Goal: Information Seeking & Learning: Learn about a topic

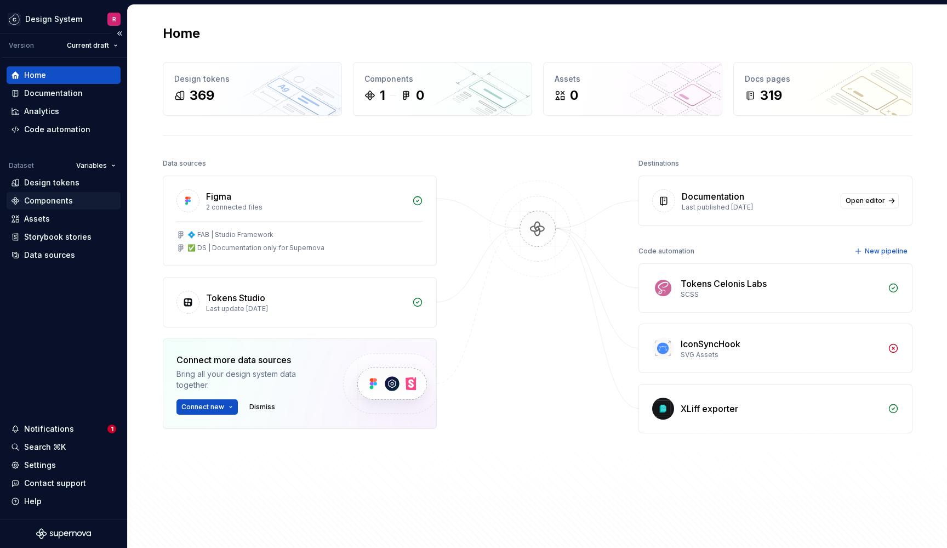
click at [67, 197] on div "Components" at bounding box center [48, 200] width 49 height 11
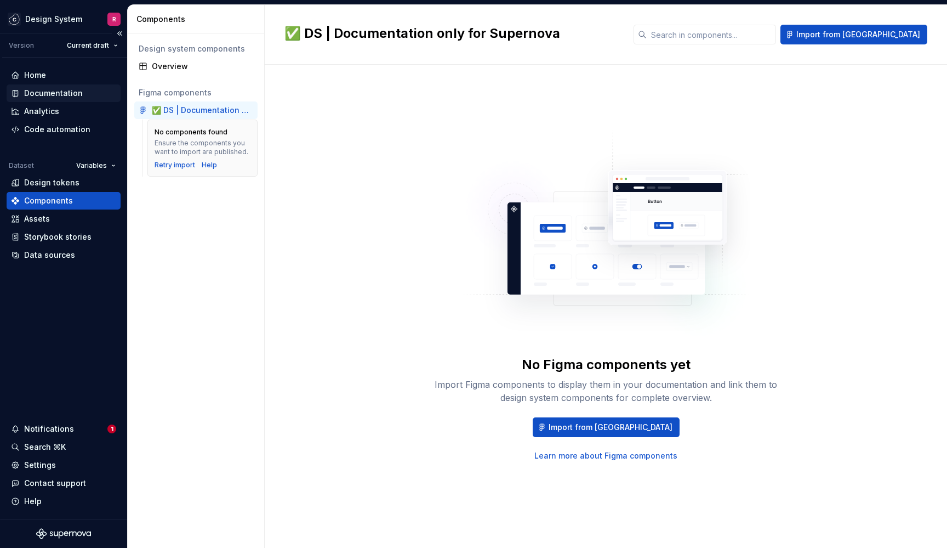
click at [60, 95] on div "Documentation" at bounding box center [53, 93] width 59 height 11
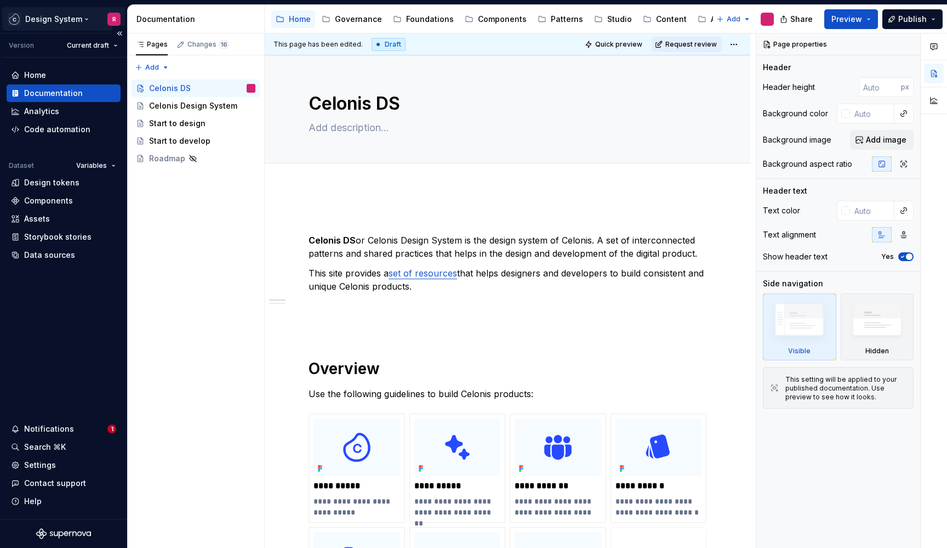
click at [117, 17] on html "Design System R Version Current draft Home Documentation Analytics Code automat…" at bounding box center [473, 274] width 947 height 548
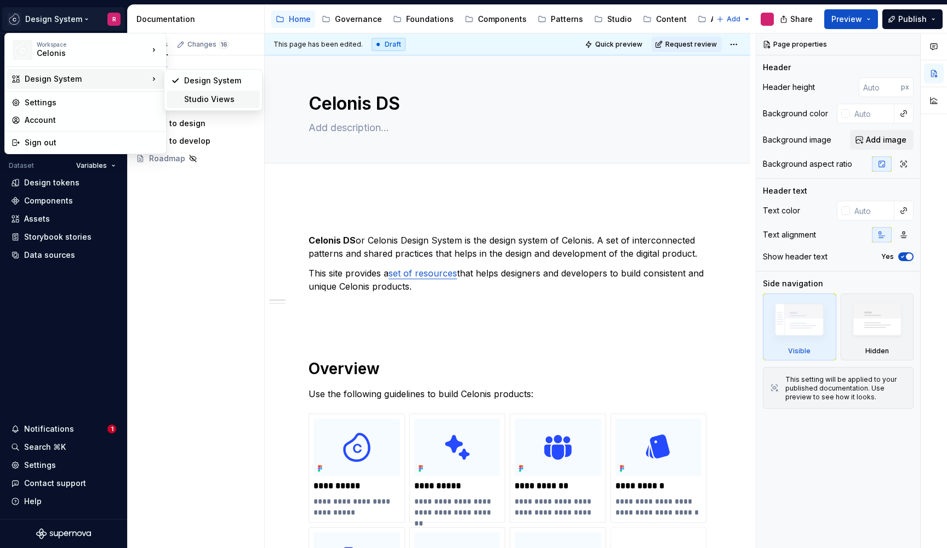
click at [186, 95] on div "Studio Views" at bounding box center [219, 99] width 71 height 11
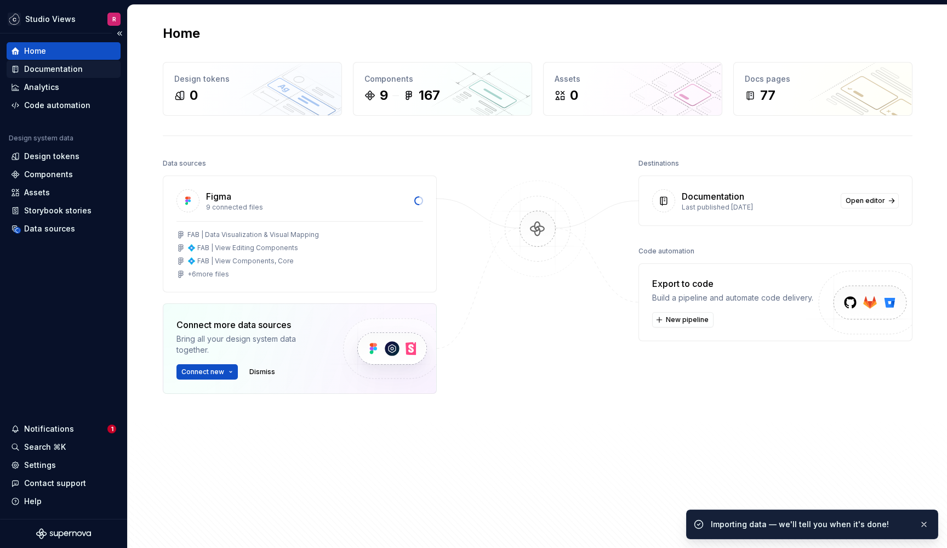
click at [74, 71] on div "Documentation" at bounding box center [53, 69] width 59 height 11
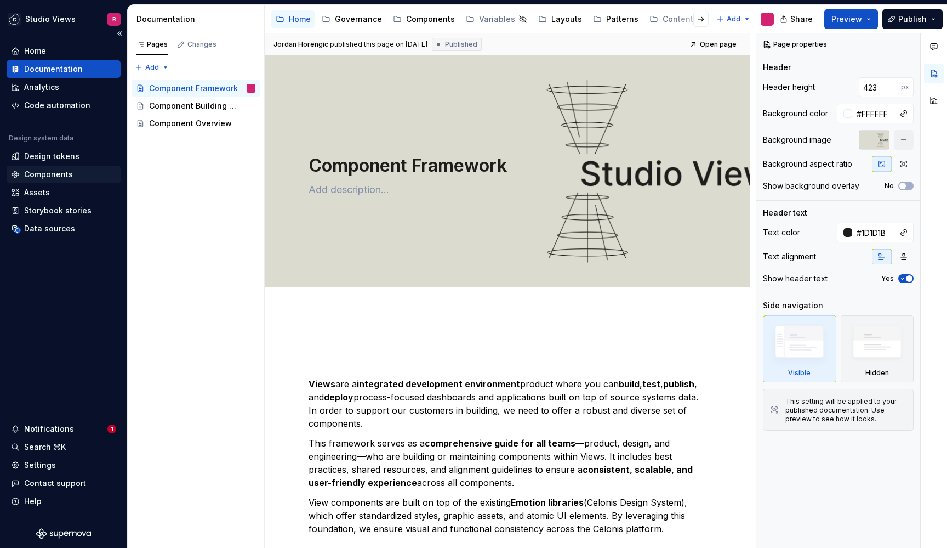
click at [66, 179] on div "Components" at bounding box center [48, 174] width 49 height 11
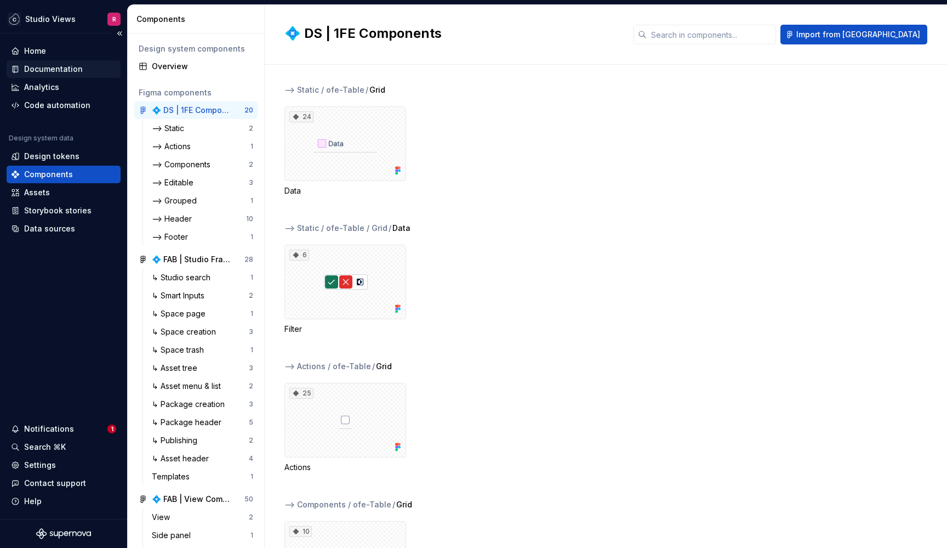
click at [65, 72] on div "Documentation" at bounding box center [53, 69] width 59 height 11
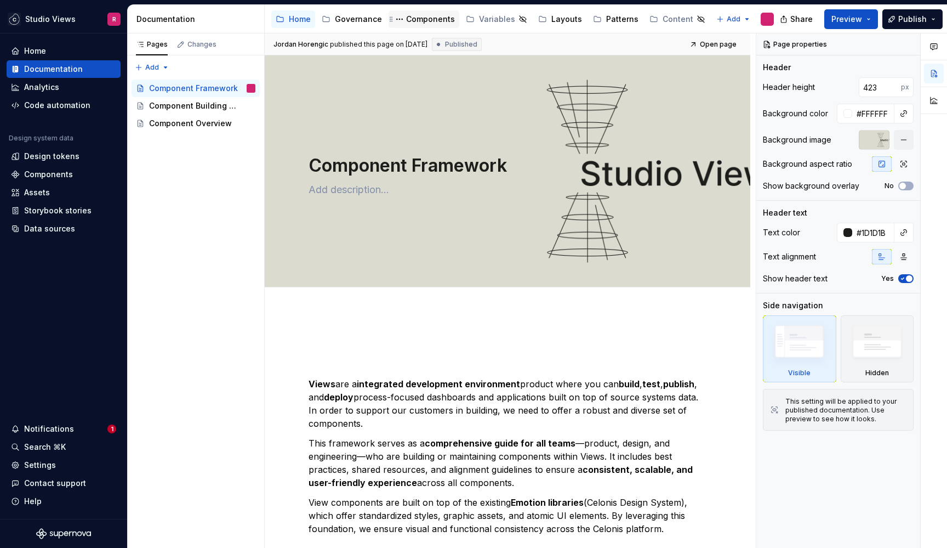
click at [423, 21] on div "Components" at bounding box center [430, 19] width 49 height 11
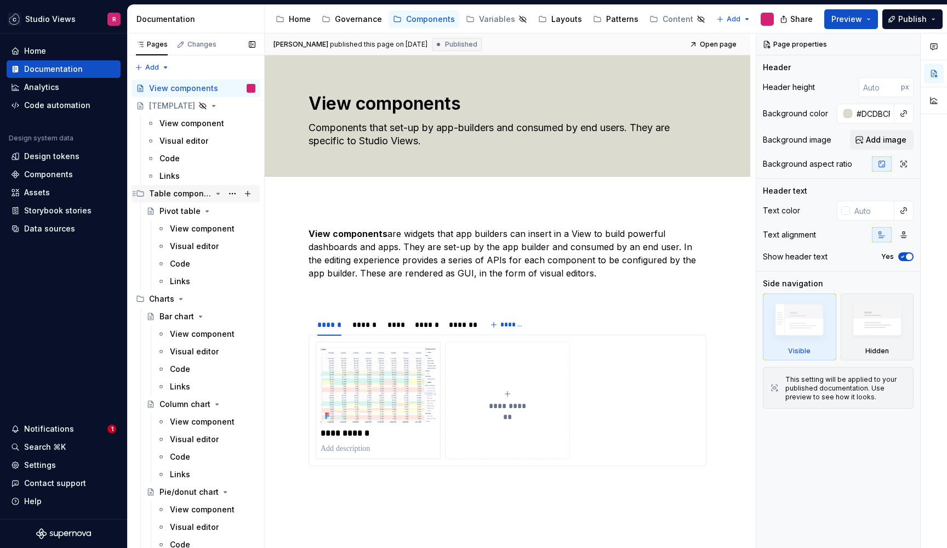
click at [214, 195] on icon "Page tree" at bounding box center [218, 193] width 9 height 9
click at [182, 225] on div "Bar chart" at bounding box center [177, 228] width 35 height 11
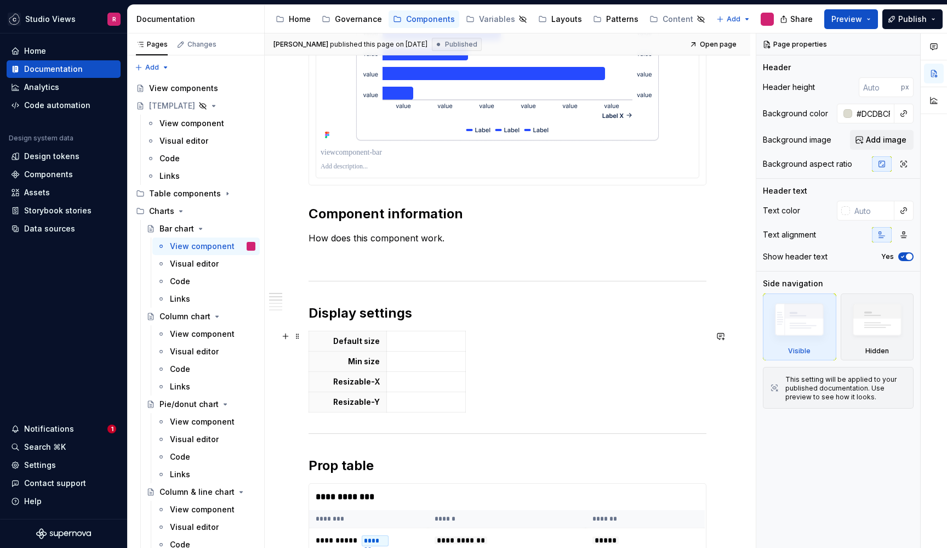
scroll to position [732, 0]
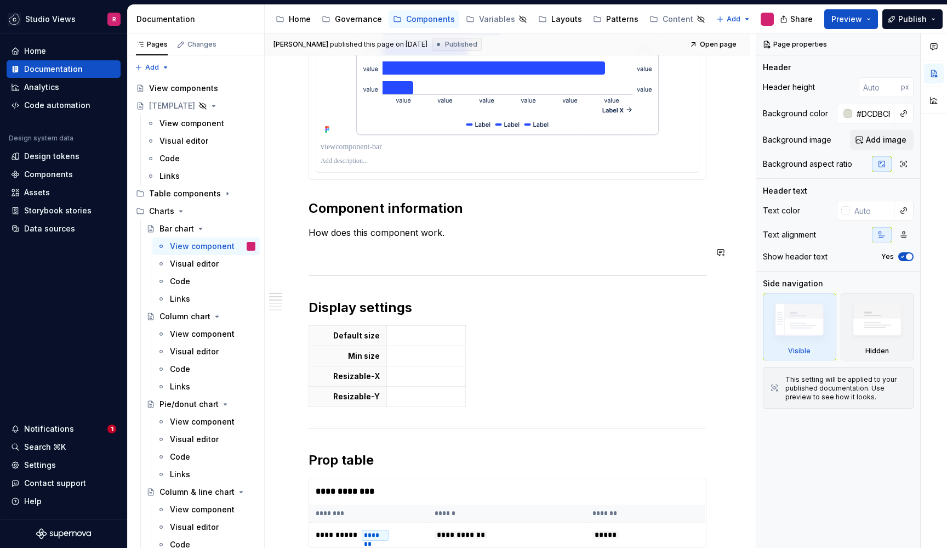
click at [444, 241] on div "**********" at bounding box center [508, 310] width 398 height 1624
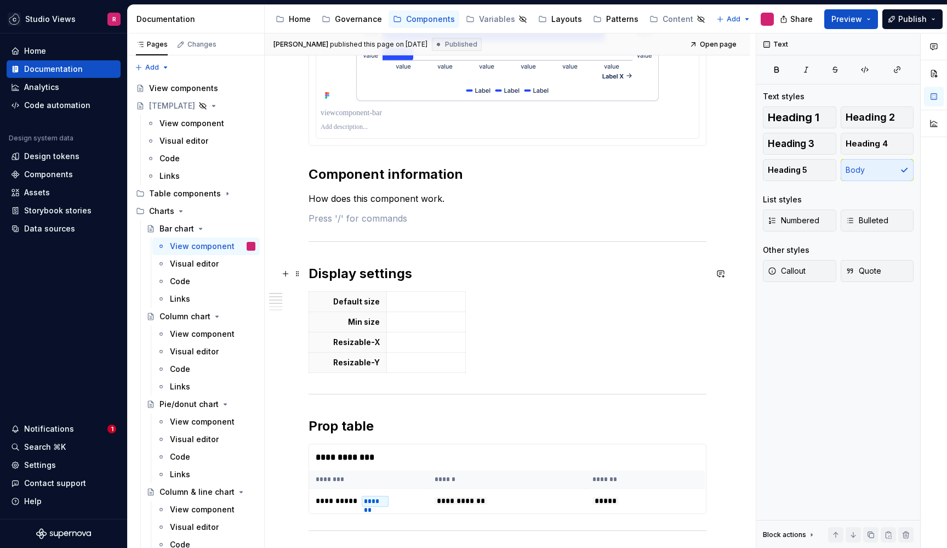
scroll to position [755, 0]
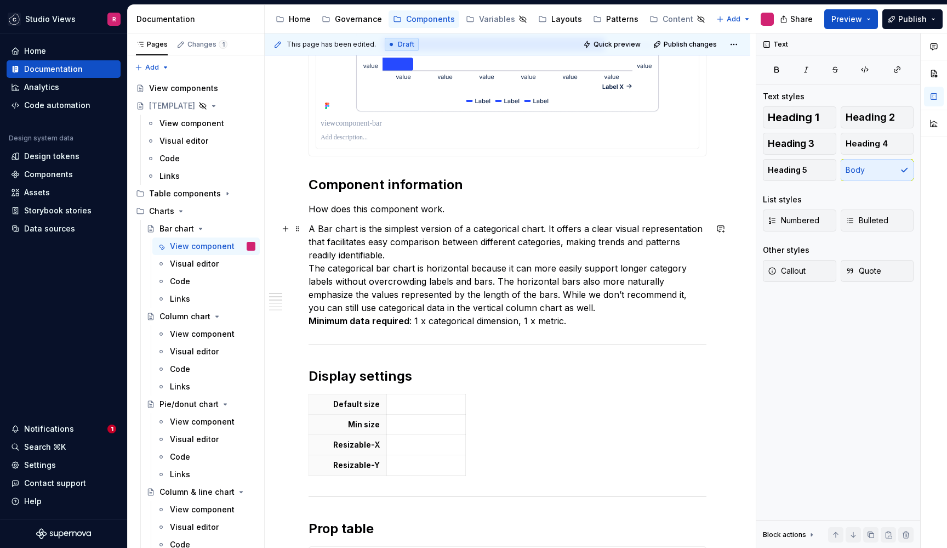
click at [429, 251] on p "A Bar chart is the simplest version of a categorical chart. It offers a clear v…" at bounding box center [508, 274] width 398 height 105
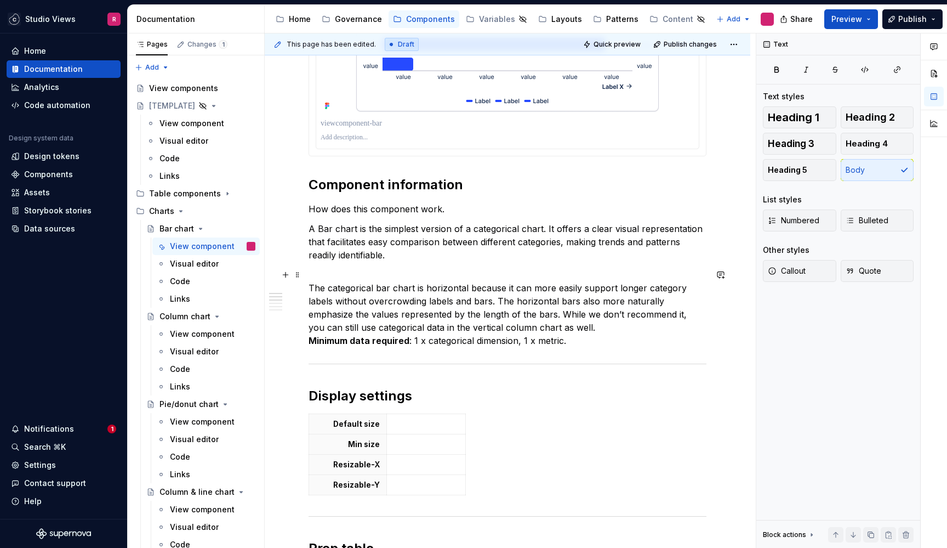
click at [595, 329] on p "The categorical bar chart is horizontal because it can more easily support long…" at bounding box center [508, 307] width 398 height 79
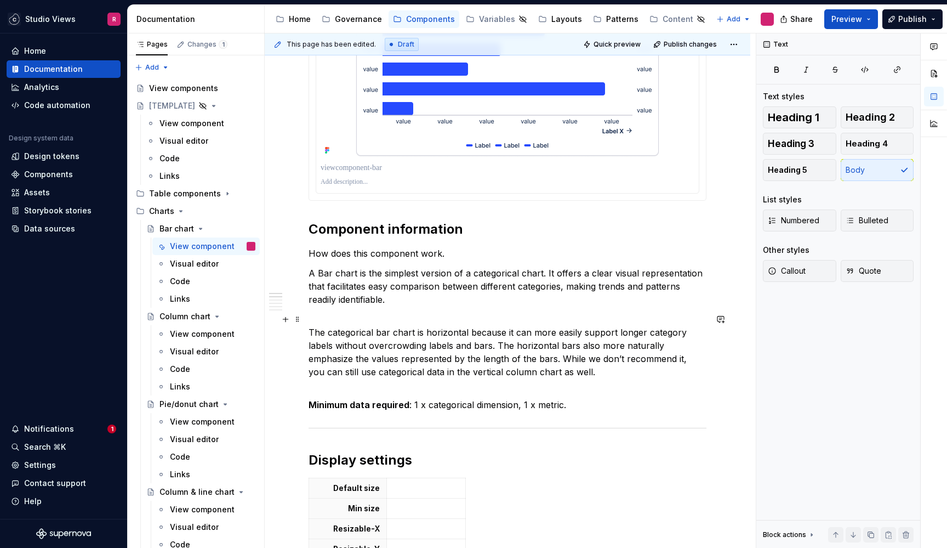
scroll to position [710, 0]
click at [579, 371] on p "The categorical bar chart is horizontal because it can more easily support long…" at bounding box center [508, 346] width 398 height 66
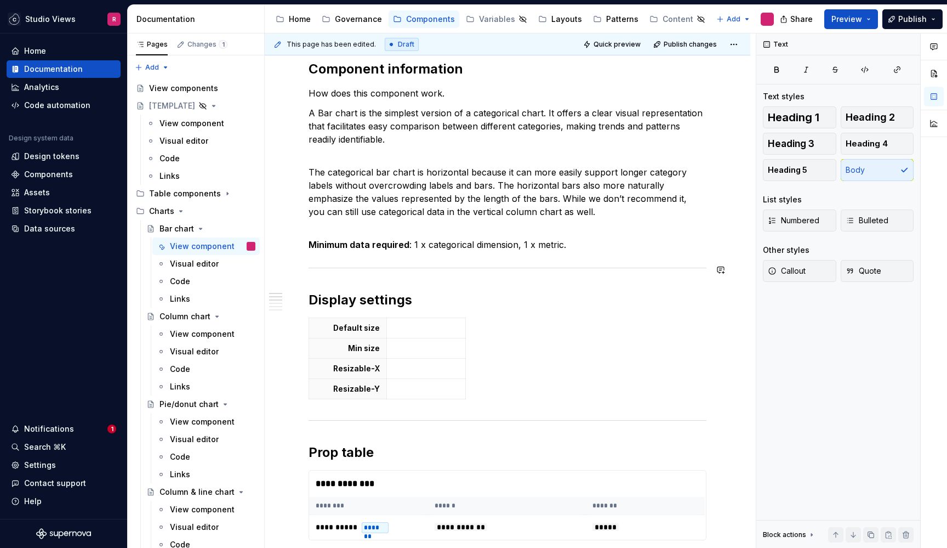
scroll to position [872, 0]
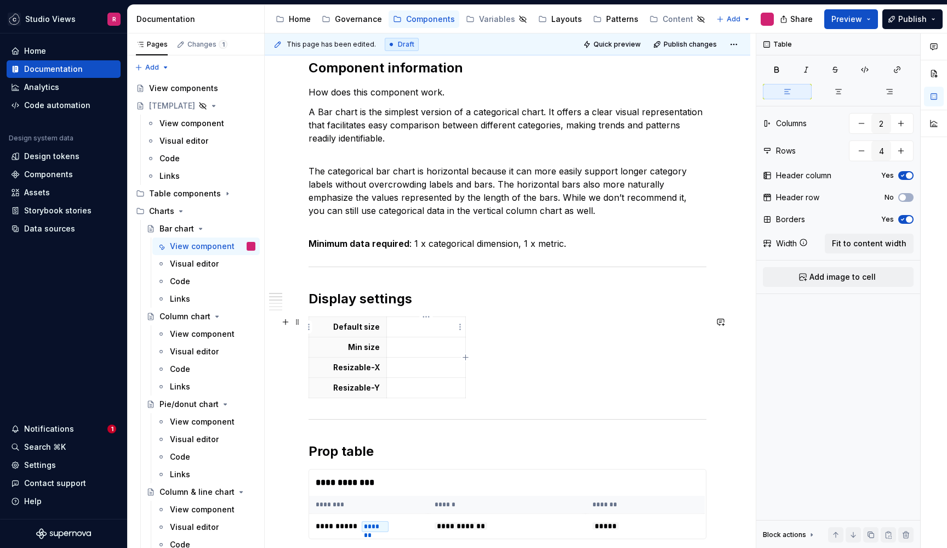
click at [412, 327] on p at bounding box center [427, 326] width 66 height 11
click at [214, 191] on icon "Page tree" at bounding box center [218, 193] width 9 height 9
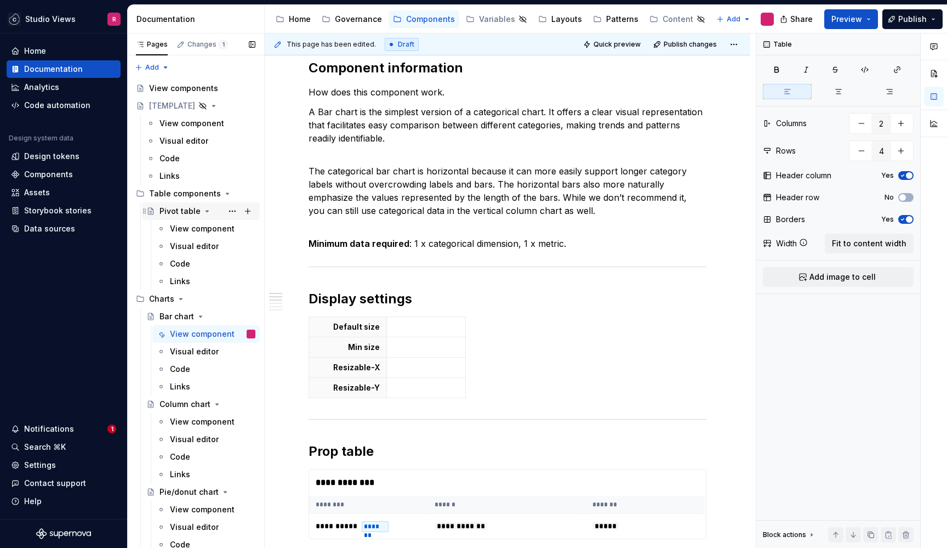
click at [187, 207] on div "Pivot table" at bounding box center [180, 211] width 41 height 11
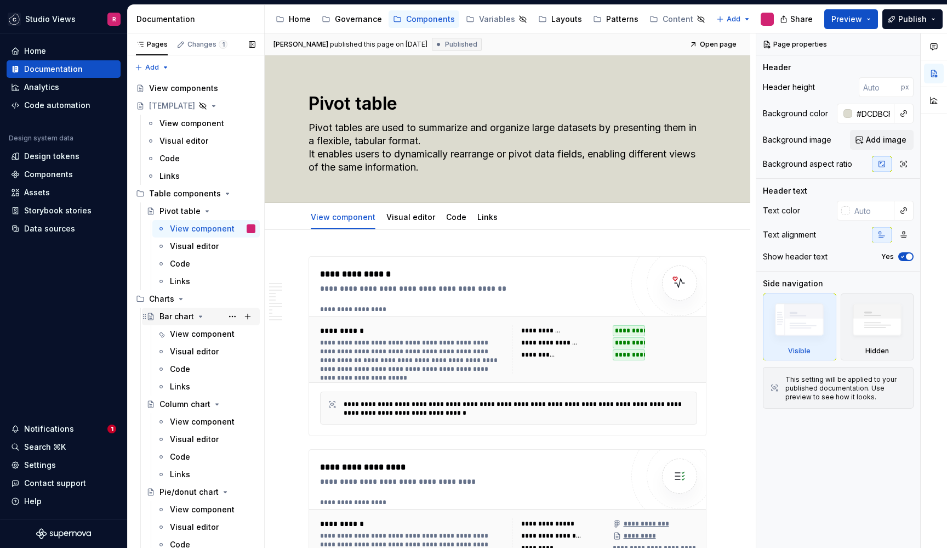
scroll to position [77, 0]
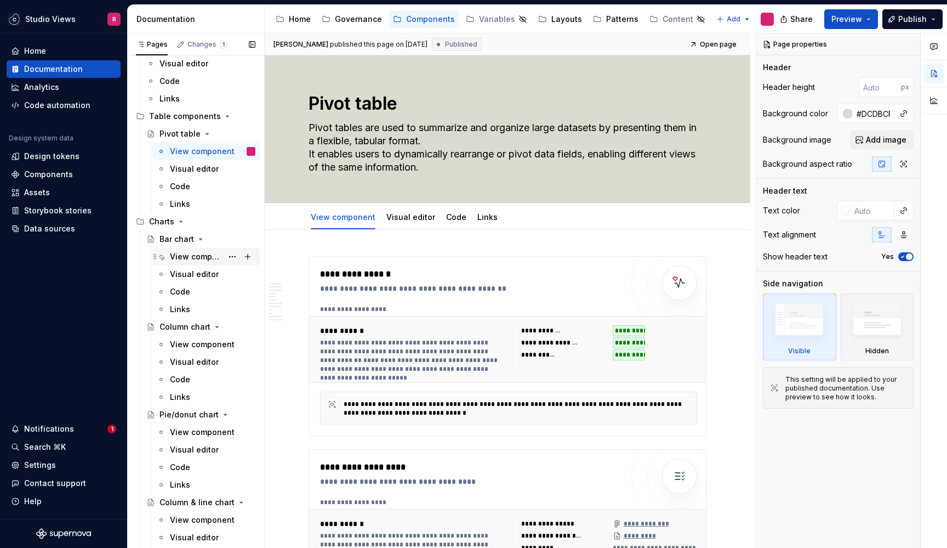
click at [201, 259] on div "View component" at bounding box center [196, 256] width 53 height 11
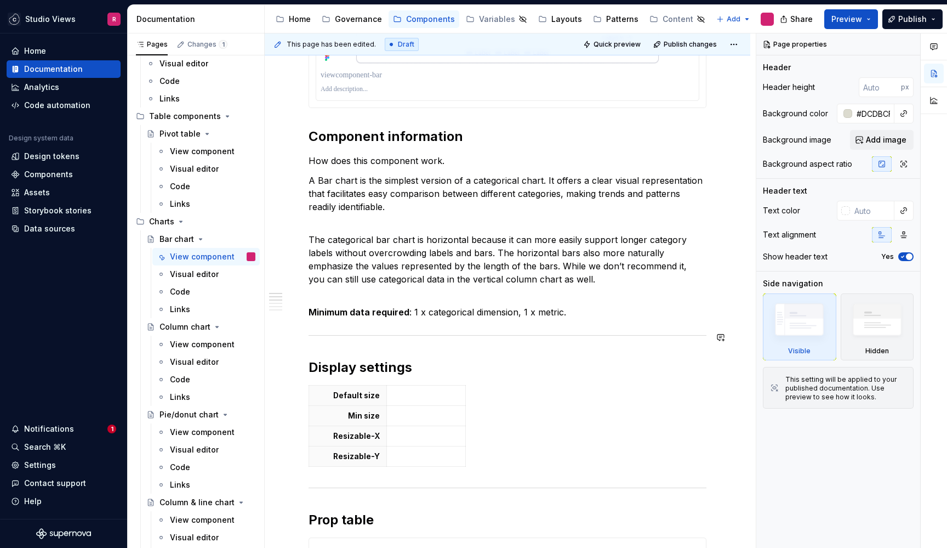
scroll to position [804, 0]
type textarea "*"
click at [453, 161] on p "How does this component work." at bounding box center [508, 159] width 398 height 13
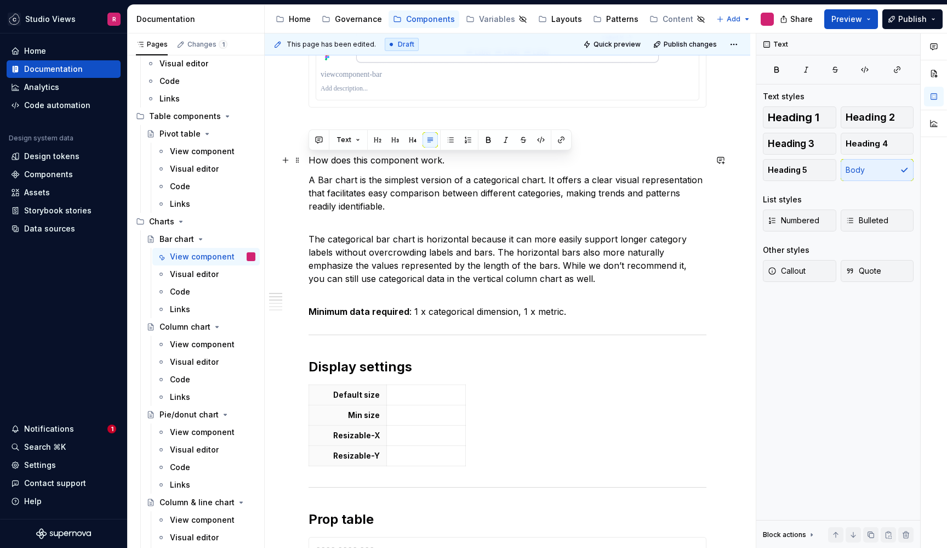
click at [479, 157] on p "How does this component work." at bounding box center [508, 159] width 398 height 13
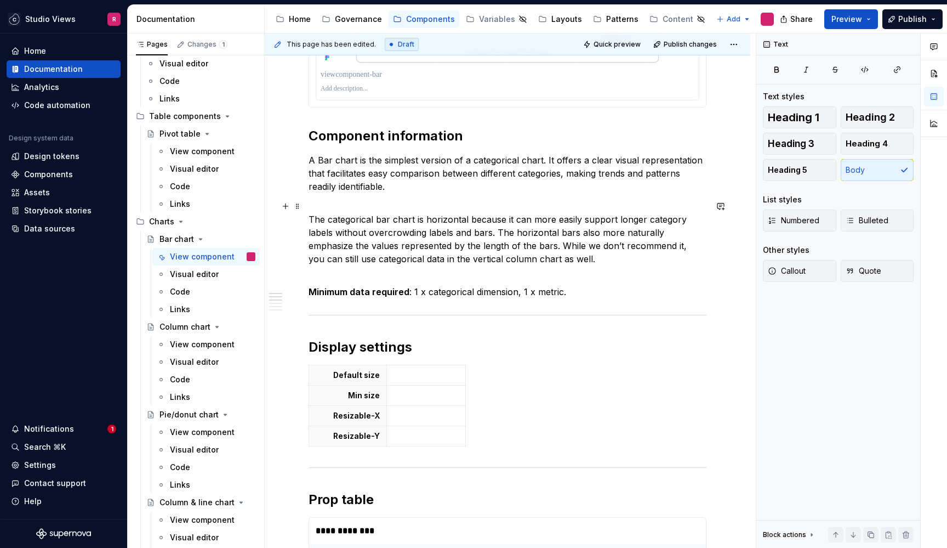
click at [481, 204] on p "The categorical bar chart is horizontal because it can more easily support long…" at bounding box center [508, 233] width 398 height 66
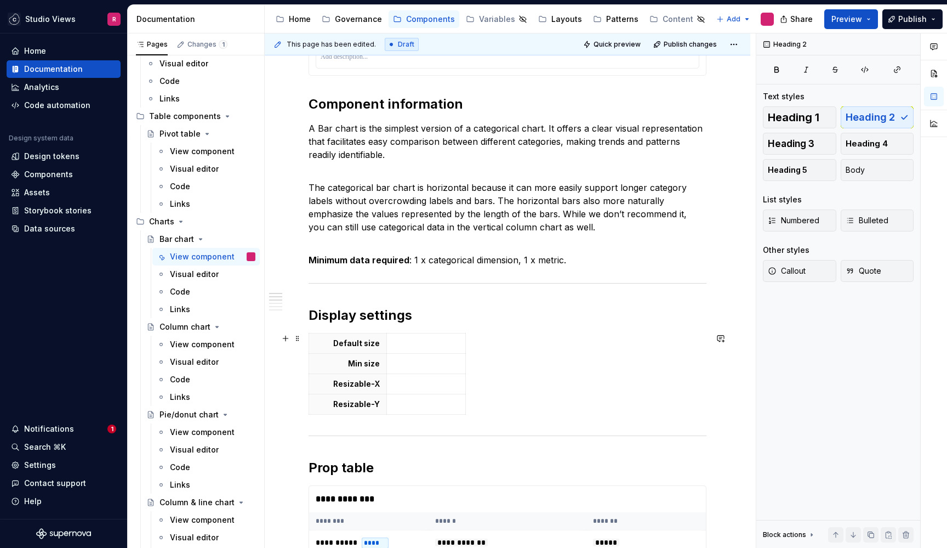
scroll to position [837, 0]
click at [436, 341] on p at bounding box center [427, 342] width 66 height 11
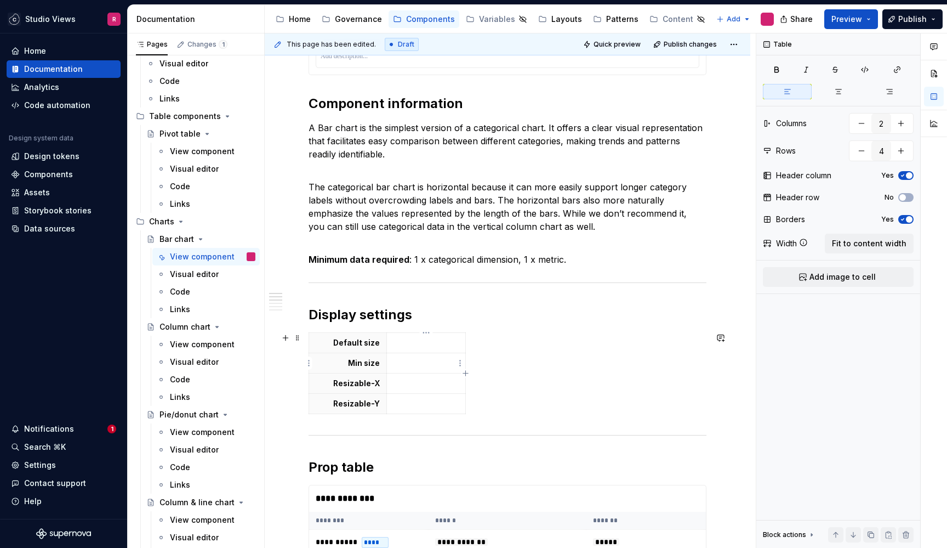
click at [421, 362] on p at bounding box center [427, 362] width 66 height 11
type textarea "*"
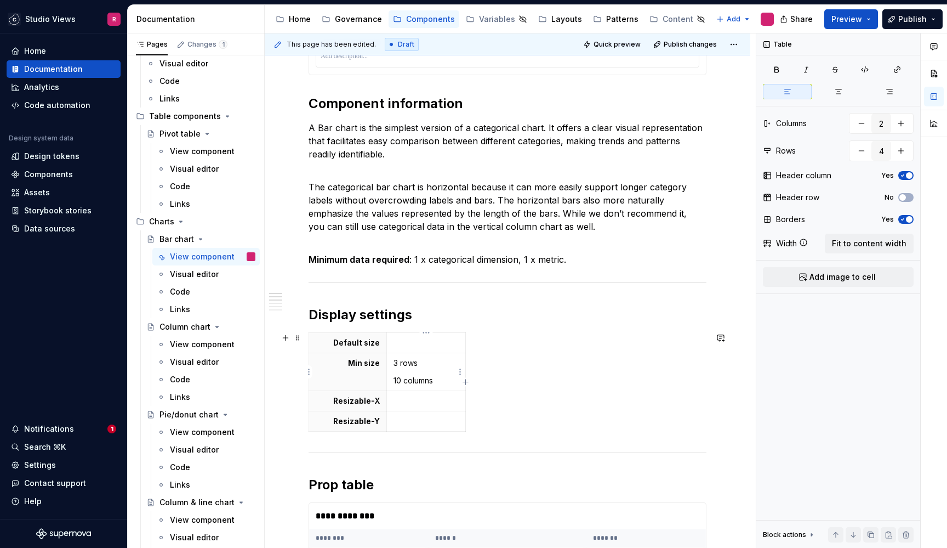
click at [398, 362] on p "3 rows" at bounding box center [427, 362] width 66 height 11
click at [396, 362] on p "3 rows" at bounding box center [427, 362] width 66 height 11
type input "3"
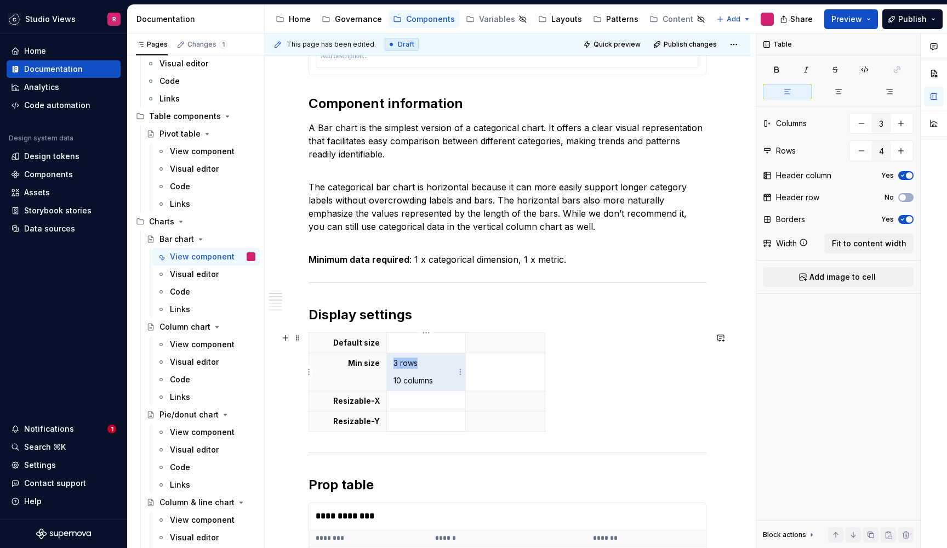
click at [399, 365] on p "3 rows" at bounding box center [427, 362] width 66 height 11
click at [394, 365] on p "3 rows" at bounding box center [427, 362] width 66 height 11
click at [423, 345] on button "button" at bounding box center [424, 343] width 15 height 15
drag, startPoint x: 401, startPoint y: 381, endPoint x: 394, endPoint y: 381, distance: 7.7
click at [394, 381] on p "10 columns" at bounding box center [427, 380] width 66 height 11
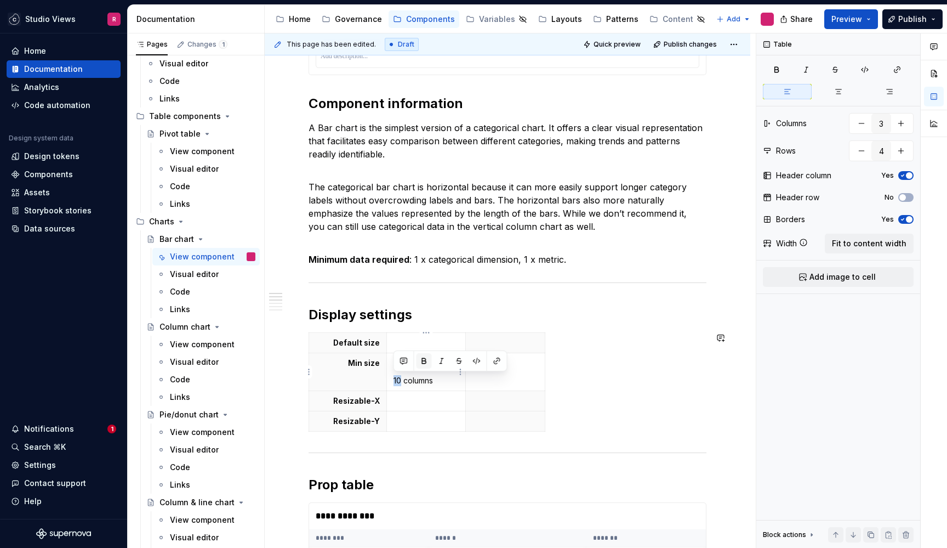
click at [420, 365] on button "button" at bounding box center [424, 360] width 15 height 15
click at [414, 337] on td at bounding box center [425, 343] width 79 height 20
click at [523, 386] on td at bounding box center [505, 372] width 79 height 38
click at [422, 369] on td "3 10" at bounding box center [425, 372] width 79 height 38
type textarea "*"
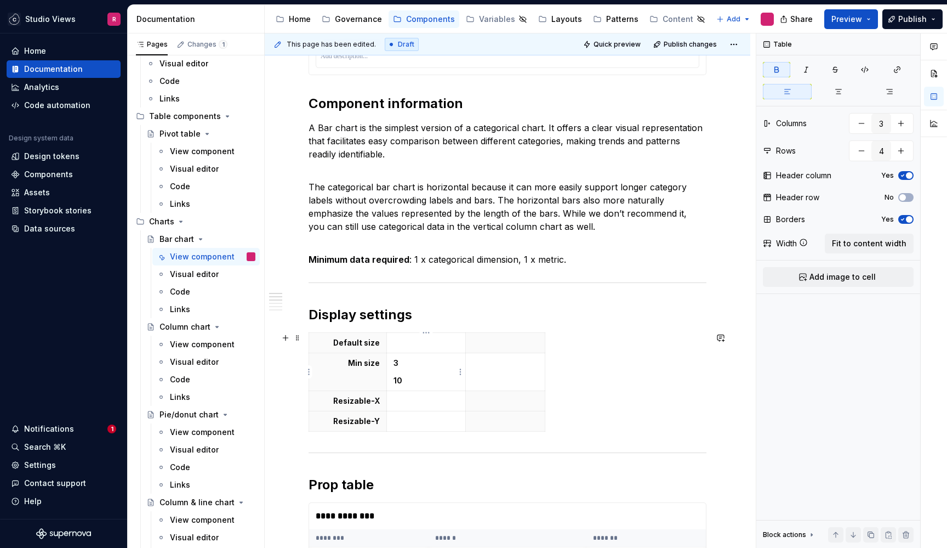
click at [425, 384] on p "10" at bounding box center [427, 380] width 66 height 11
click at [421, 361] on p "3" at bounding box center [427, 362] width 66 height 11
click at [408, 383] on p "10" at bounding box center [427, 380] width 66 height 11
click at [490, 366] on p at bounding box center [506, 362] width 66 height 11
click at [539, 372] on icon "button" at bounding box center [540, 371] width 2 height 6
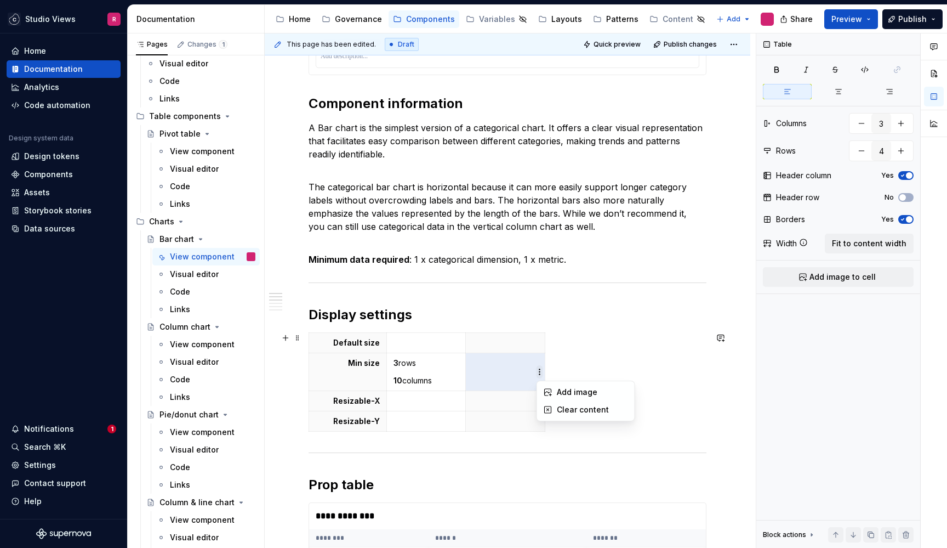
click at [539, 370] on html "Studio Views R Home Documentation Analytics Code automation Design system data …" at bounding box center [473, 274] width 947 height 548
click at [560, 403] on div "Clear content" at bounding box center [585, 410] width 93 height 18
click at [503, 333] on html "Studio Views R Home Documentation Analytics Code automation Design system data …" at bounding box center [473, 274] width 947 height 548
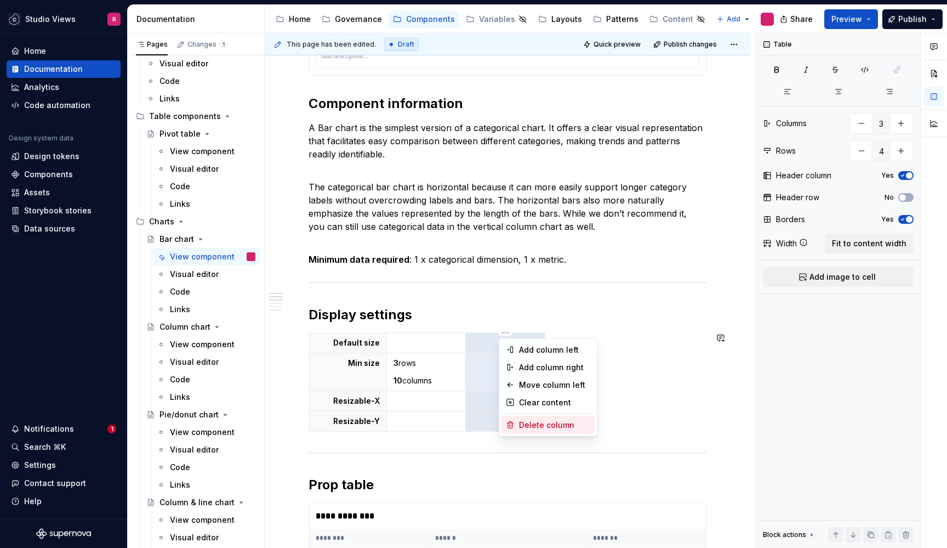
click at [553, 426] on div "Delete column" at bounding box center [554, 424] width 71 height 11
type input "2"
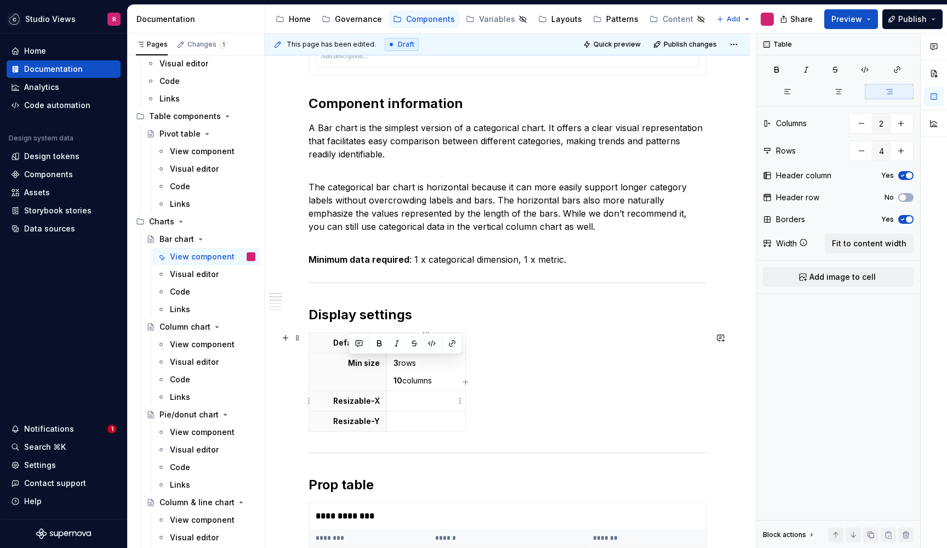
click at [445, 404] on p at bounding box center [427, 400] width 66 height 11
click at [427, 334] on html "Studio Views R Home Documentation Analytics Code automation Design system data …" at bounding box center [473, 274] width 947 height 548
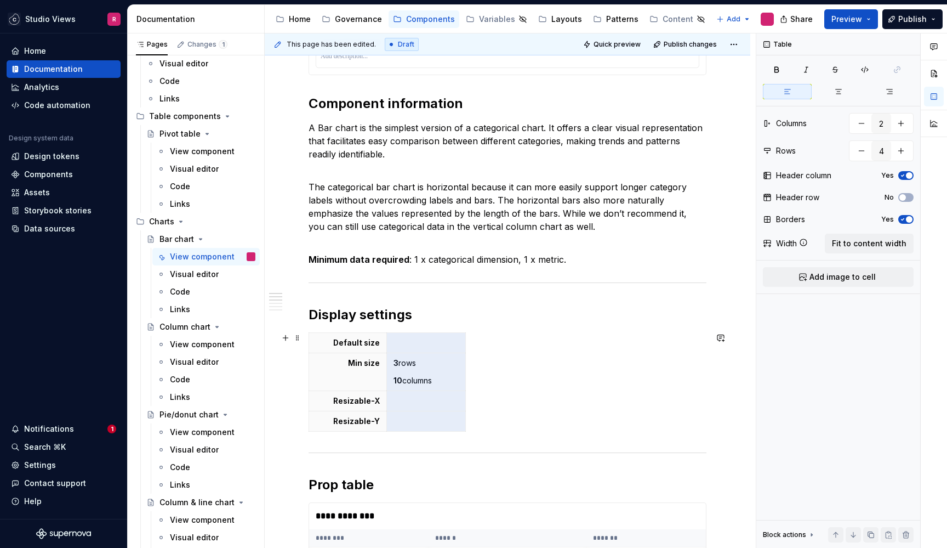
click at [562, 406] on html "Studio Views R Home Documentation Analytics Code automation Design system data …" at bounding box center [473, 274] width 947 height 548
click at [406, 363] on p "3 rows" at bounding box center [427, 362] width 66 height 11
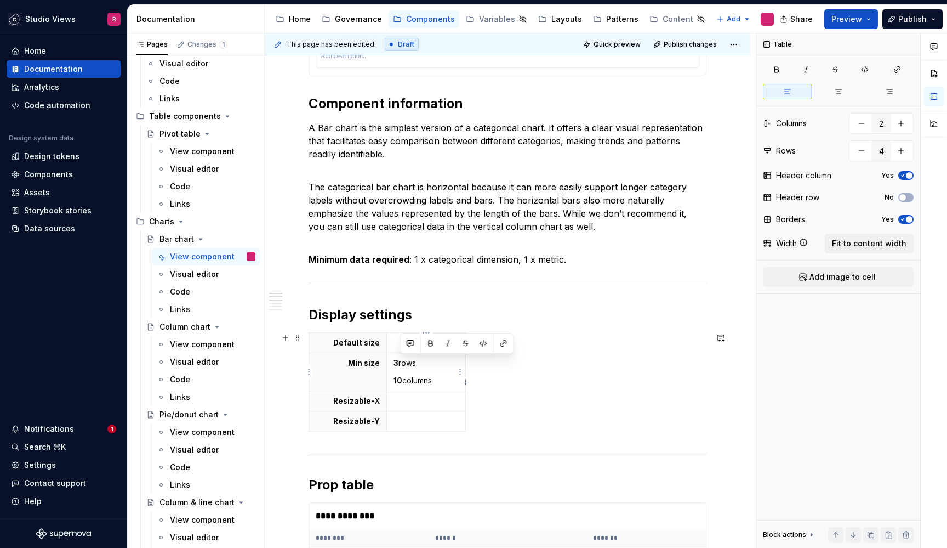
click at [396, 362] on strong "3" at bounding box center [396, 362] width 5 height 9
click at [401, 378] on strong "10" at bounding box center [398, 380] width 9 height 9
click at [412, 383] on p "3 columns" at bounding box center [427, 380] width 66 height 11
click at [418, 345] on p at bounding box center [427, 342] width 66 height 11
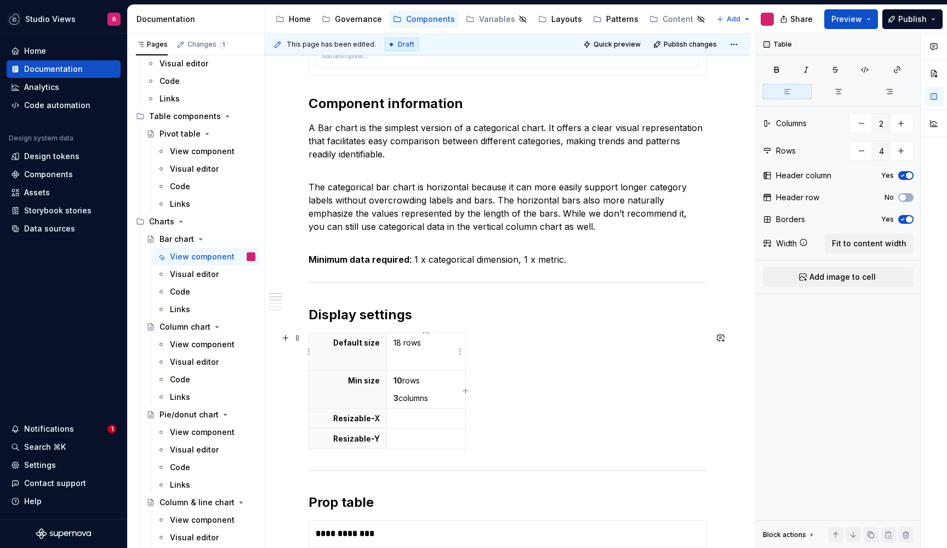
click at [400, 345] on p "18 rows" at bounding box center [427, 342] width 66 height 11
click at [402, 357] on p at bounding box center [427, 360] width 66 height 11
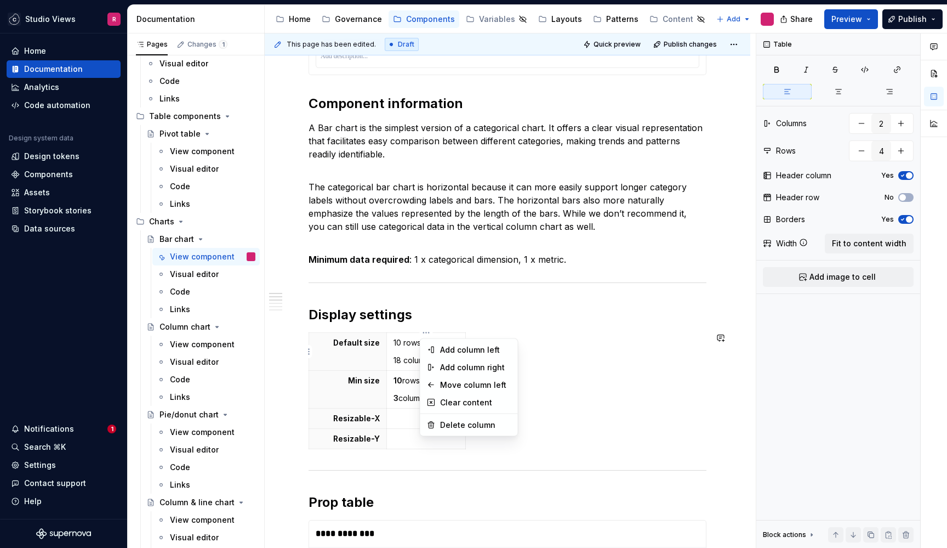
click at [420, 329] on html "Studio Views R Home Documentation Analytics Code automation Design system data …" at bounding box center [473, 274] width 947 height 548
click at [425, 321] on html "Studio Views R Home Documentation Analytics Code automation Design system data …" at bounding box center [473, 274] width 947 height 548
click at [399, 340] on p "10 rows" at bounding box center [427, 342] width 66 height 11
click at [401, 362] on p "18 columns" at bounding box center [427, 360] width 66 height 11
click at [399, 345] on p "18 rows" at bounding box center [427, 342] width 66 height 11
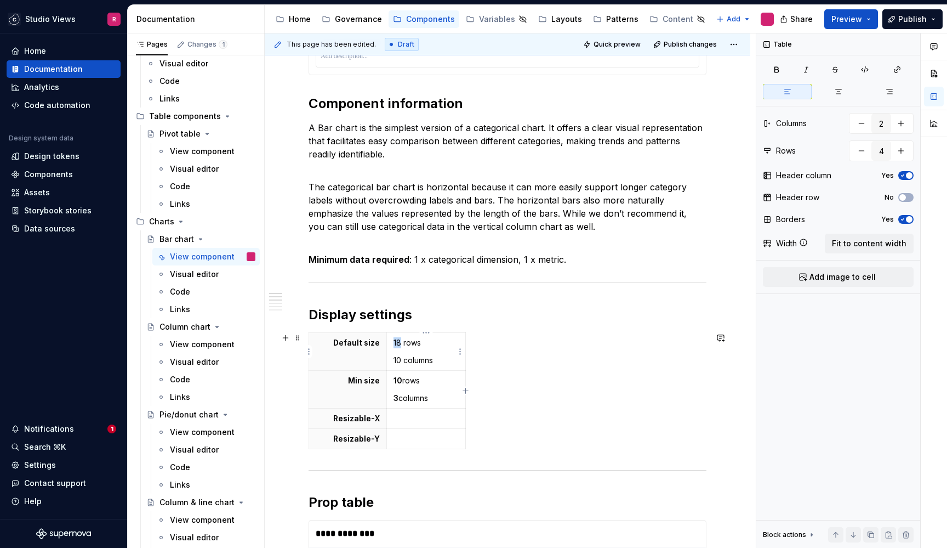
click at [399, 345] on p "18 rows" at bounding box center [427, 342] width 66 height 11
click at [430, 317] on button "button" at bounding box center [424, 322] width 15 height 15
click at [400, 364] on p "10 columns" at bounding box center [427, 360] width 66 height 11
click at [397, 364] on p "10 columns" at bounding box center [427, 360] width 66 height 11
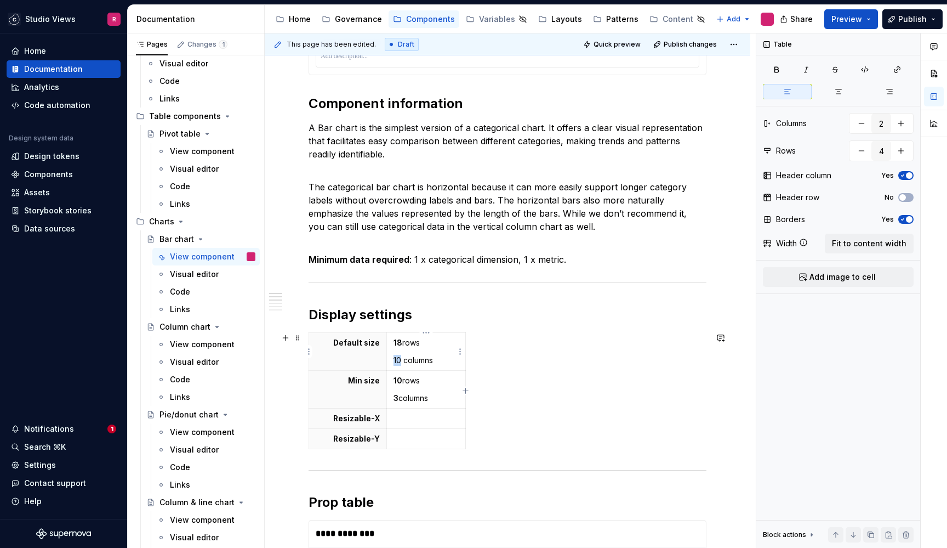
click at [397, 364] on p "10 columns" at bounding box center [427, 360] width 66 height 11
click at [422, 346] on button "button" at bounding box center [424, 340] width 15 height 15
click at [415, 424] on td at bounding box center [425, 418] width 79 height 20
click at [412, 444] on td at bounding box center [425, 439] width 79 height 20
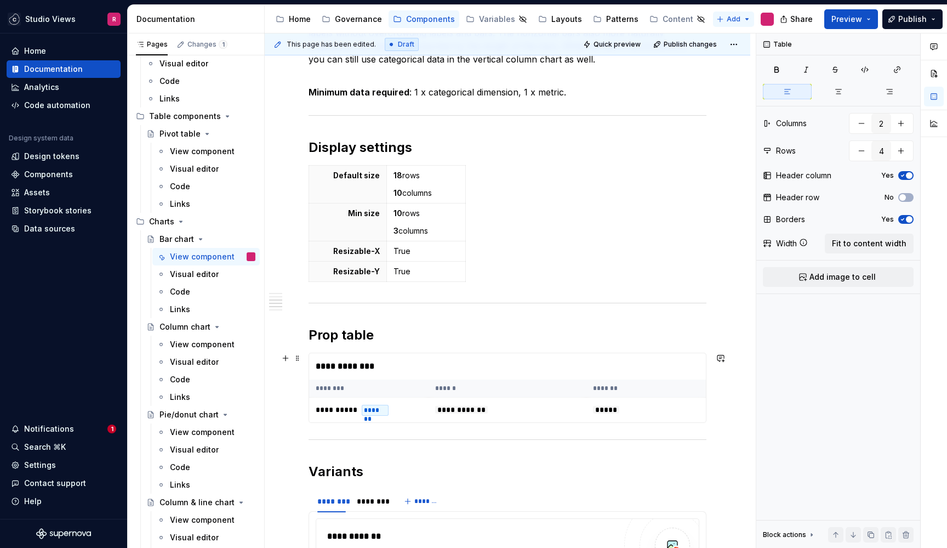
scroll to position [889, 0]
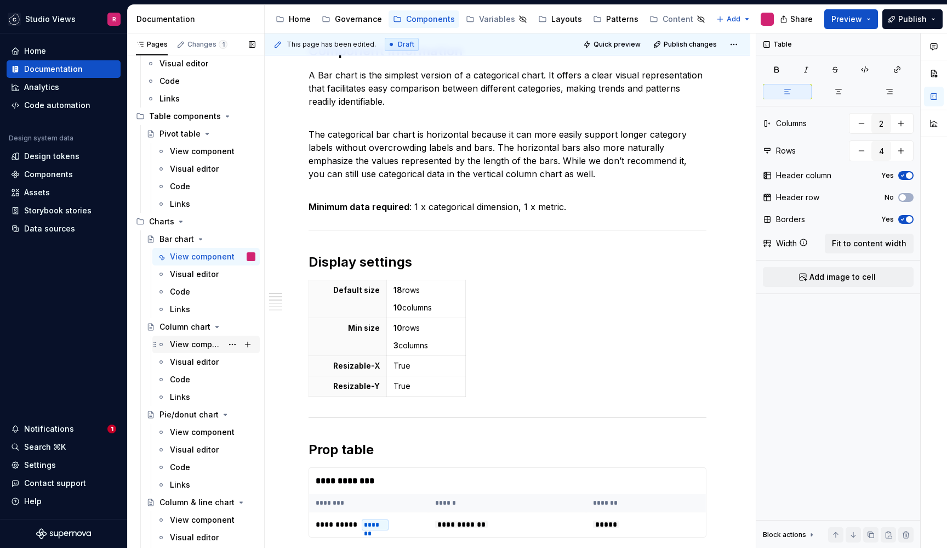
click at [201, 349] on div "View component" at bounding box center [196, 344] width 53 height 11
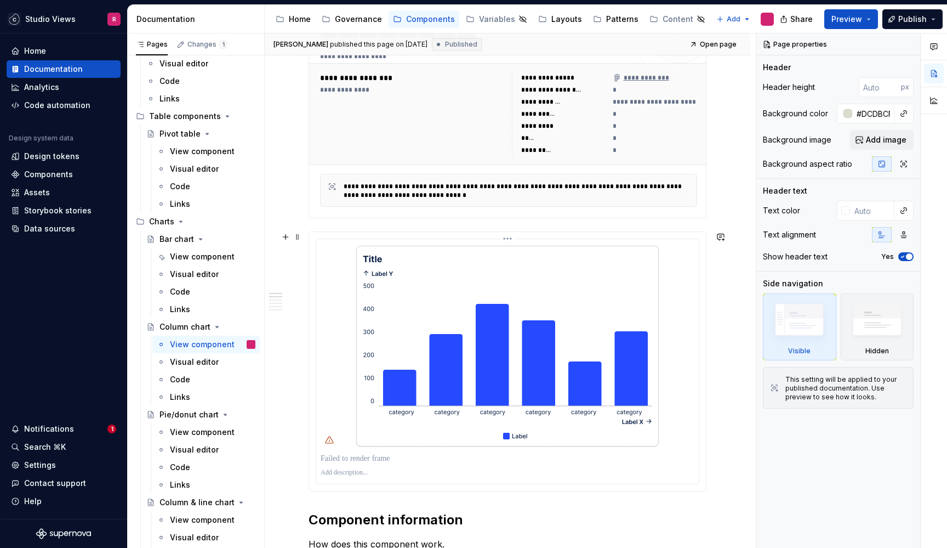
scroll to position [577, 0]
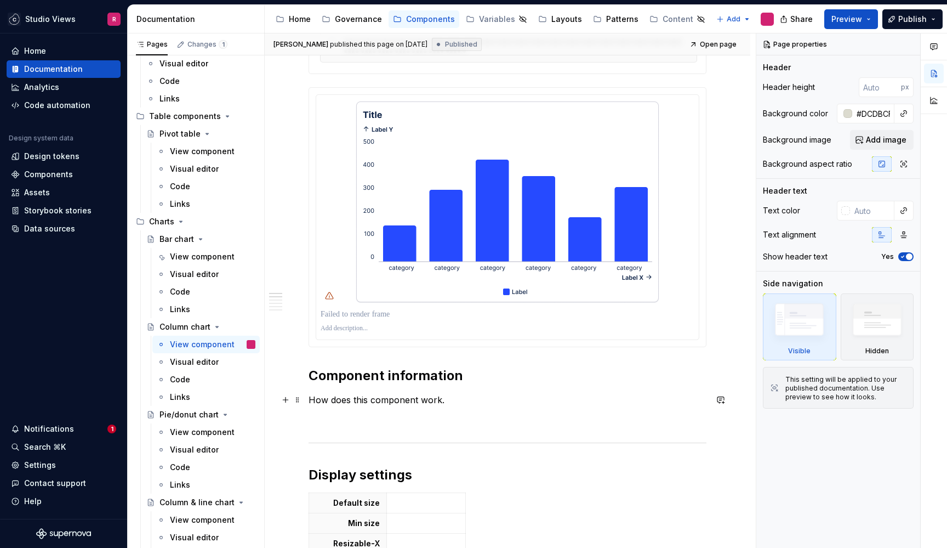
type textarea "*"
click at [443, 400] on p "How does this component work." at bounding box center [508, 399] width 398 height 13
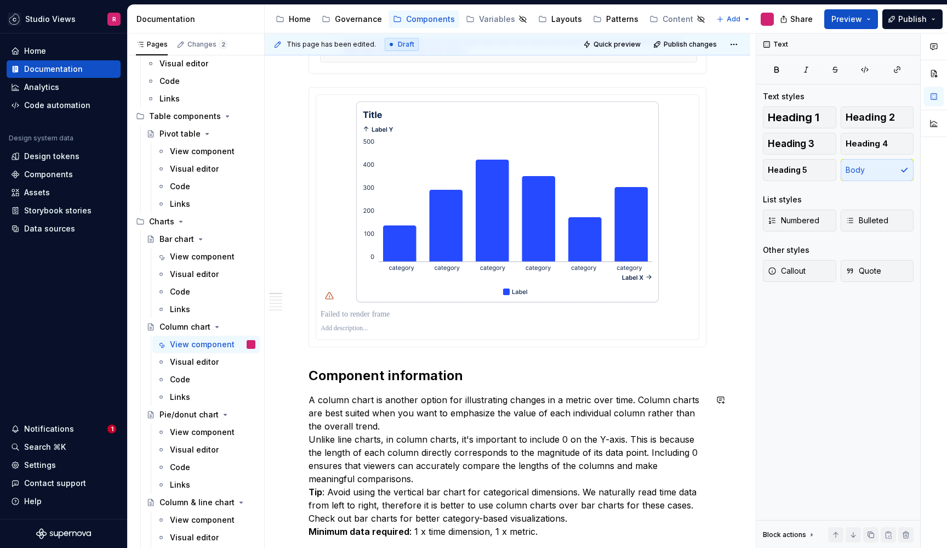
scroll to position [695, 0]
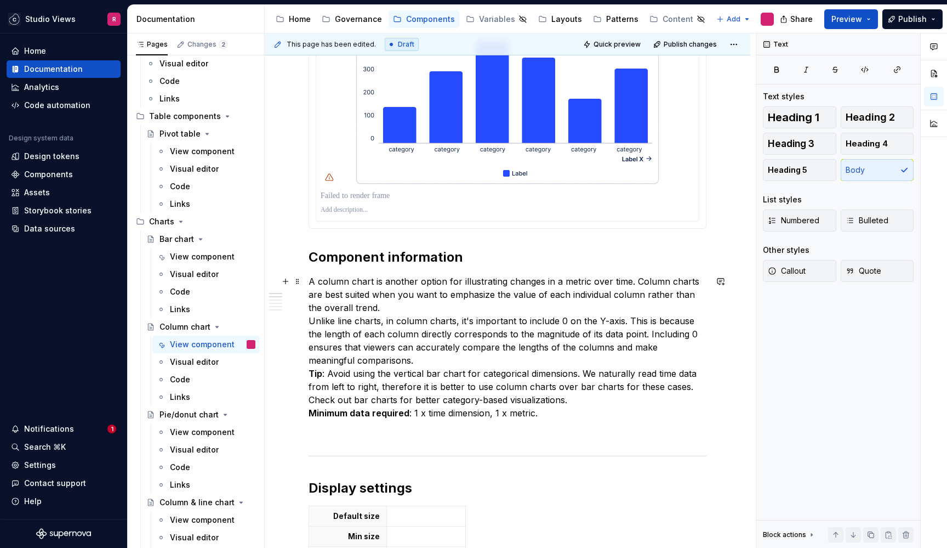
click at [420, 310] on p "A column chart is another option for illustrating changes in a metric over time…" at bounding box center [508, 347] width 398 height 145
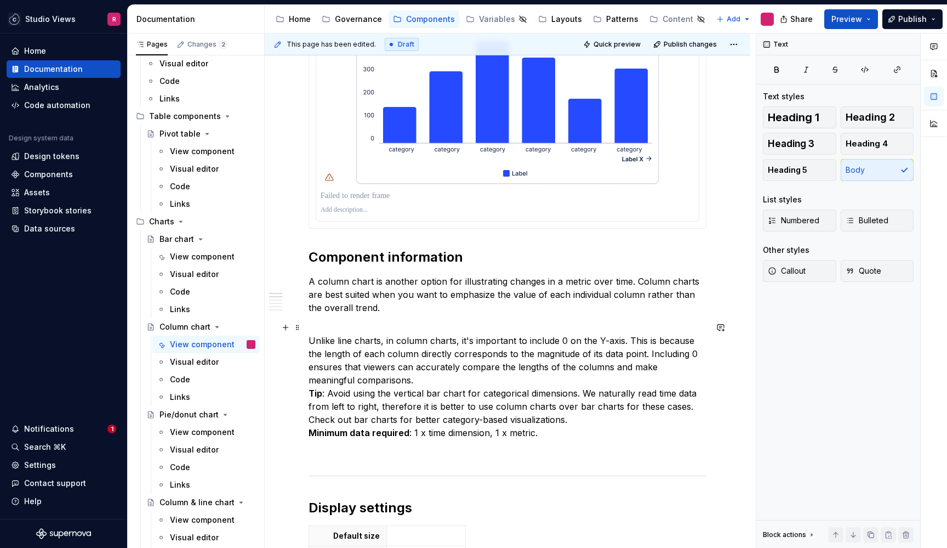
click at [387, 382] on p "Unlike line charts, in column charts, it's important to include 0 on the Y-axis…" at bounding box center [508, 380] width 398 height 118
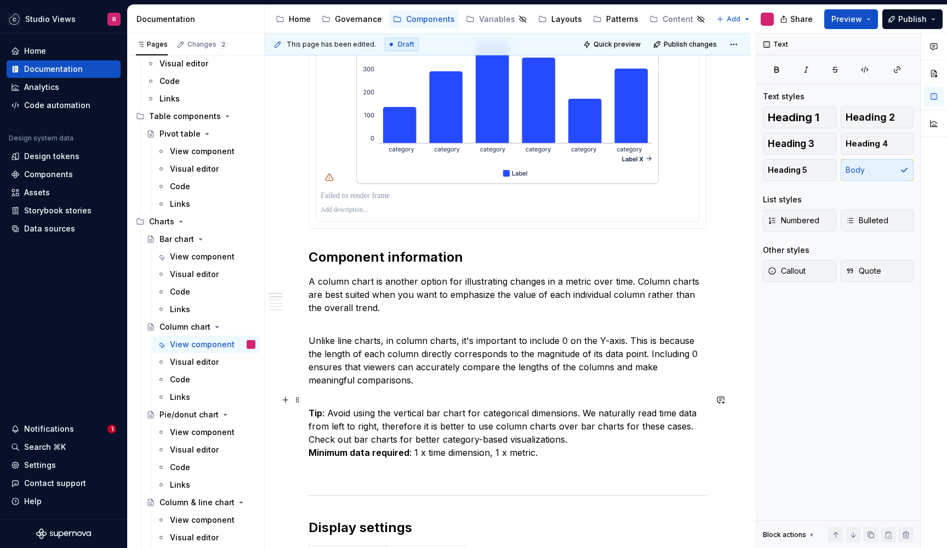
click at [577, 439] on p "Tip : Avoid using the vertical bar chart for categorical dimensions. We natural…" at bounding box center [508, 426] width 398 height 66
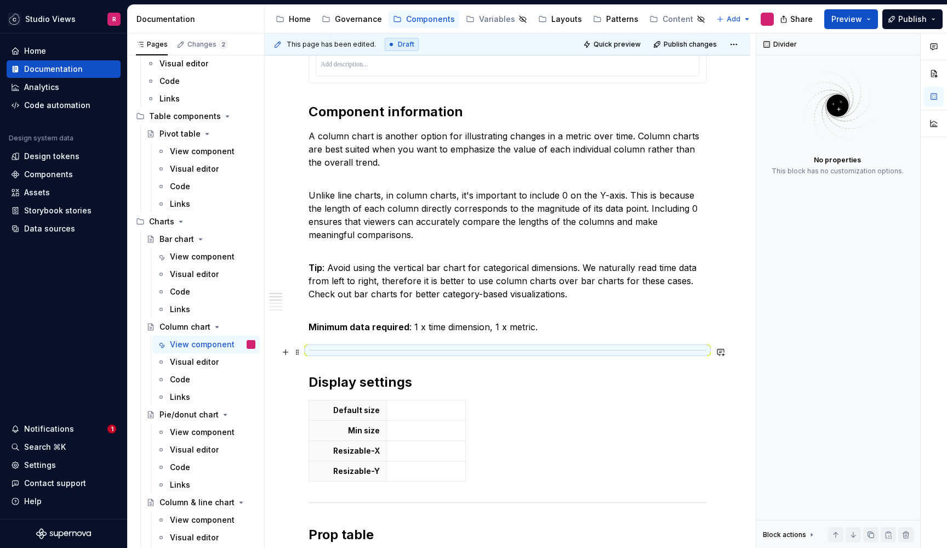
scroll to position [837, 0]
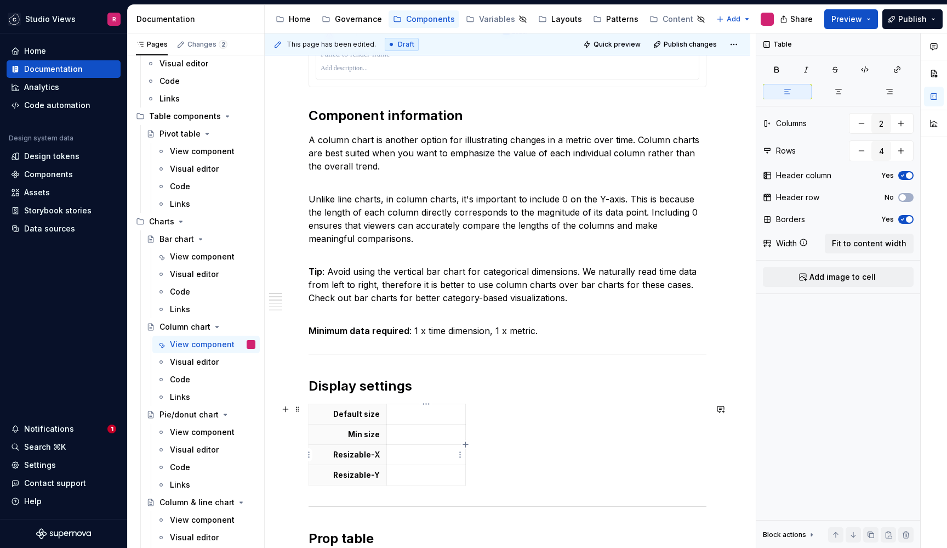
click at [419, 450] on p at bounding box center [427, 454] width 66 height 11
click at [407, 474] on p at bounding box center [427, 474] width 66 height 11
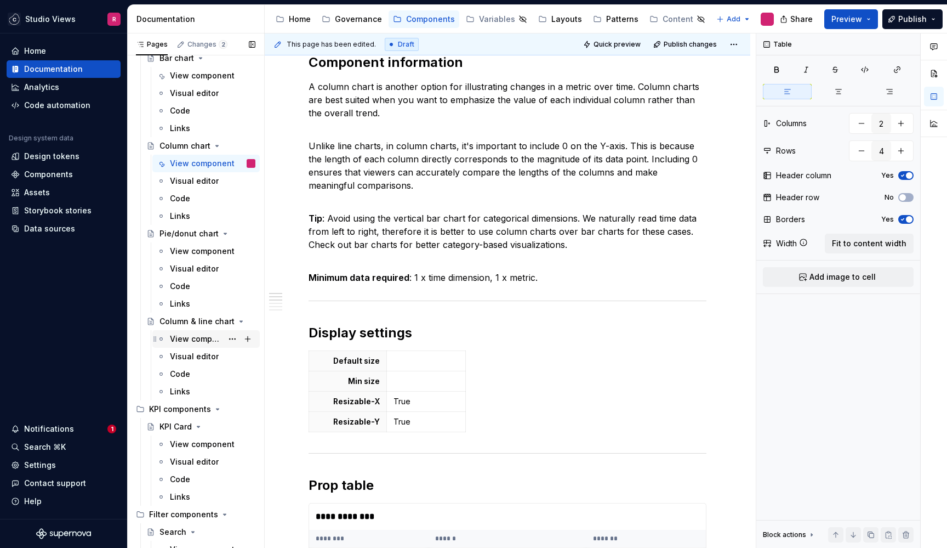
scroll to position [236, 0]
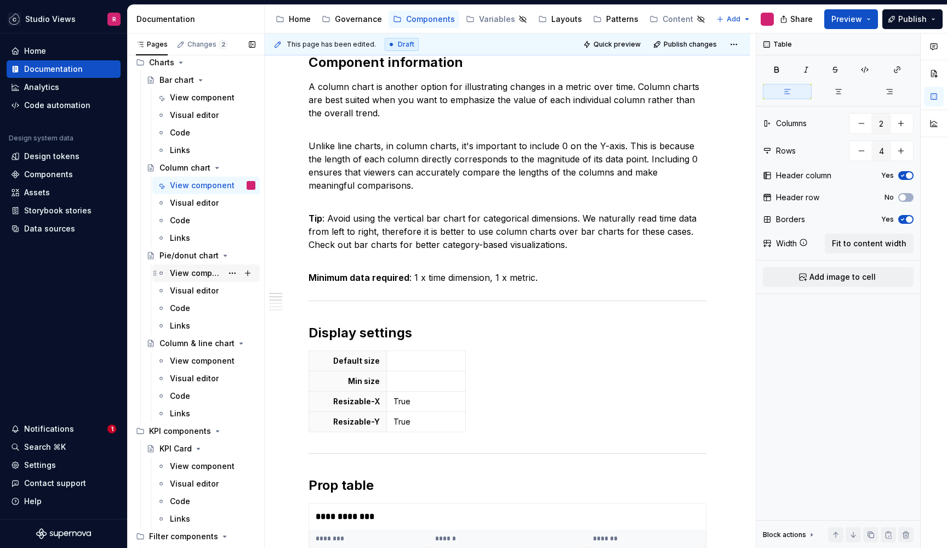
click at [204, 274] on div "View component" at bounding box center [196, 273] width 53 height 11
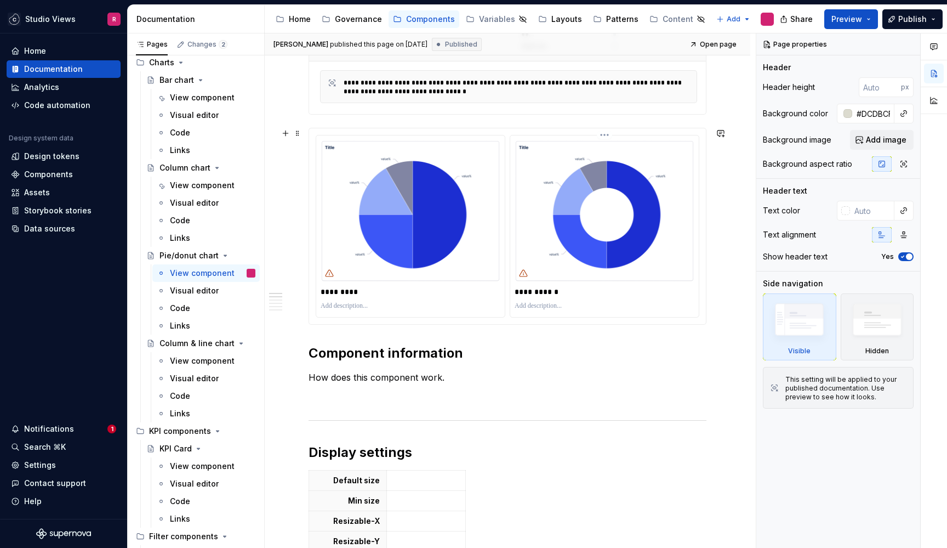
scroll to position [566, 0]
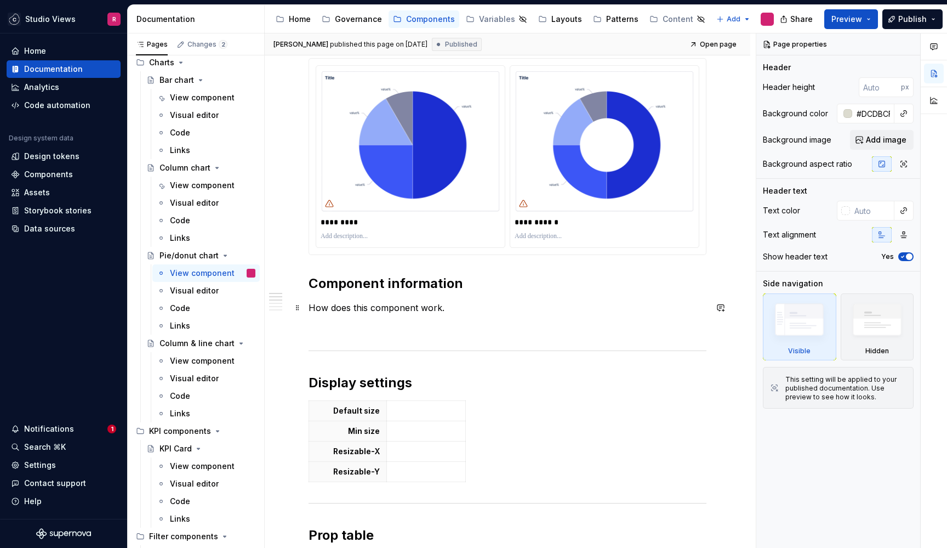
click at [497, 309] on p "How does this component work." at bounding box center [508, 307] width 398 height 13
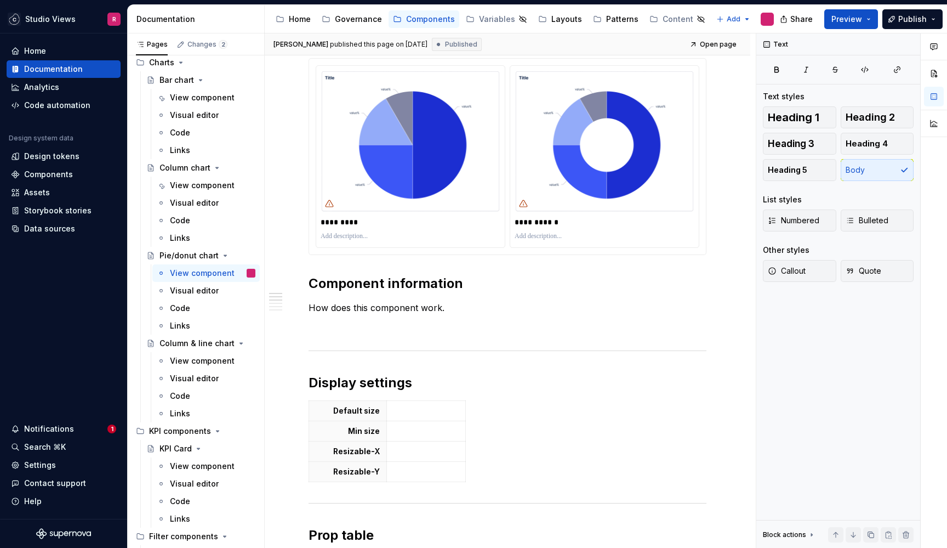
type textarea "*"
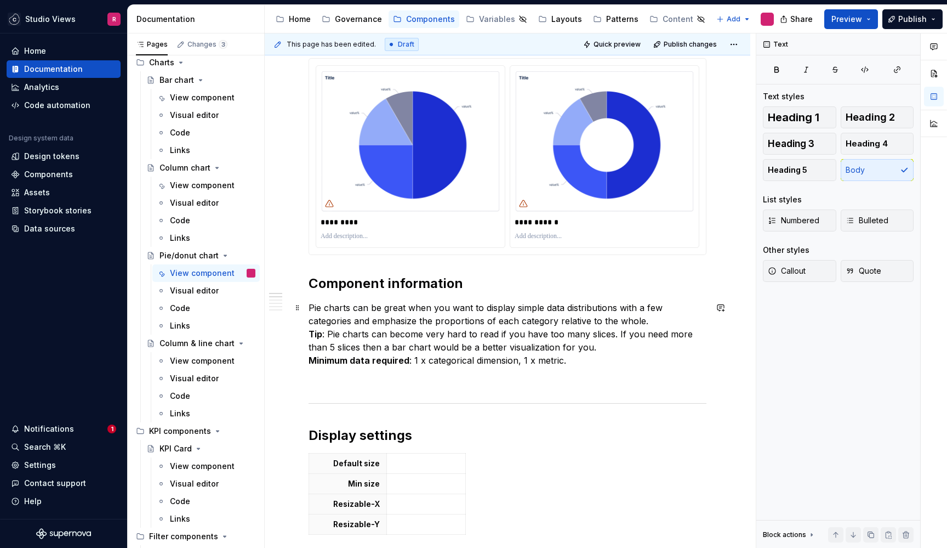
click at [649, 317] on p "Pie charts can be great when you want to display simple data distributions with…" at bounding box center [508, 334] width 398 height 66
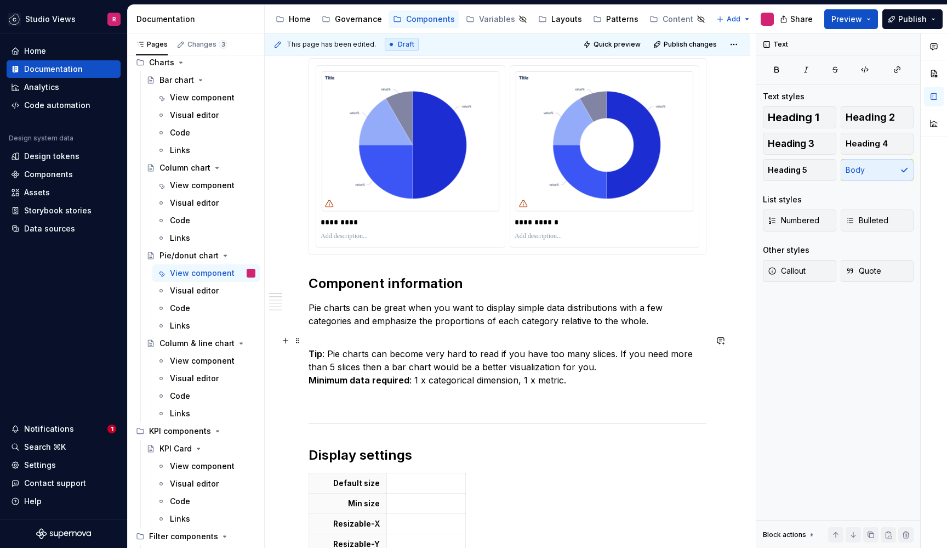
click at [633, 369] on p "Tip : Pie charts can become very hard to read if you have too many slices. If y…" at bounding box center [508, 360] width 398 height 53
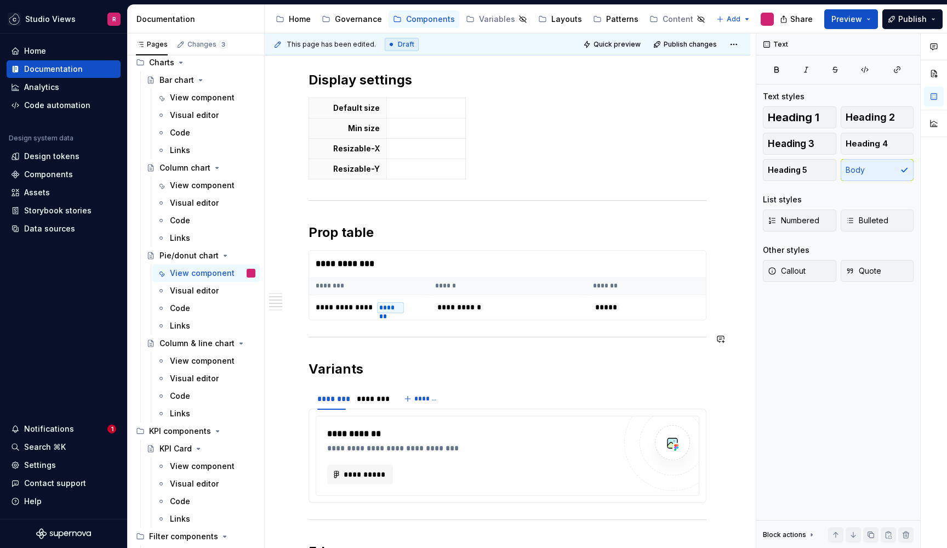
scroll to position [938, 0]
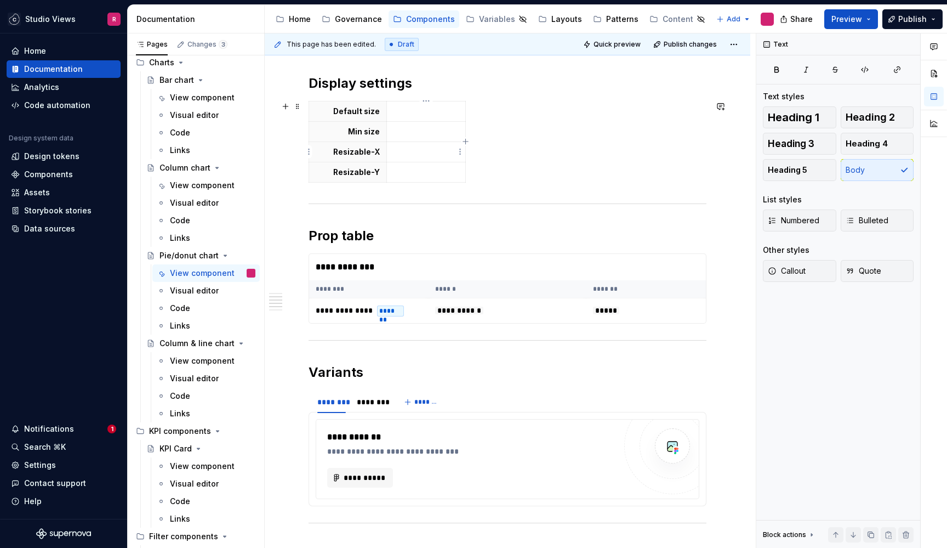
click at [425, 150] on p at bounding box center [427, 151] width 66 height 11
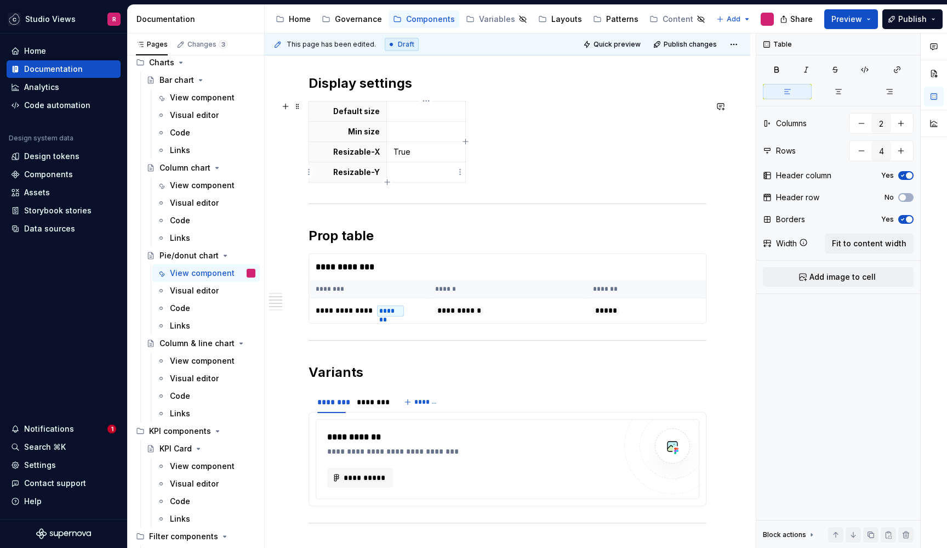
click at [416, 179] on td at bounding box center [425, 172] width 79 height 20
click at [199, 359] on div "View component" at bounding box center [196, 360] width 53 height 11
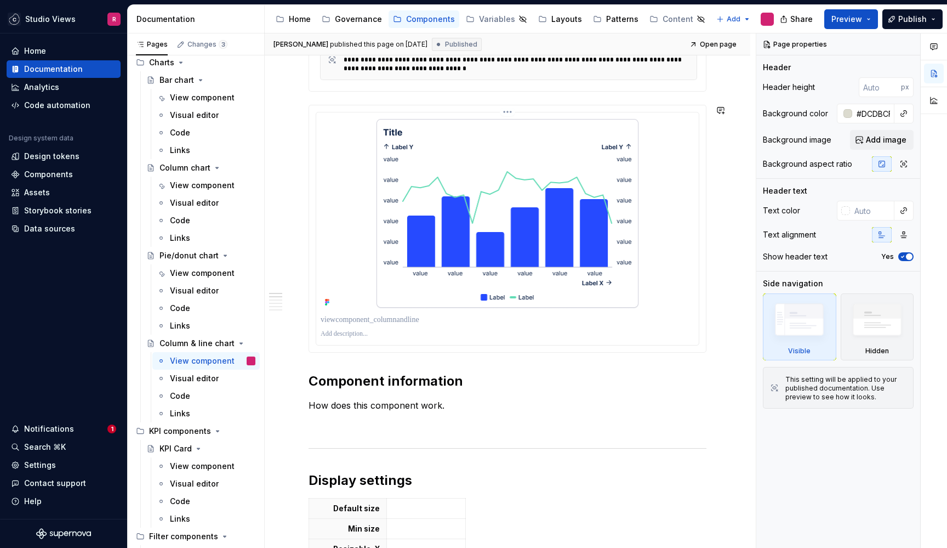
scroll to position [601, 0]
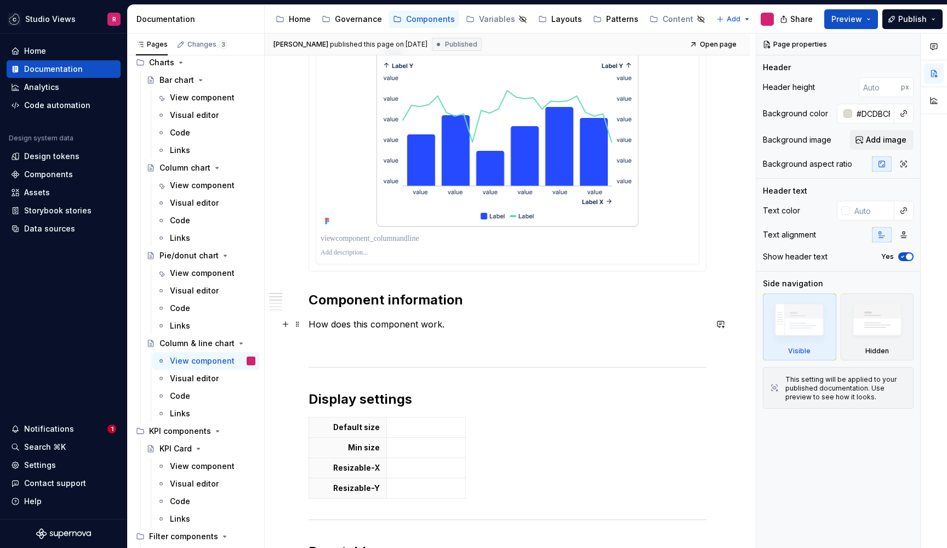
type textarea "*"
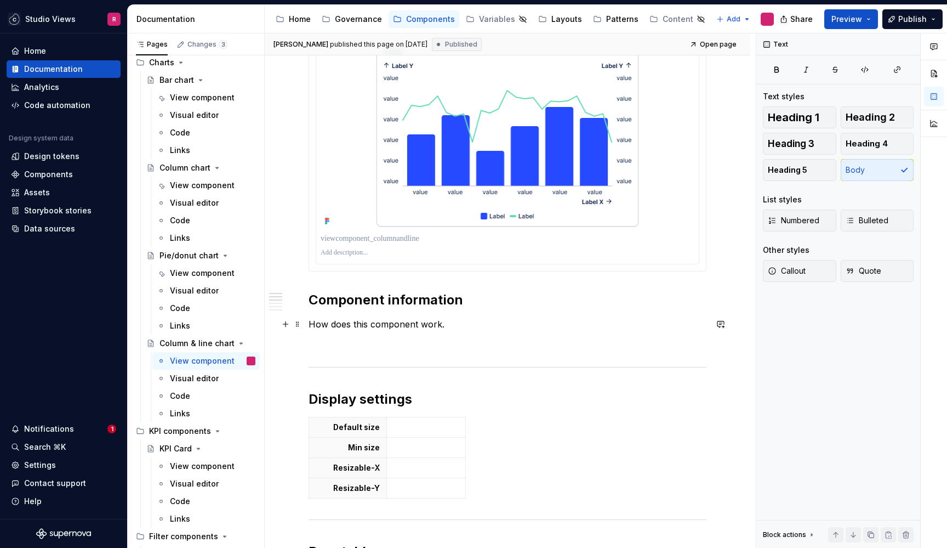
click at [452, 326] on p "How does this component work." at bounding box center [508, 323] width 398 height 13
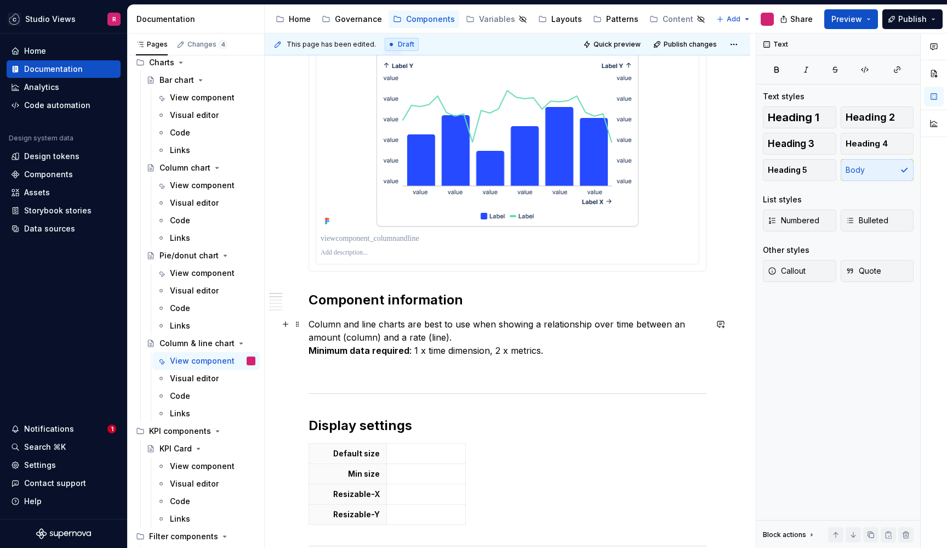
click at [454, 336] on p "Column and line charts are best to use when showing a relationship over time be…" at bounding box center [508, 336] width 398 height 39
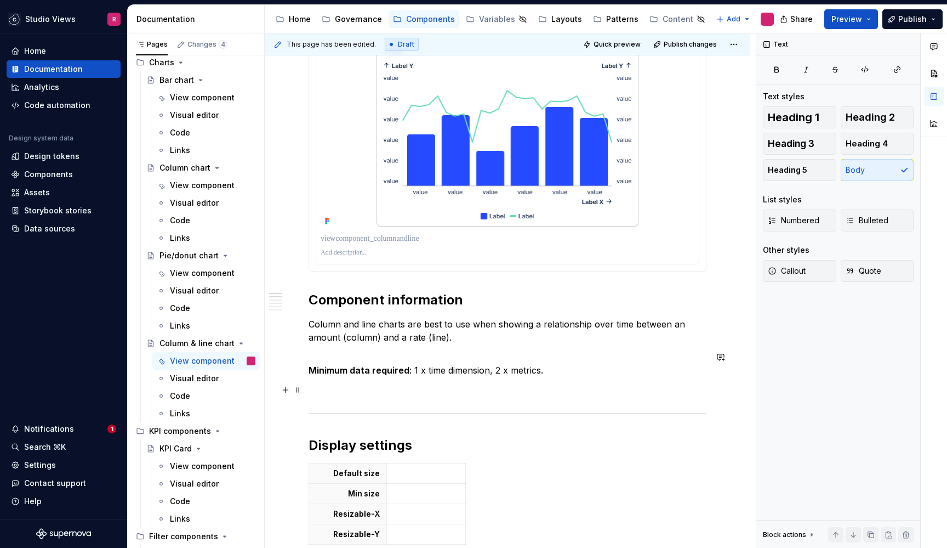
click at [465, 399] on div "**********" at bounding box center [508, 435] width 398 height 1639
click at [436, 493] on p at bounding box center [427, 493] width 66 height 11
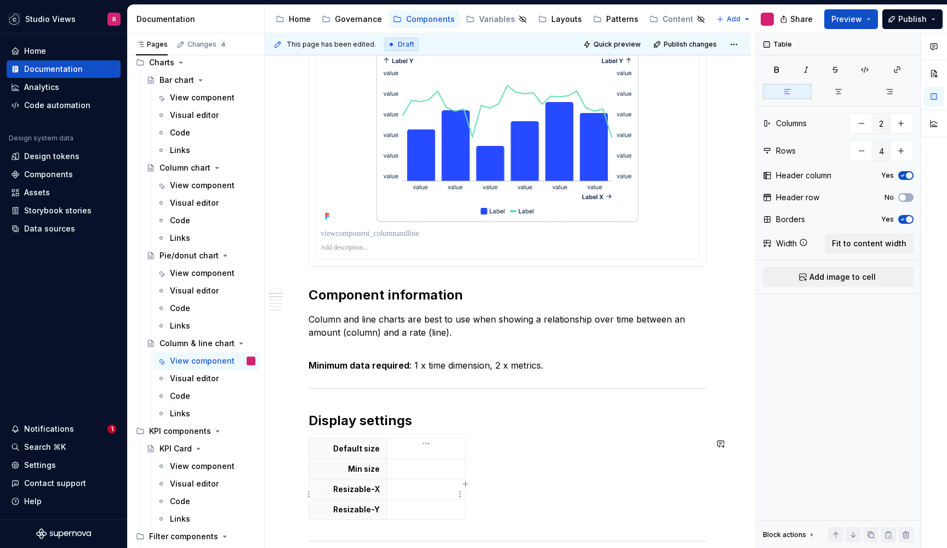
scroll to position [1, 0]
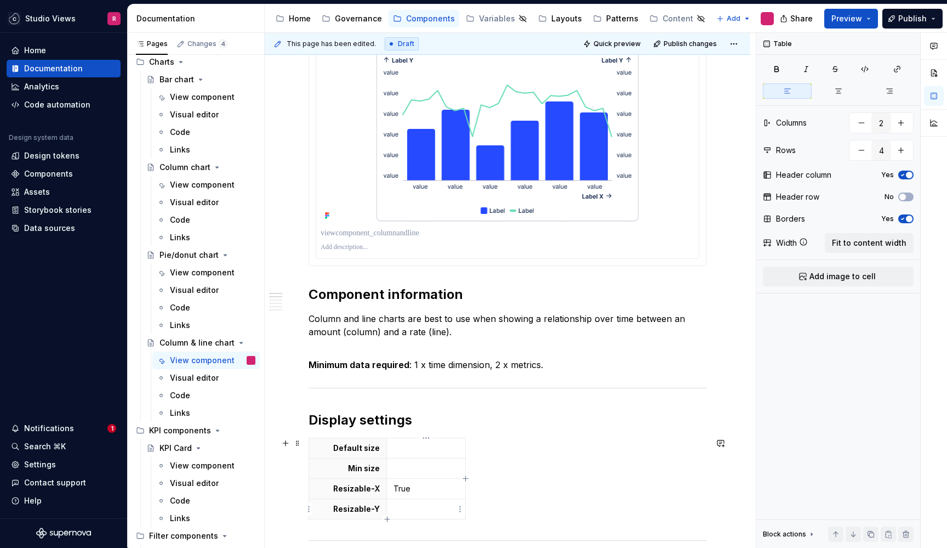
click at [434, 518] on td at bounding box center [425, 509] width 79 height 20
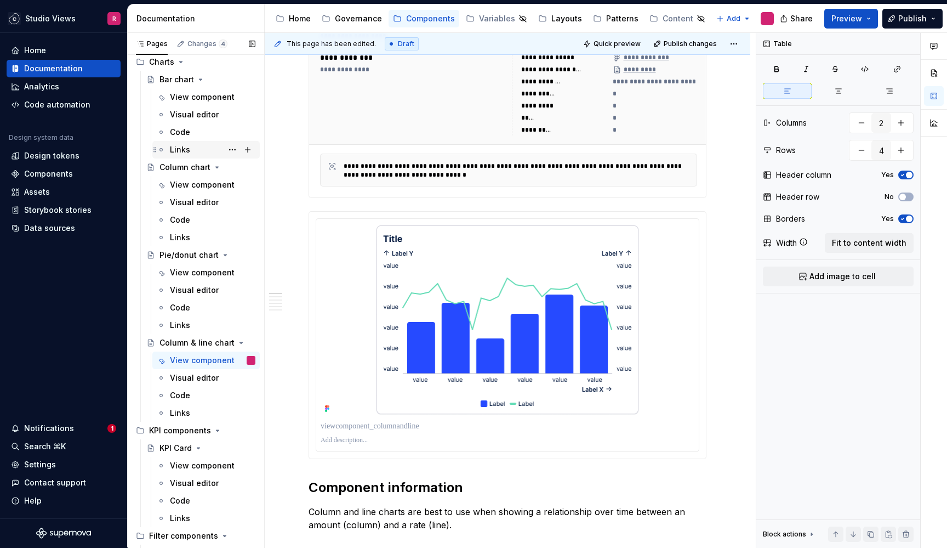
scroll to position [190, 0]
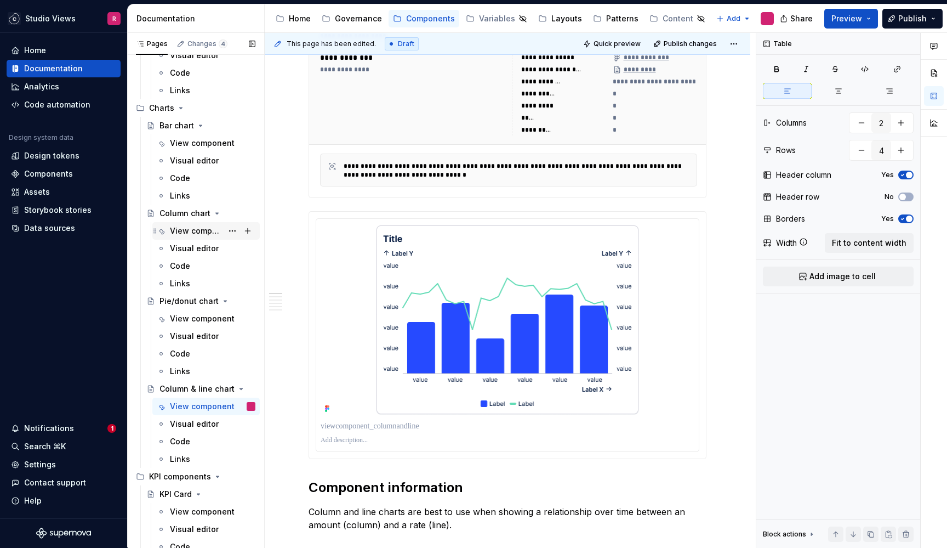
click at [204, 224] on div "View component" at bounding box center [213, 230] width 86 height 15
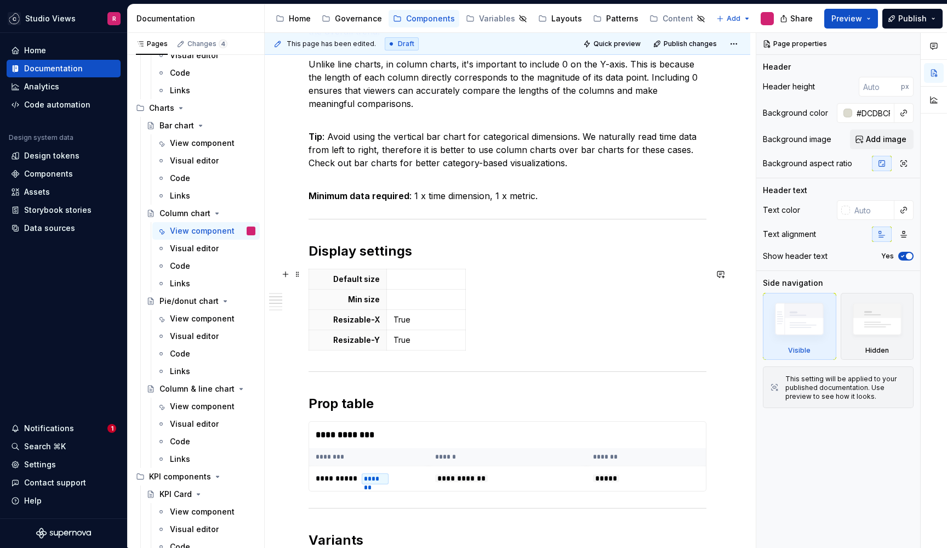
scroll to position [981, 0]
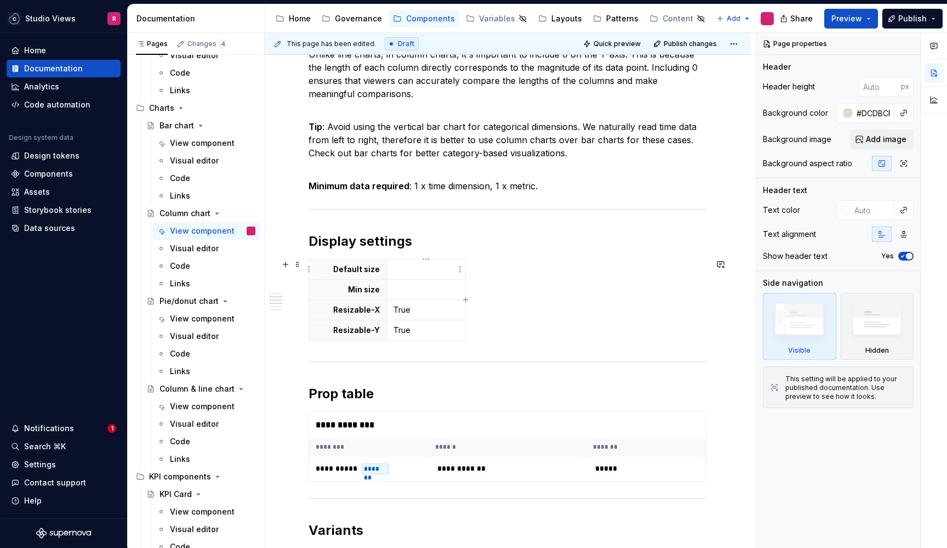
click at [416, 272] on p at bounding box center [427, 269] width 66 height 11
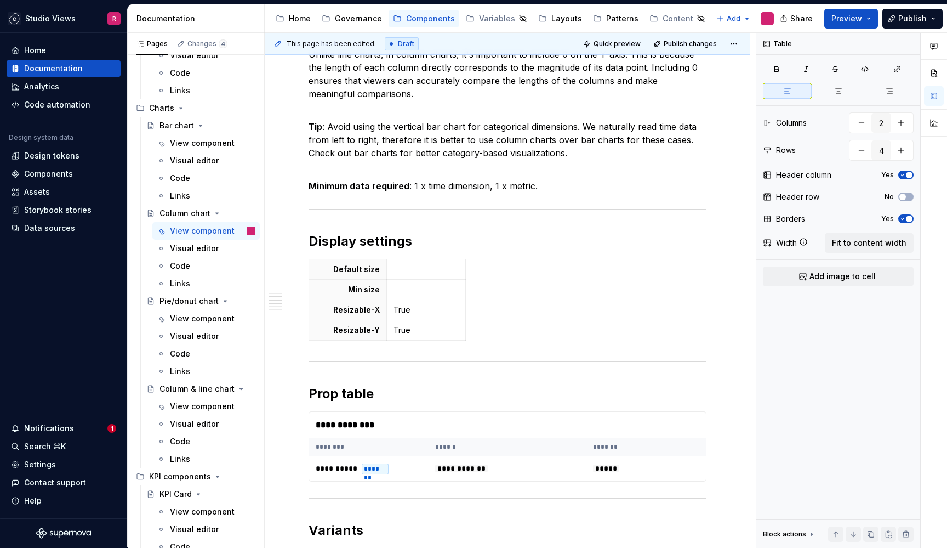
type textarea "*"
click at [426, 290] on p at bounding box center [427, 289] width 66 height 11
click at [439, 315] on td "True" at bounding box center [425, 310] width 79 height 20
click at [439, 293] on p "3 colums" at bounding box center [427, 289] width 66 height 11
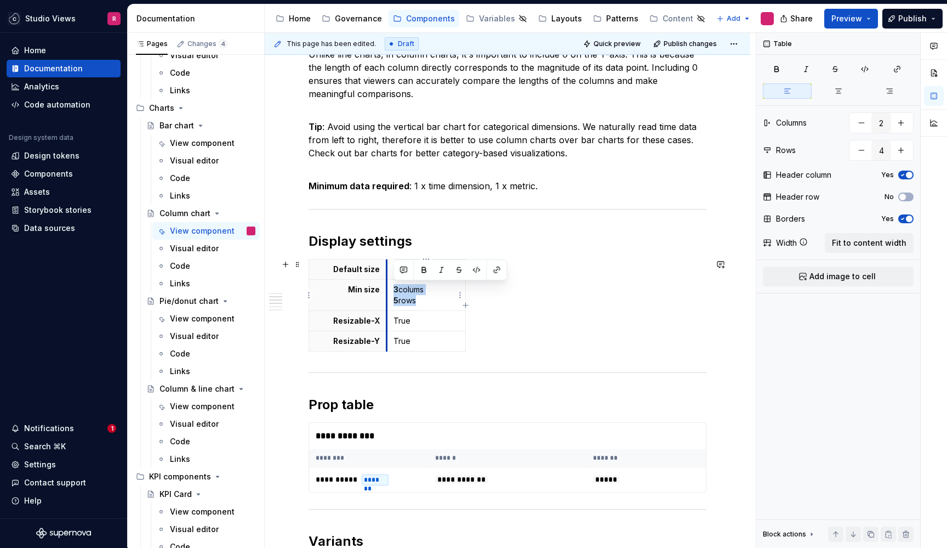
drag, startPoint x: 424, startPoint y: 302, endPoint x: 388, endPoint y: 288, distance: 39.2
click at [388, 288] on td "3 colums 5 rows" at bounding box center [425, 295] width 79 height 31
copy p "3 colums 5 rows"
click at [423, 298] on p "3 colums 5 rows" at bounding box center [427, 295] width 66 height 22
click at [198, 147] on div "View component" at bounding box center [196, 143] width 53 height 11
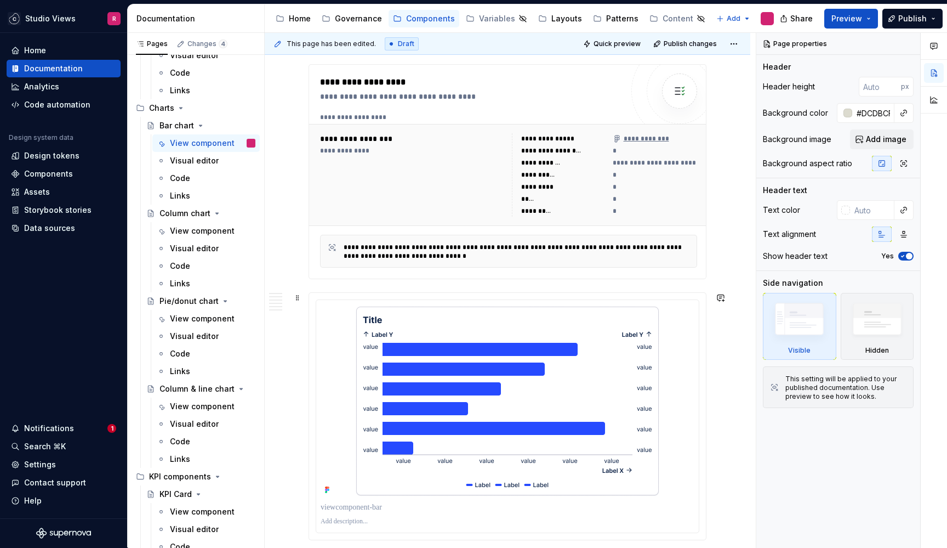
scroll to position [799, 0]
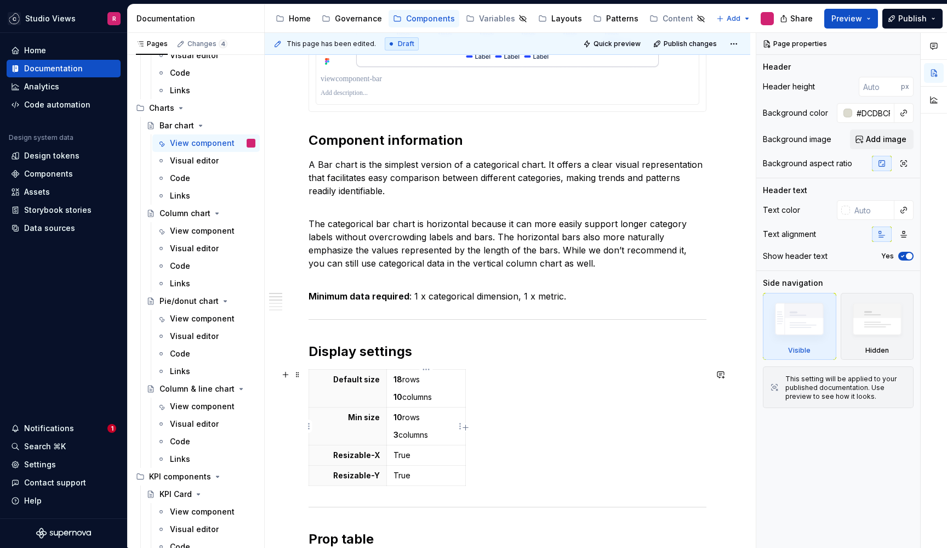
type textarea "*"
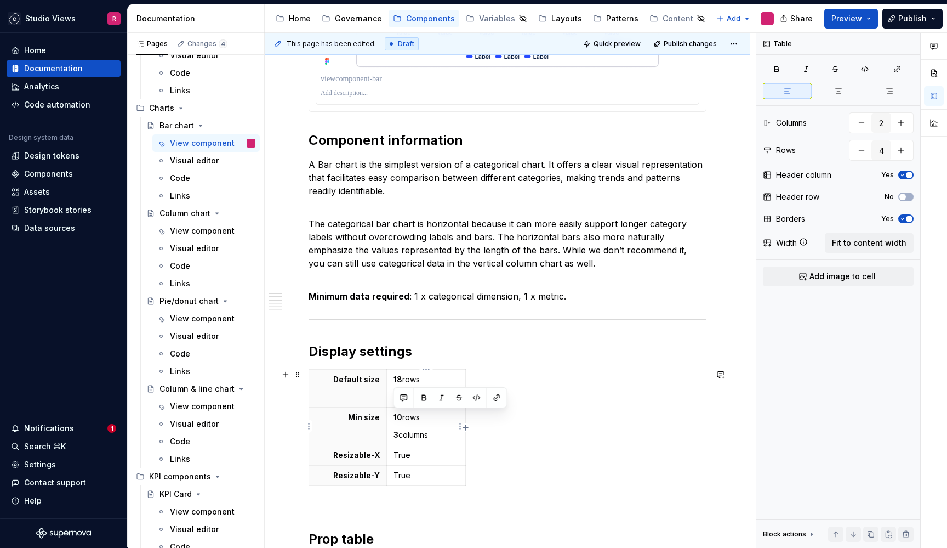
drag, startPoint x: 435, startPoint y: 434, endPoint x: 393, endPoint y: 418, distance: 44.6
click at [393, 418] on td "10 rows 3 columns" at bounding box center [425, 426] width 79 height 38
click at [427, 418] on strong "5" at bounding box center [426, 416] width 5 height 9
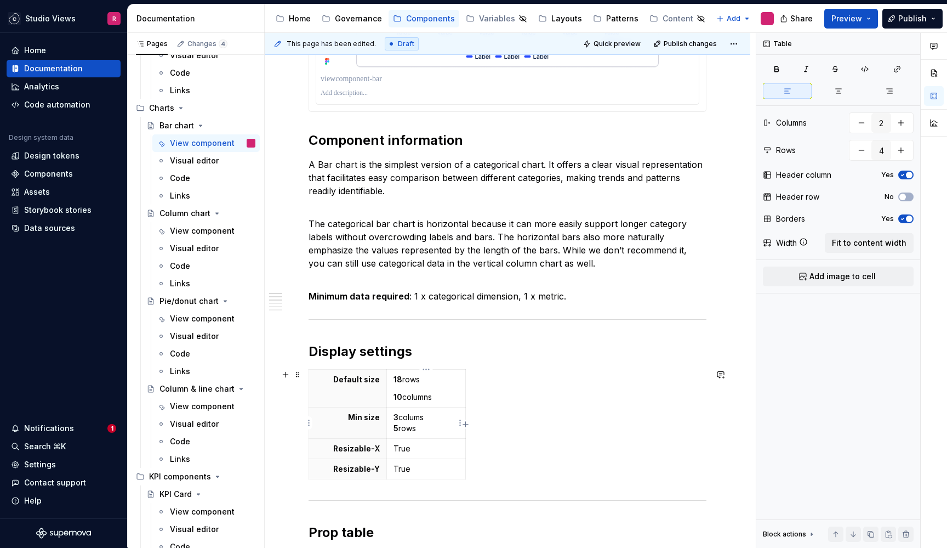
click at [421, 419] on p "3 colums 5 rows" at bounding box center [427, 423] width 66 height 22
click at [198, 229] on div "View component" at bounding box center [196, 230] width 53 height 11
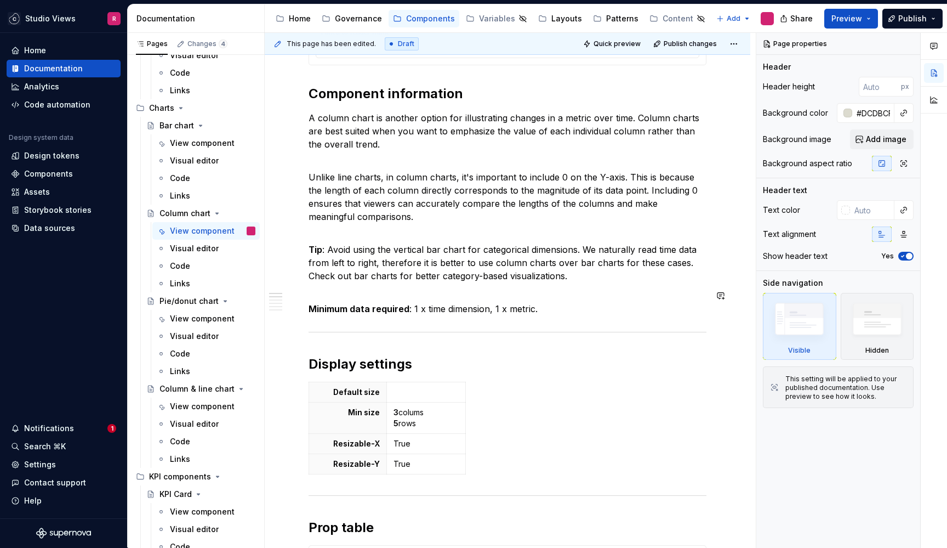
scroll to position [945, 0]
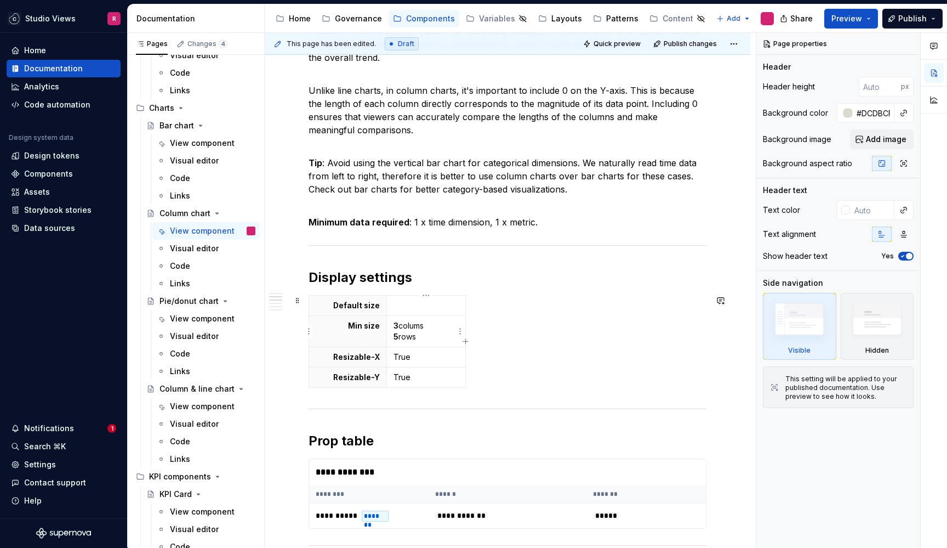
type textarea "*"
click at [423, 324] on p "3 colums 5 rows" at bounding box center [427, 331] width 66 height 22
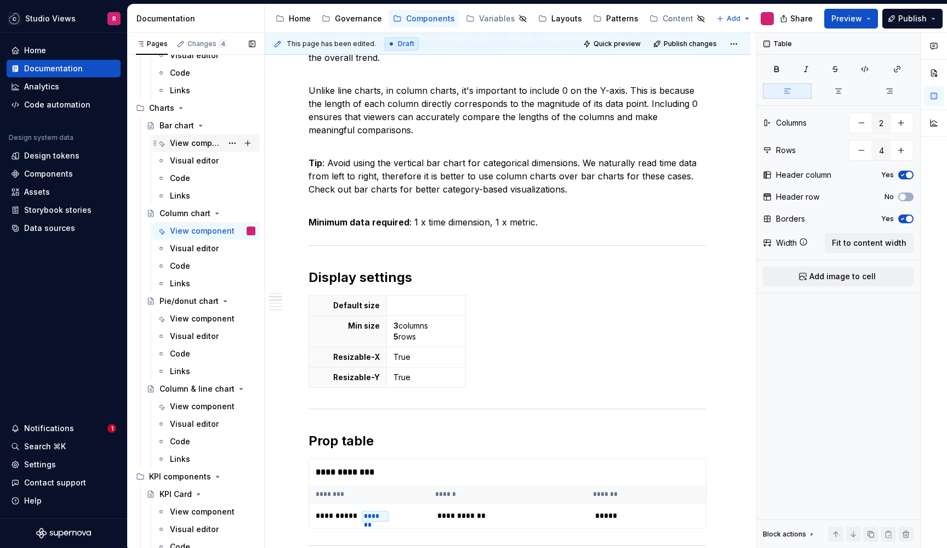
click at [200, 141] on div "View component" at bounding box center [196, 143] width 53 height 11
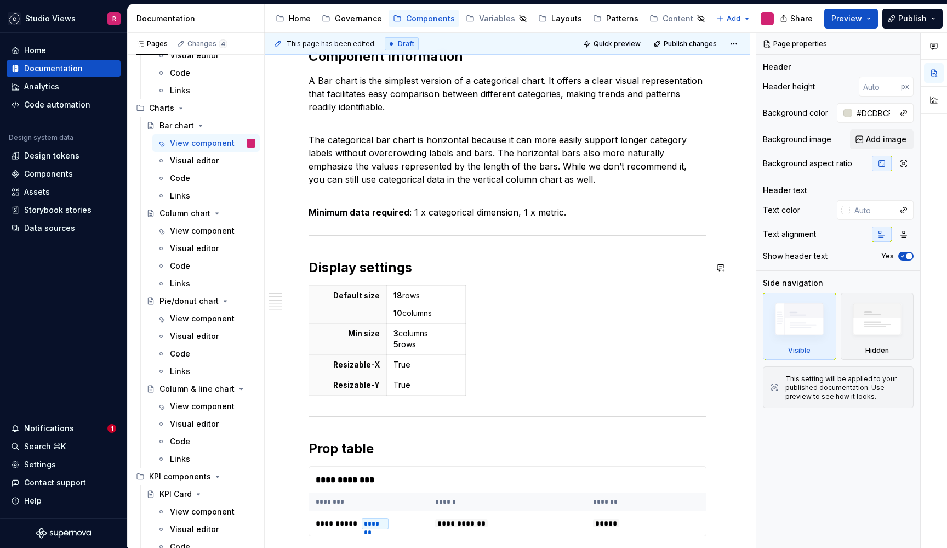
scroll to position [883, 0]
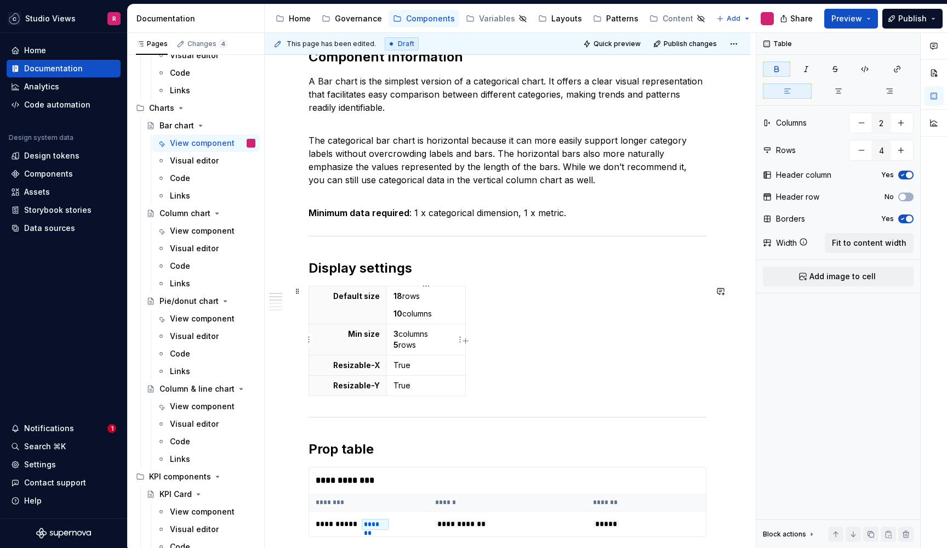
type textarea "*"
click at [396, 344] on strong "5" at bounding box center [396, 344] width 5 height 9
click at [436, 312] on p "10 columns" at bounding box center [427, 313] width 66 height 11
click at [394, 312] on strong "10" at bounding box center [398, 313] width 9 height 9
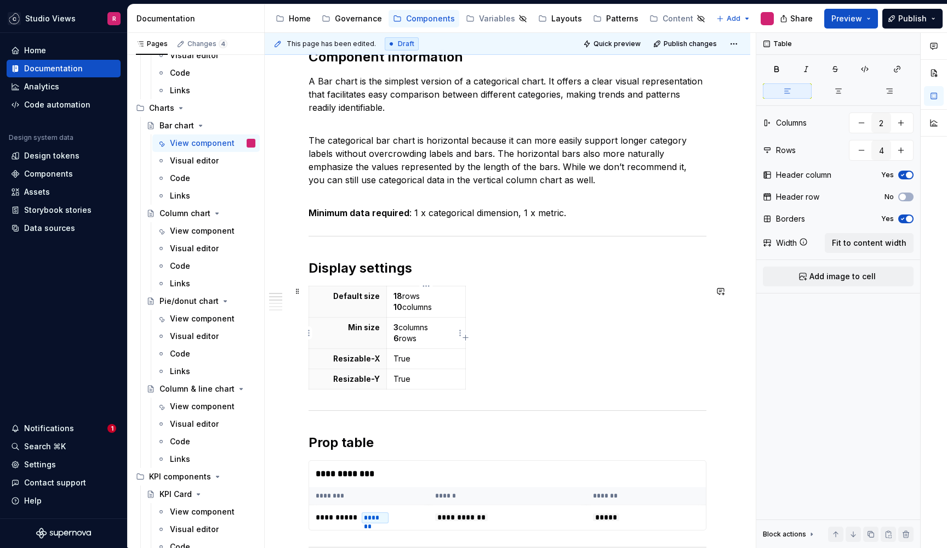
click at [426, 336] on p "3 columns 6 rows" at bounding box center [427, 333] width 66 height 22
click at [197, 229] on div "View component" at bounding box center [196, 230] width 53 height 11
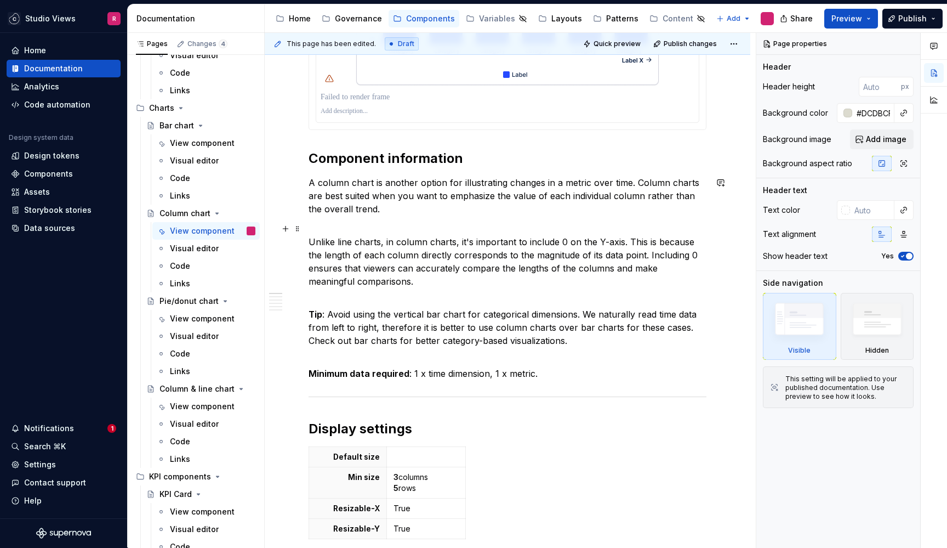
scroll to position [889, 0]
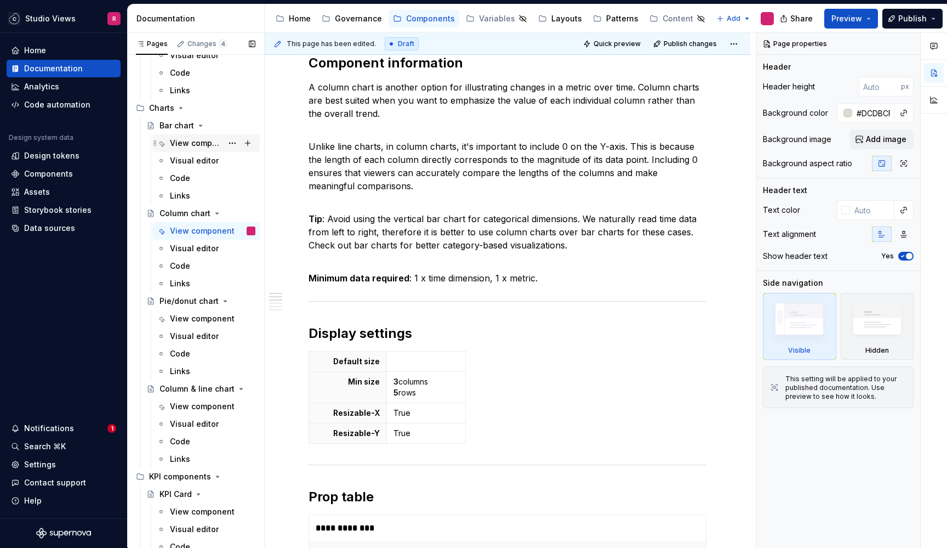
click at [195, 137] on div "View component" at bounding box center [213, 142] width 86 height 15
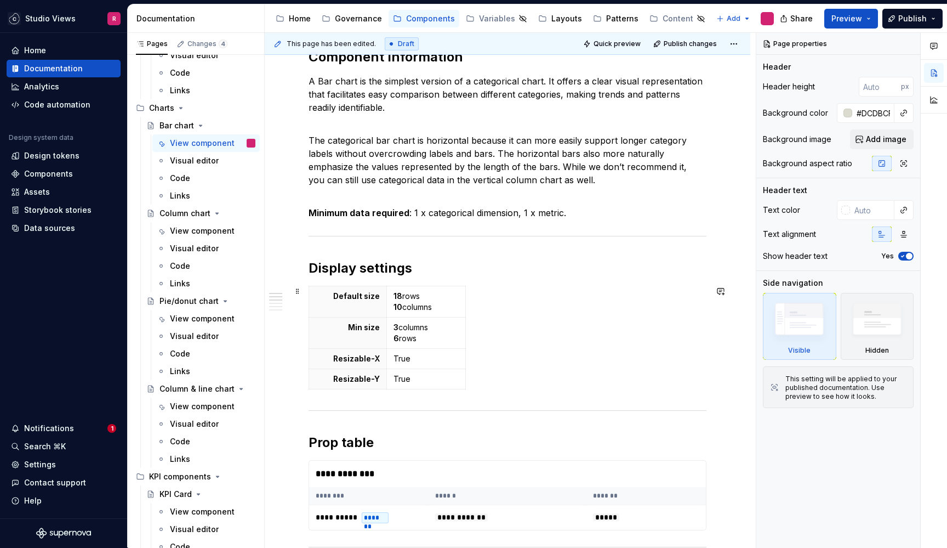
scroll to position [895, 0]
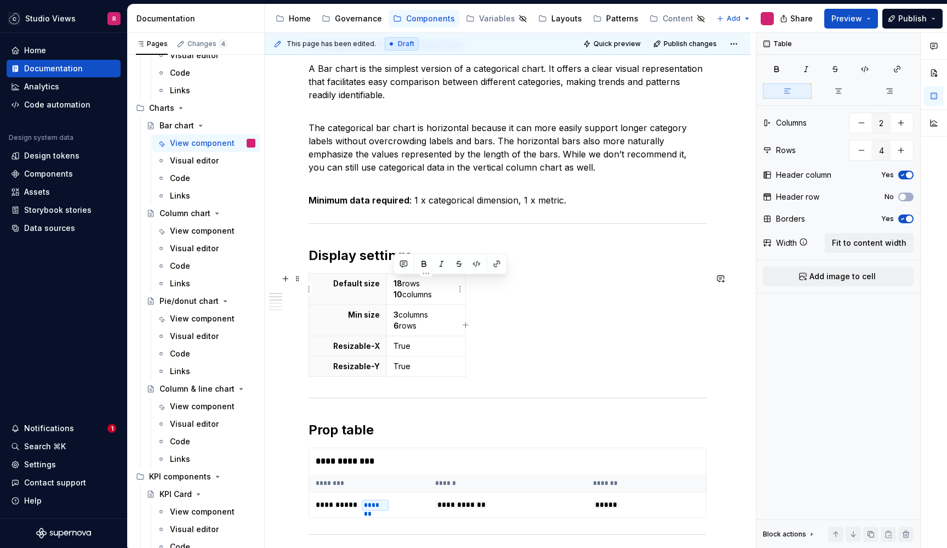
drag, startPoint x: 441, startPoint y: 295, endPoint x: 389, endPoint y: 281, distance: 53.5
click at [389, 281] on td "18 rows 10 columns" at bounding box center [425, 289] width 79 height 31
copy p "18 rows 10 columns"
click at [201, 229] on div "View component" at bounding box center [196, 230] width 53 height 11
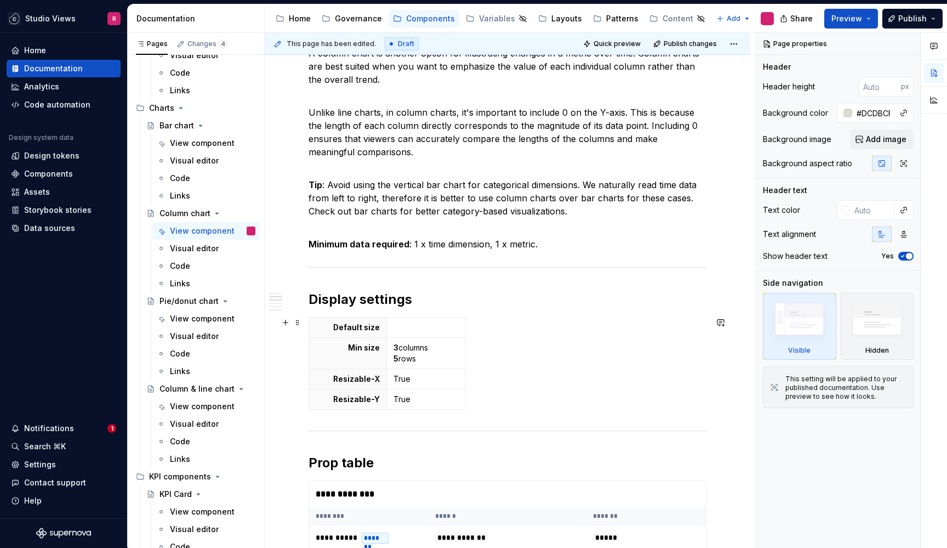
scroll to position [946, 0]
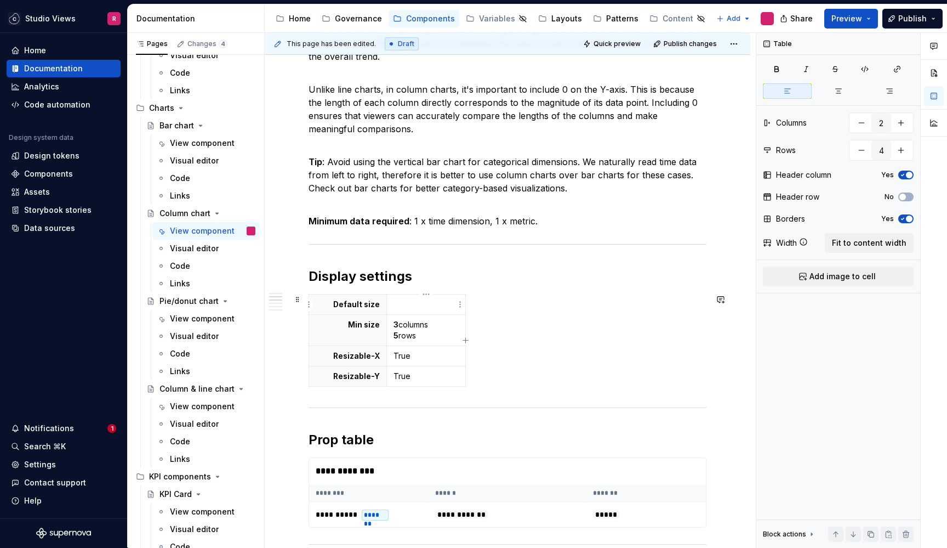
click at [437, 300] on p at bounding box center [427, 304] width 66 height 11
click at [421, 305] on strong "10" at bounding box center [424, 303] width 9 height 9
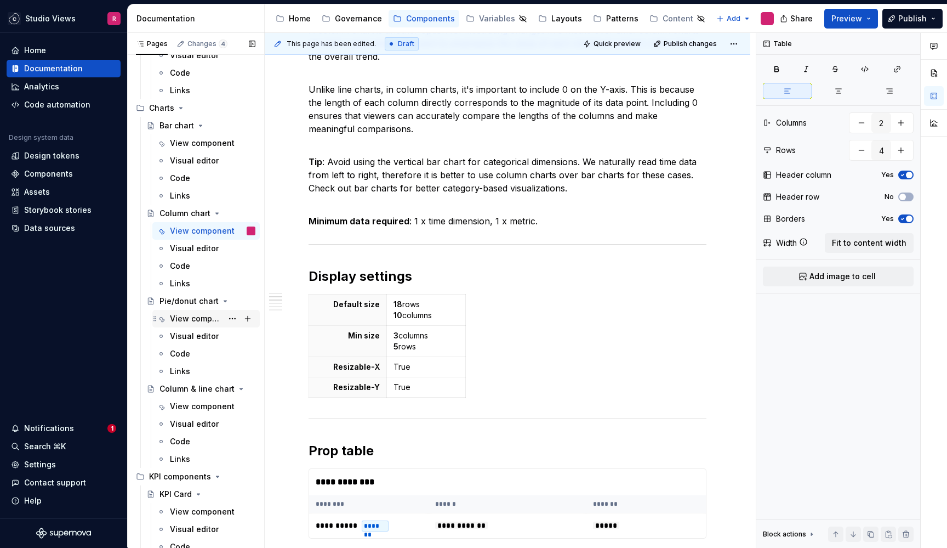
click at [192, 321] on div "View component" at bounding box center [196, 318] width 53 height 11
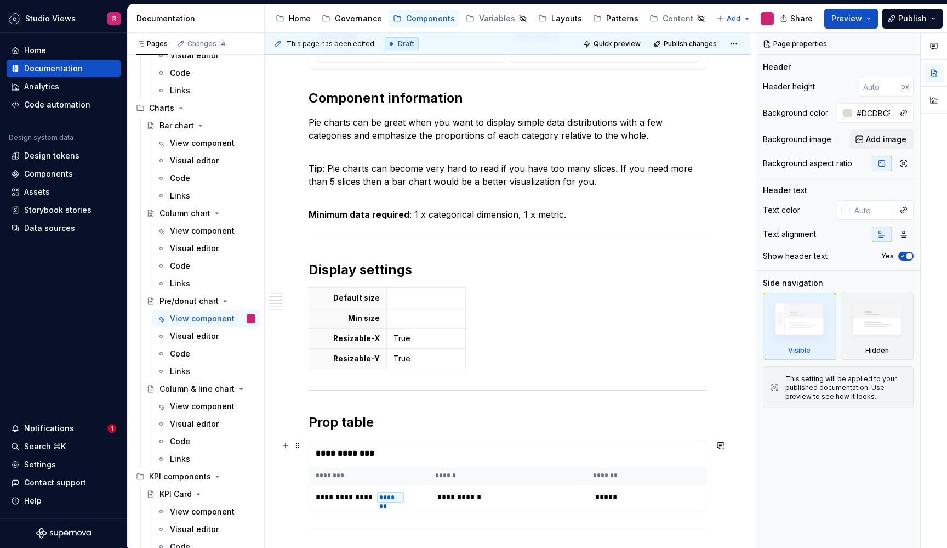
scroll to position [860, 0]
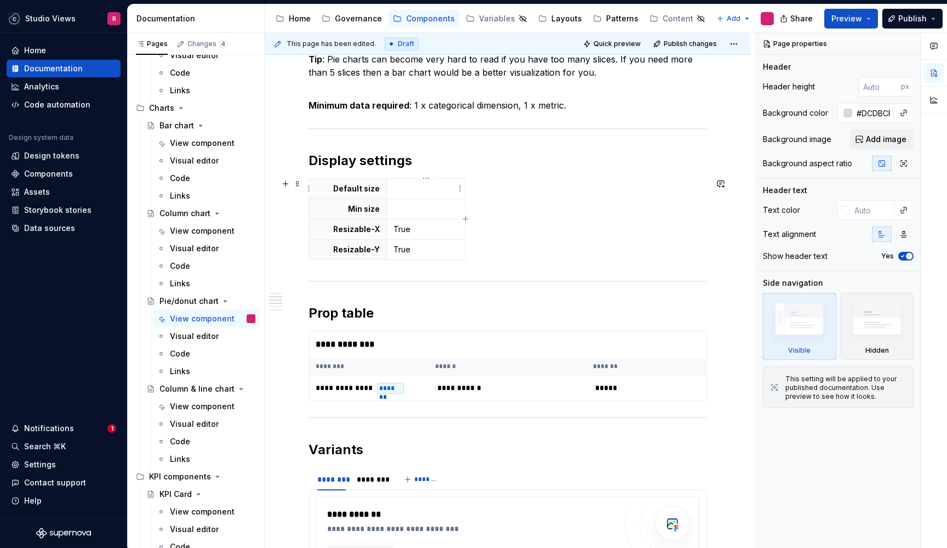
type textarea "*"
click at [399, 184] on p at bounding box center [427, 188] width 66 height 11
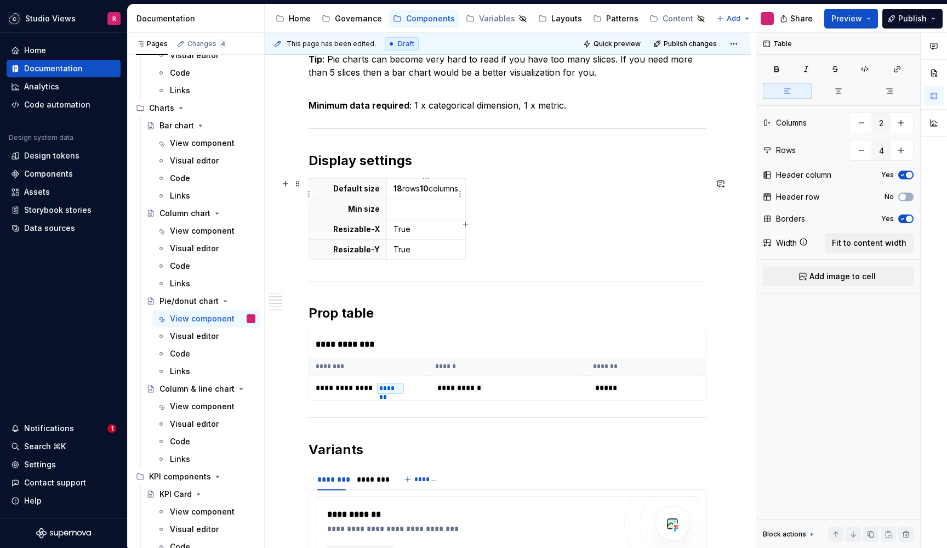
click at [422, 189] on strong "10" at bounding box center [424, 188] width 9 height 9
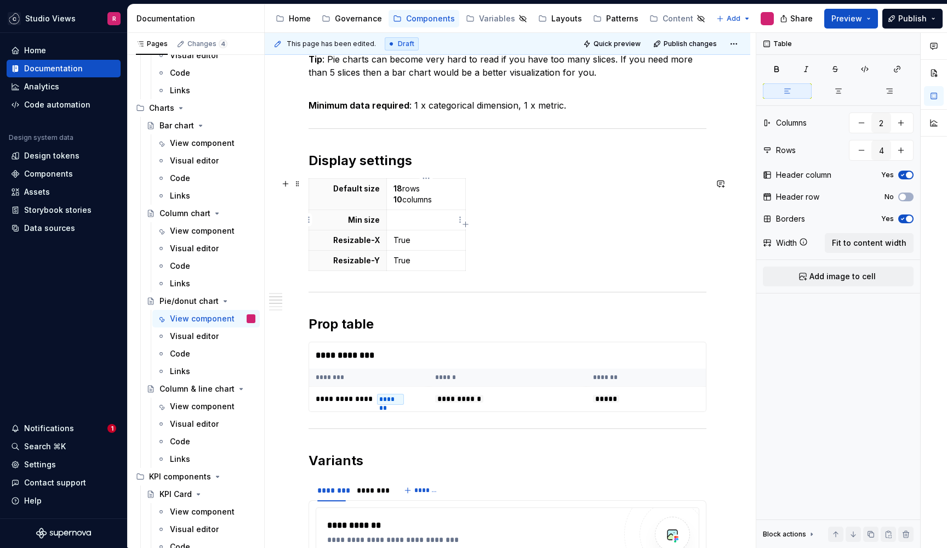
click at [425, 218] on p at bounding box center [427, 219] width 66 height 11
click at [196, 225] on div "View component" at bounding box center [196, 230] width 53 height 11
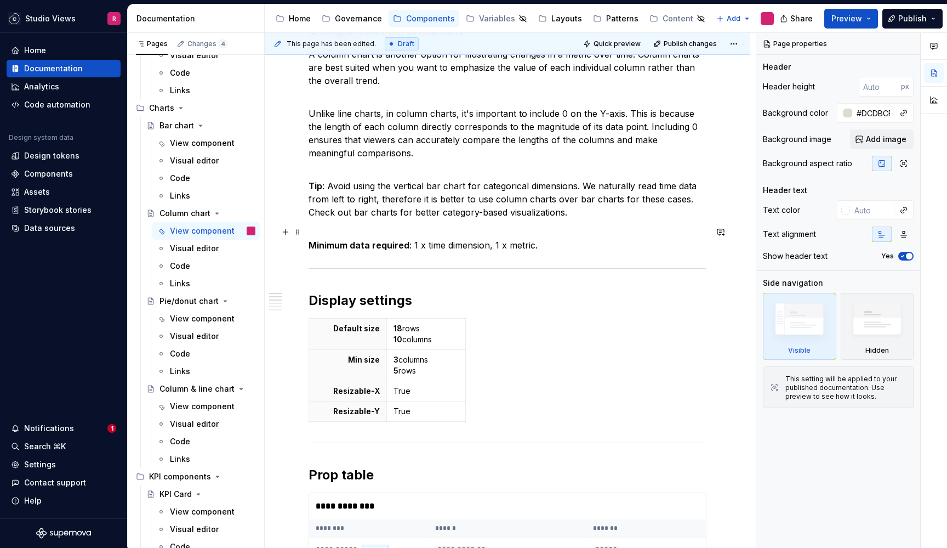
scroll to position [956, 0]
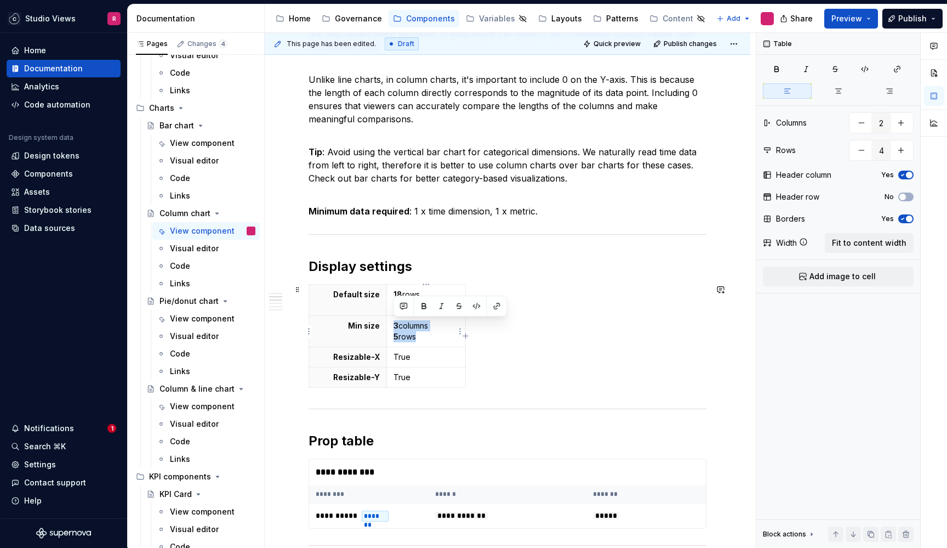
drag, startPoint x: 425, startPoint y: 338, endPoint x: 389, endPoint y: 328, distance: 37.7
click at [389, 328] on td "3 columns 5 rows" at bounding box center [425, 331] width 79 height 31
copy p "3 columns 5 rows"
click at [204, 318] on div "View component" at bounding box center [196, 318] width 53 height 11
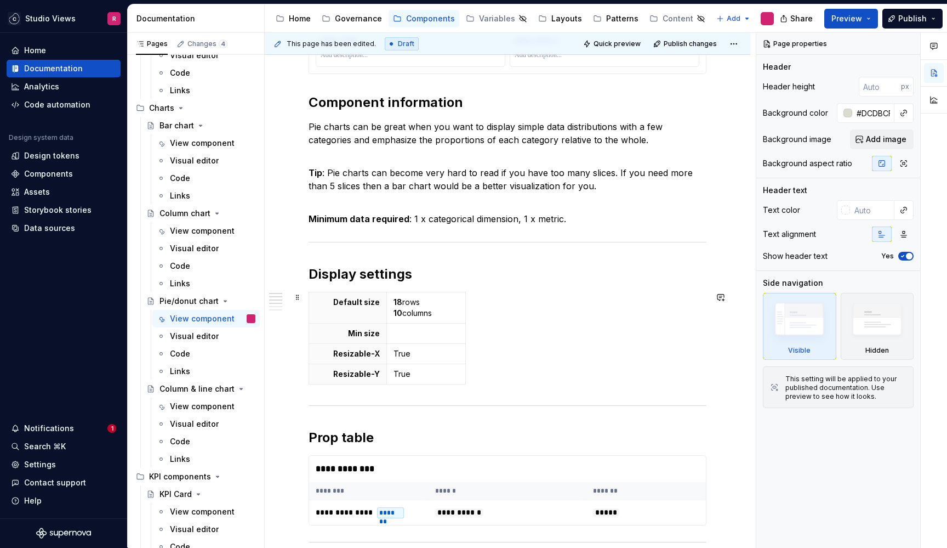
scroll to position [770, 0]
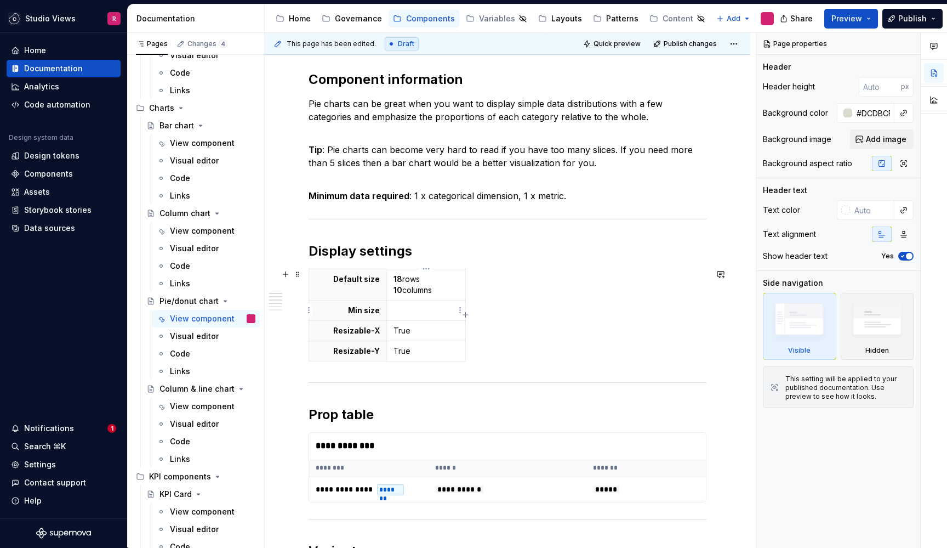
click at [429, 315] on p at bounding box center [427, 310] width 66 height 11
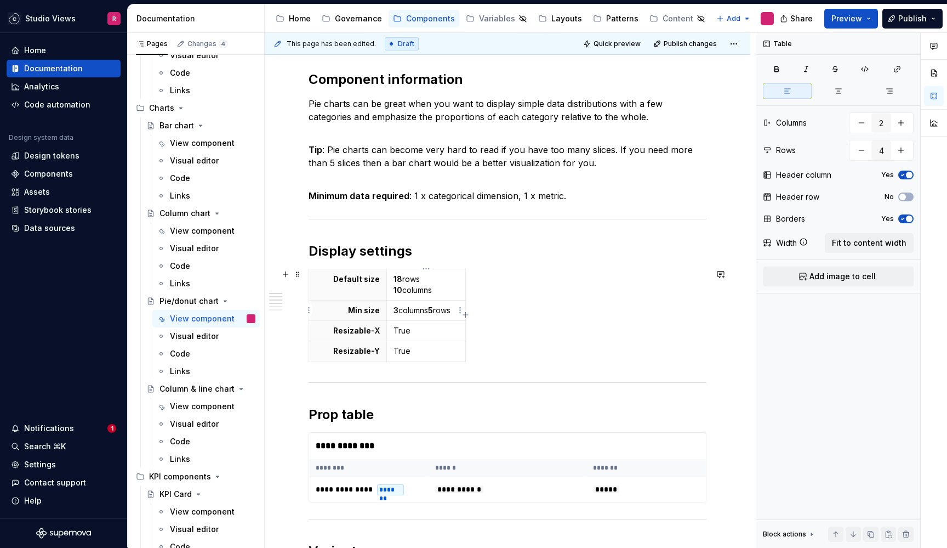
click at [432, 310] on strong "5" at bounding box center [430, 309] width 5 height 9
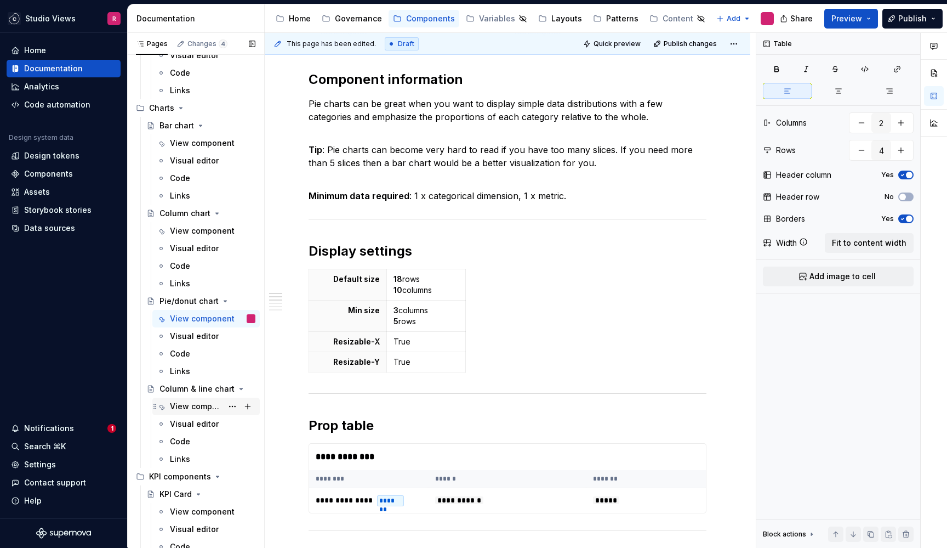
click at [197, 404] on div "View component" at bounding box center [196, 406] width 53 height 11
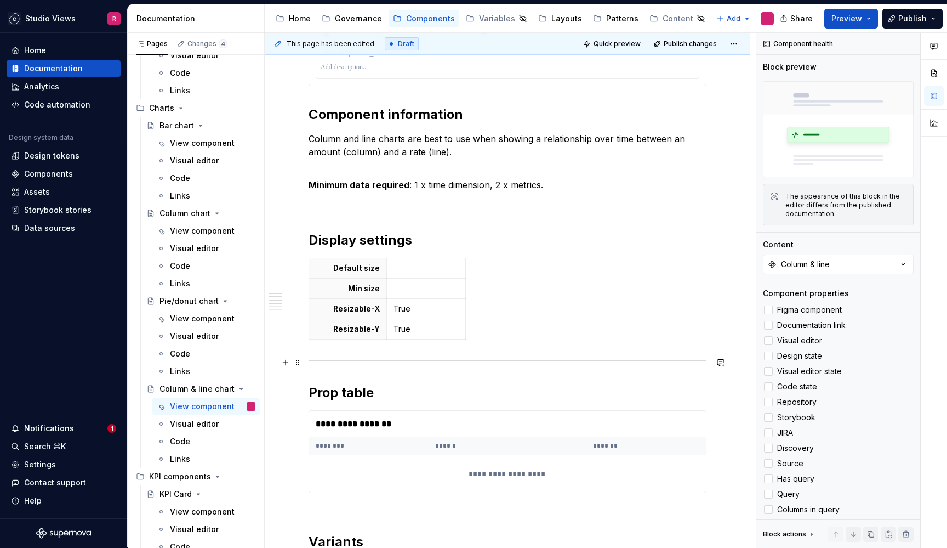
scroll to position [797, 0]
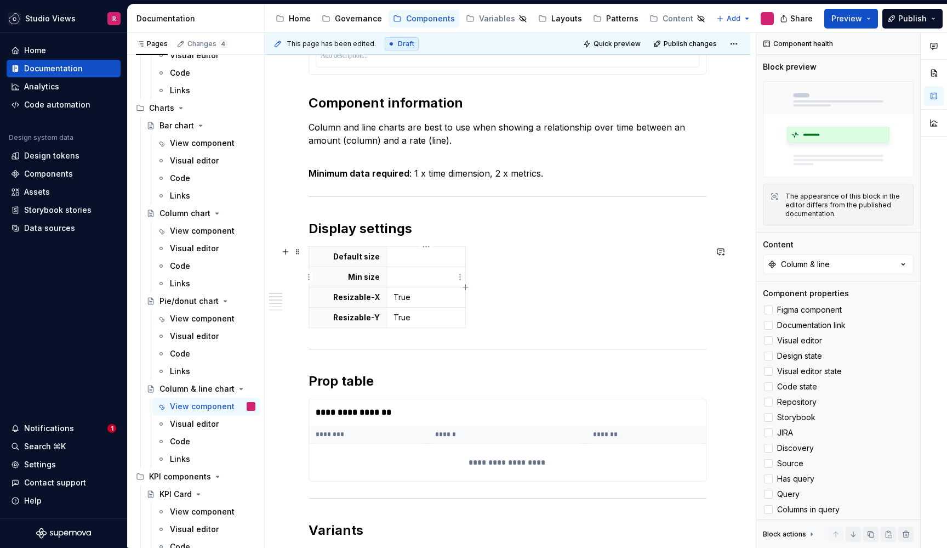
click at [402, 279] on p at bounding box center [427, 276] width 66 height 11
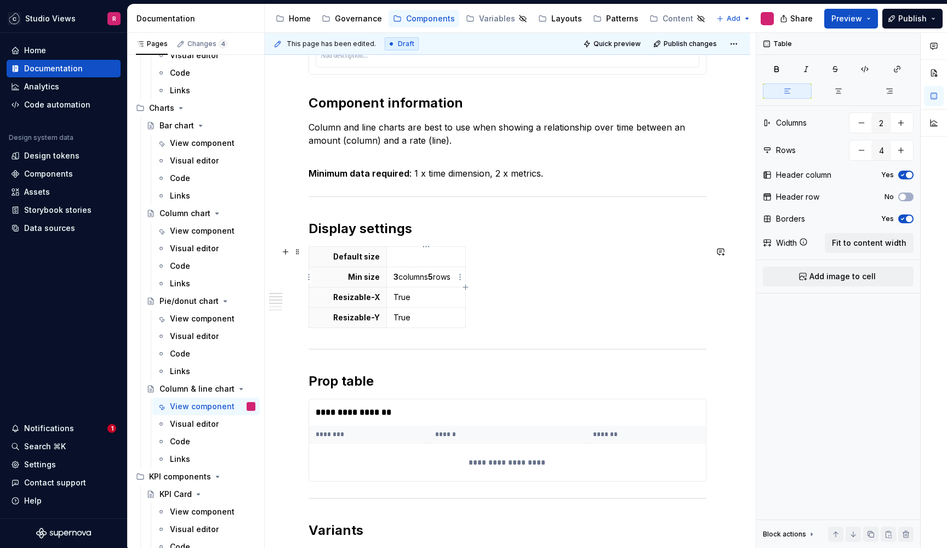
click at [431, 276] on strong "5" at bounding box center [430, 276] width 5 height 9
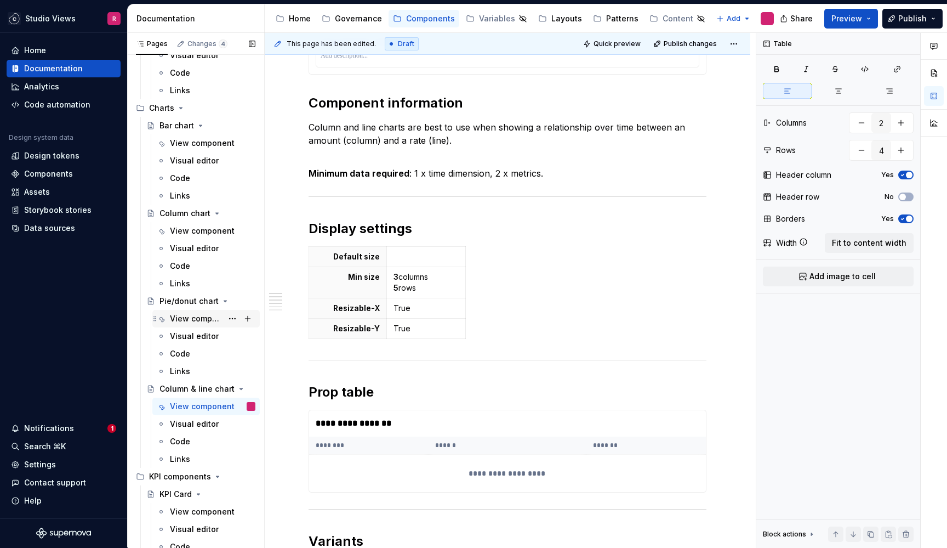
click at [197, 318] on div "View component" at bounding box center [196, 318] width 53 height 11
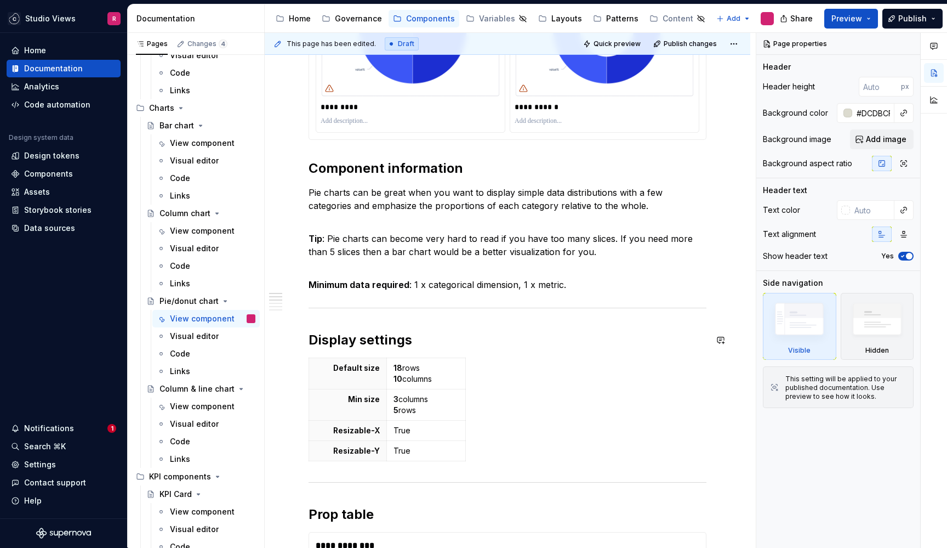
scroll to position [692, 0]
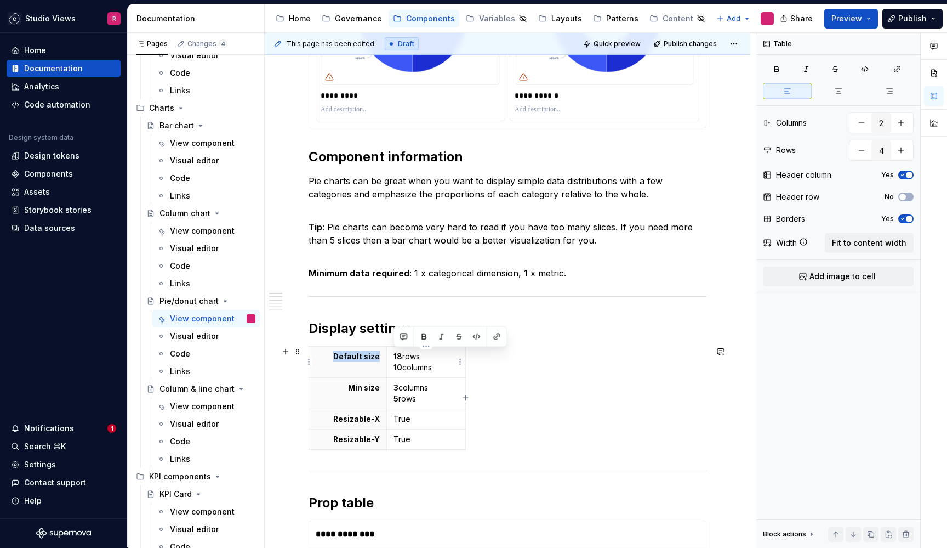
drag, startPoint x: 439, startPoint y: 369, endPoint x: 385, endPoint y: 354, distance: 55.9
click at [385, 354] on tr "Default size 18 rows 10 columns" at bounding box center [387, 361] width 157 height 31
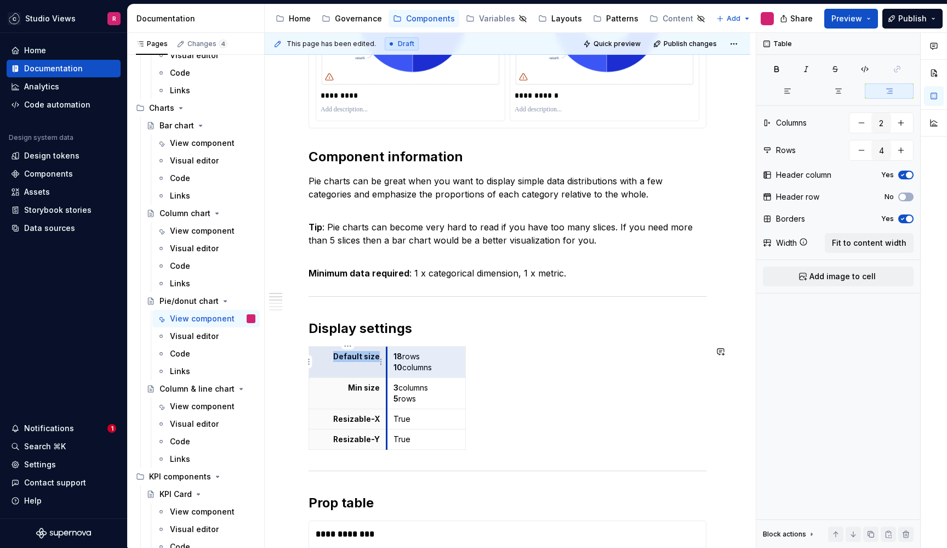
copy p "Default size"
click at [431, 360] on p "18 rows 10 columns" at bounding box center [427, 362] width 66 height 22
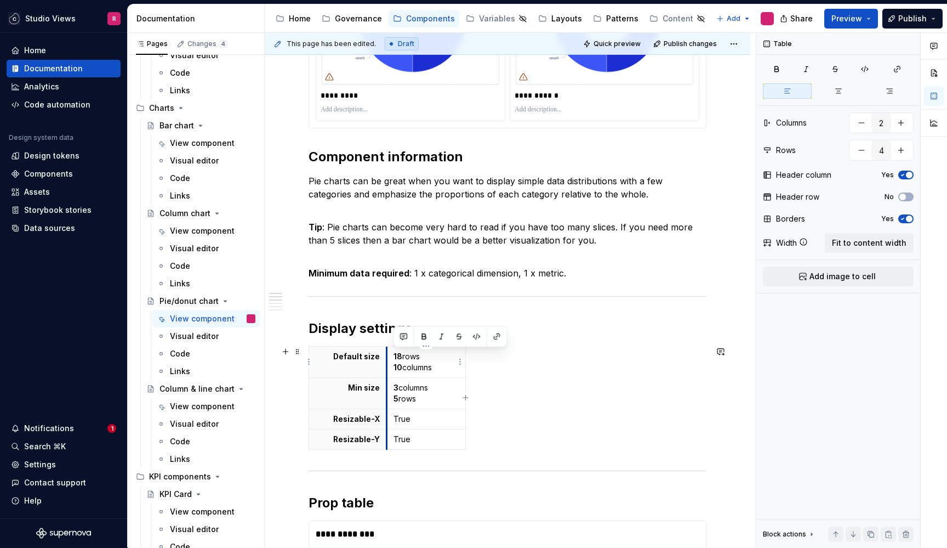
drag, startPoint x: 439, startPoint y: 367, endPoint x: 388, endPoint y: 357, distance: 51.8
click at [388, 357] on td "18 rows 10 columns" at bounding box center [425, 361] width 79 height 31
click at [434, 369] on p "18 rows 10 columns" at bounding box center [427, 362] width 66 height 22
drag, startPoint x: 440, startPoint y: 367, endPoint x: 394, endPoint y: 357, distance: 46.7
click at [394, 357] on p "18 rows 10 columns" at bounding box center [427, 362] width 66 height 22
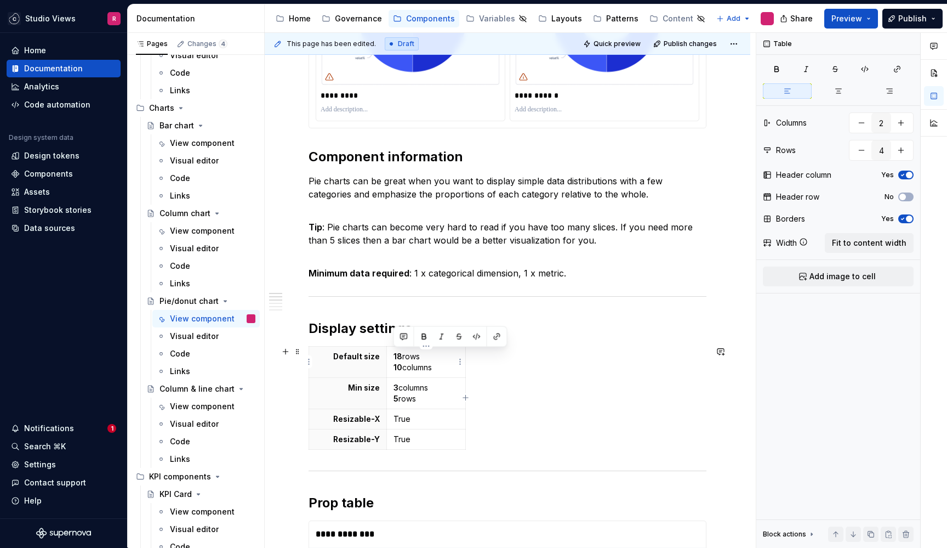
copy p "18 rows 10 columns"
click at [198, 224] on div "View component" at bounding box center [213, 230] width 86 height 15
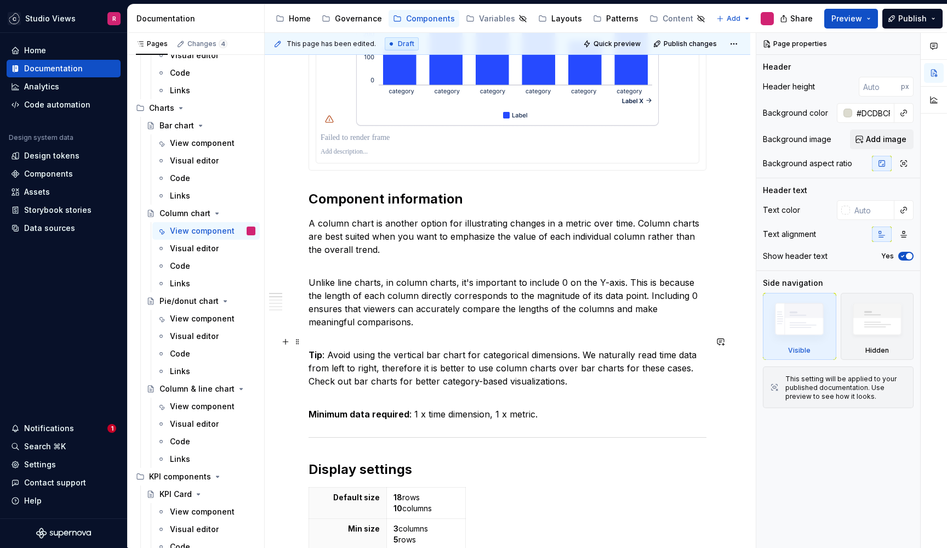
scroll to position [959, 0]
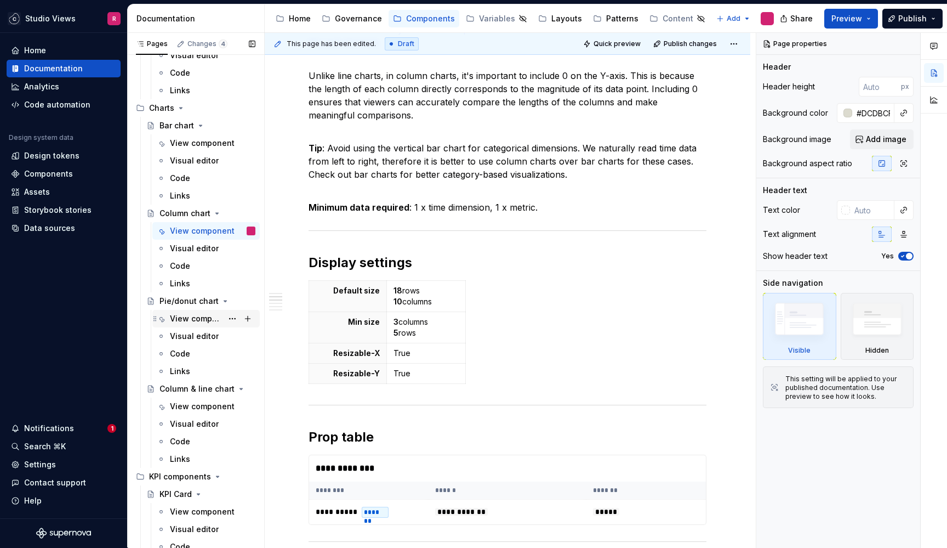
click at [199, 315] on div "View component" at bounding box center [196, 318] width 53 height 11
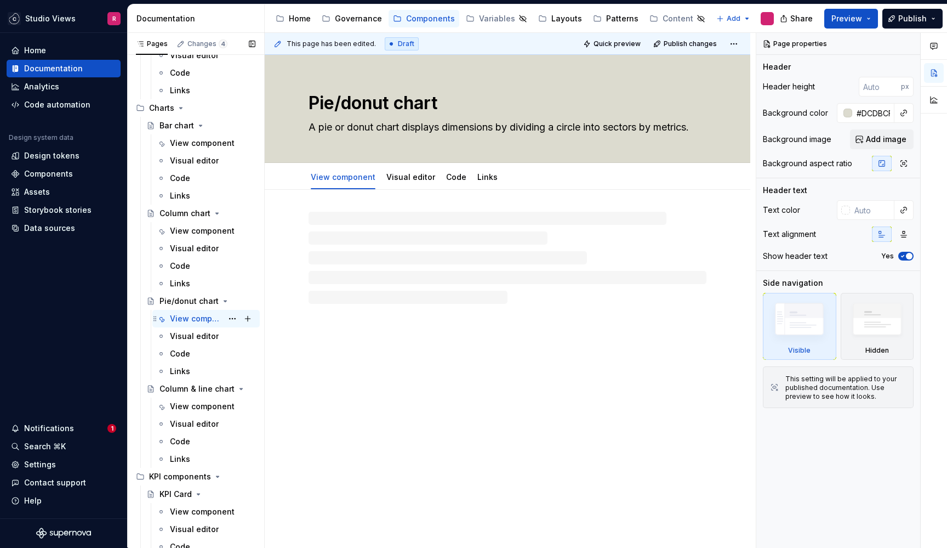
click at [214, 323] on div "View component" at bounding box center [196, 318] width 53 height 11
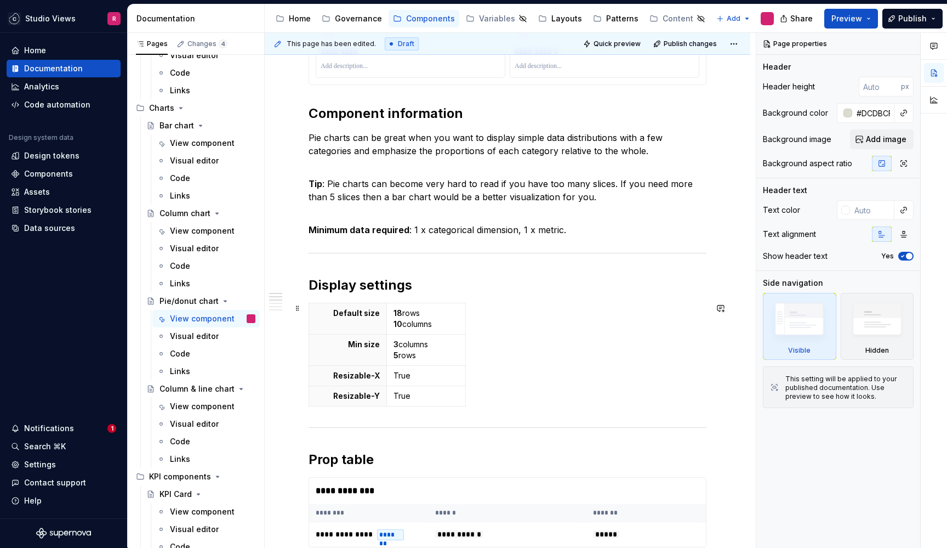
scroll to position [750, 0]
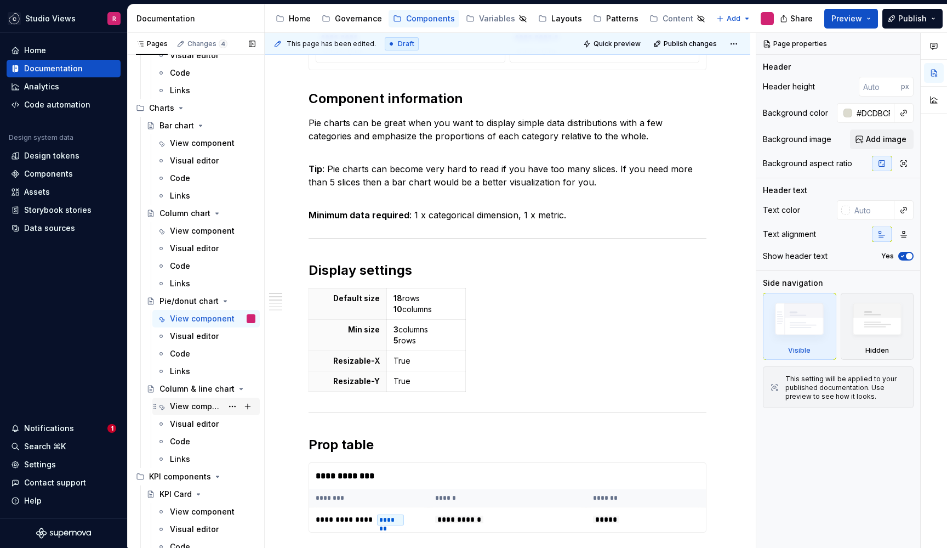
click at [191, 405] on div "View component" at bounding box center [196, 406] width 53 height 11
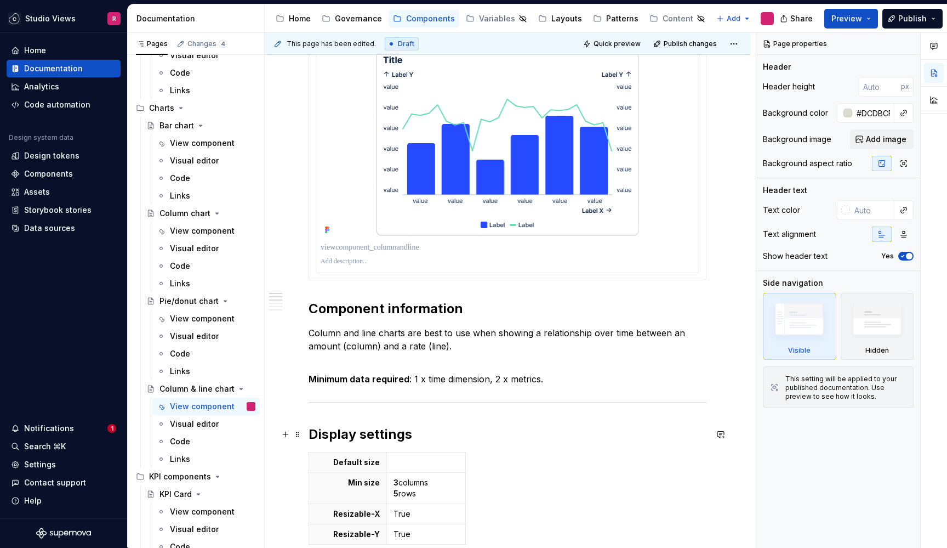
scroll to position [750, 0]
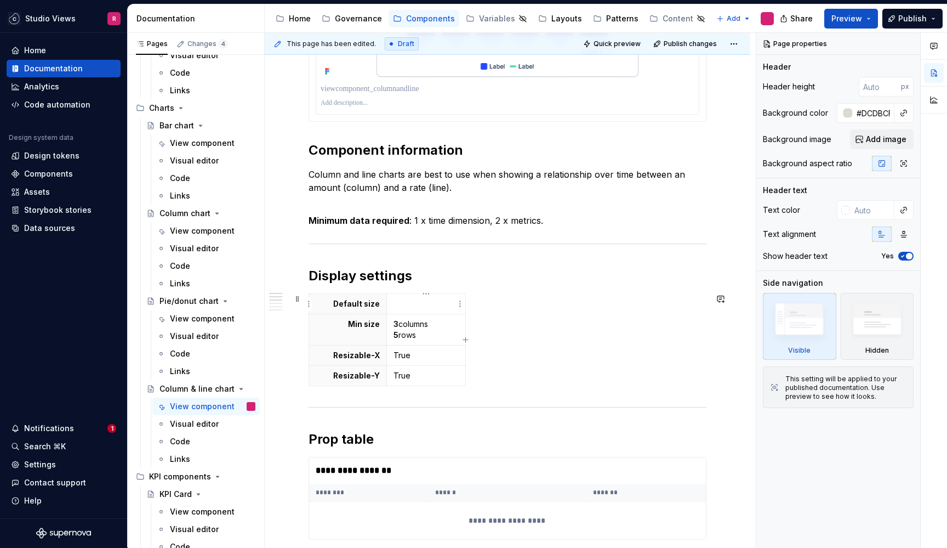
click at [419, 305] on p at bounding box center [427, 303] width 66 height 11
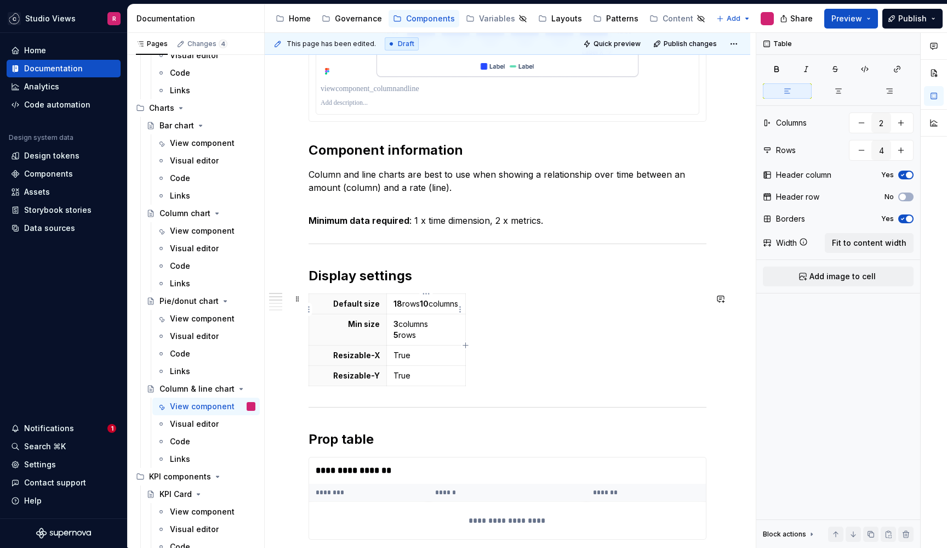
click at [420, 302] on p "18 rows 10 columns" at bounding box center [427, 303] width 66 height 11
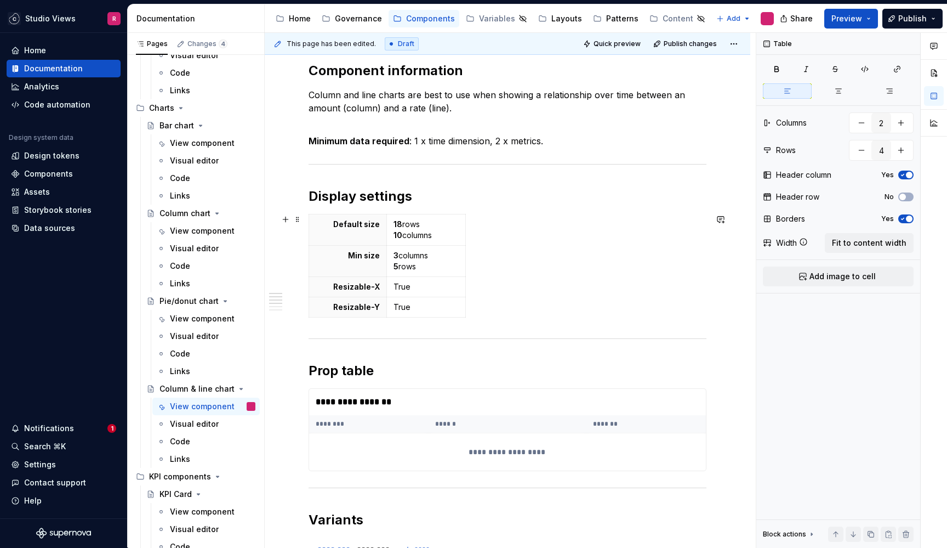
scroll to position [829, 0]
click at [515, 289] on div "Default size 18 rows 10 columns Min size 3 columns 5 rows Resizable-X True Resi…" at bounding box center [508, 268] width 398 height 108
click at [667, 47] on span "Publish changes" at bounding box center [690, 43] width 53 height 9
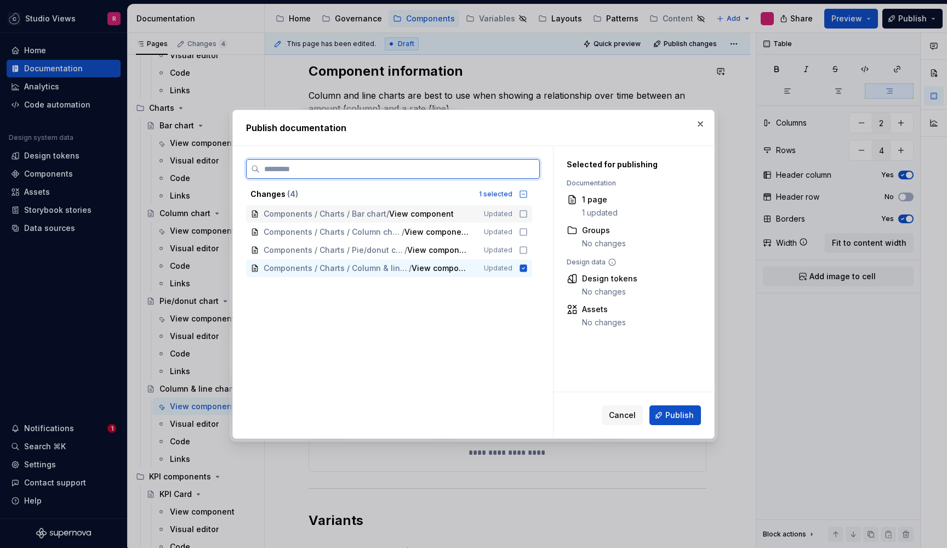
click at [527, 217] on icon at bounding box center [523, 214] width 7 height 7
click at [527, 229] on icon at bounding box center [523, 232] width 7 height 7
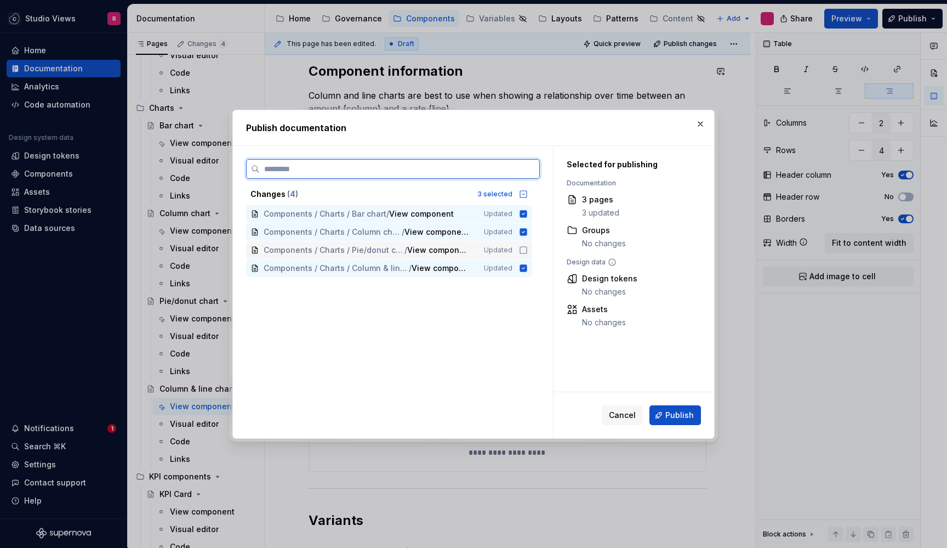
click at [528, 249] on icon at bounding box center [523, 250] width 9 height 9
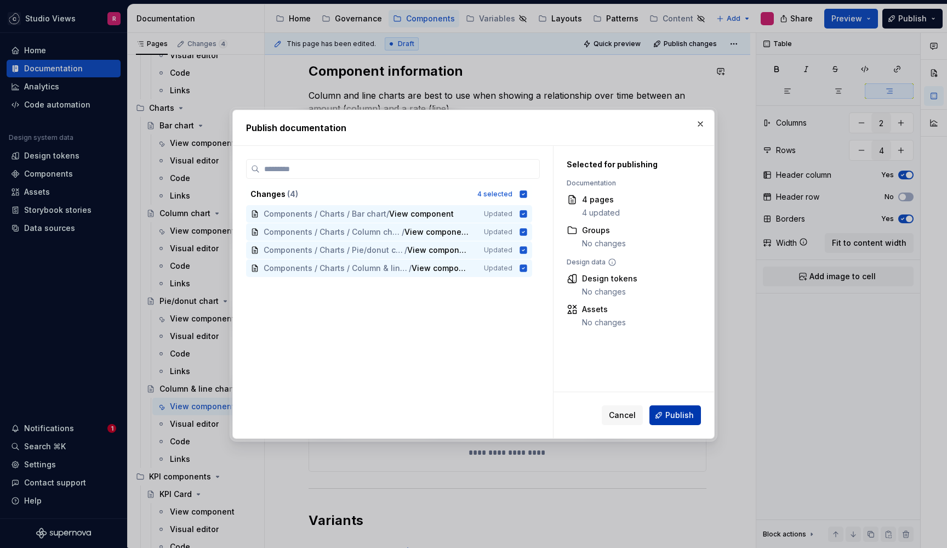
click at [664, 417] on button "Publish" at bounding box center [676, 415] width 52 height 20
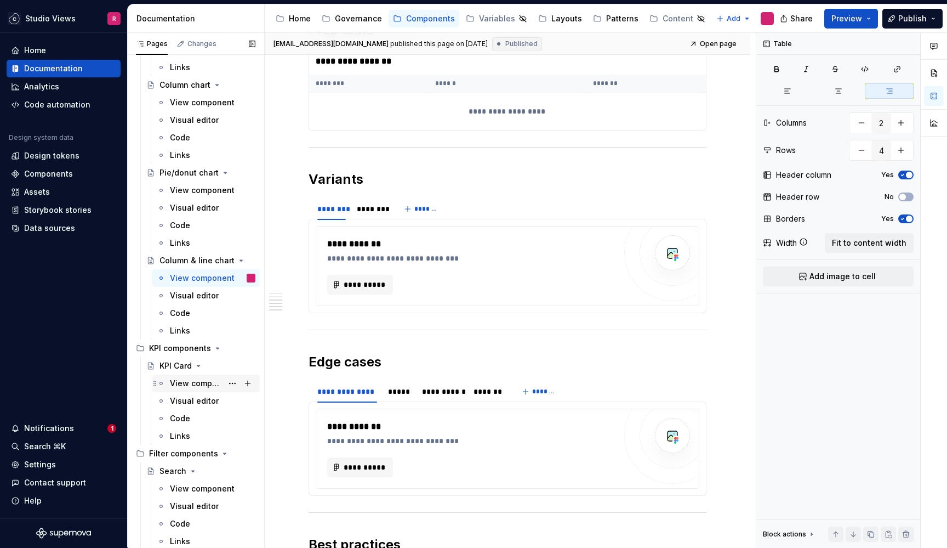
scroll to position [319, 0]
click at [196, 380] on div "View component" at bounding box center [196, 383] width 53 height 11
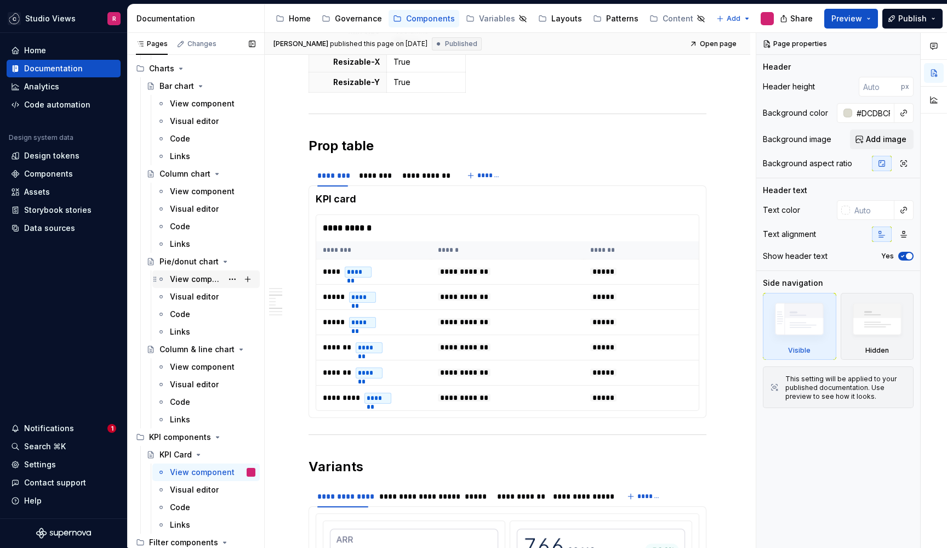
scroll to position [206, 0]
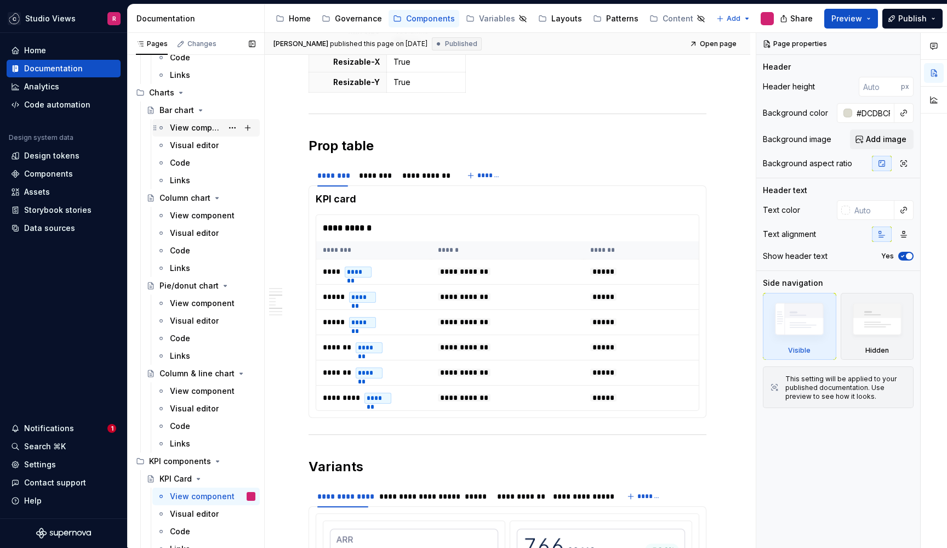
click at [193, 129] on div "View component" at bounding box center [196, 127] width 53 height 11
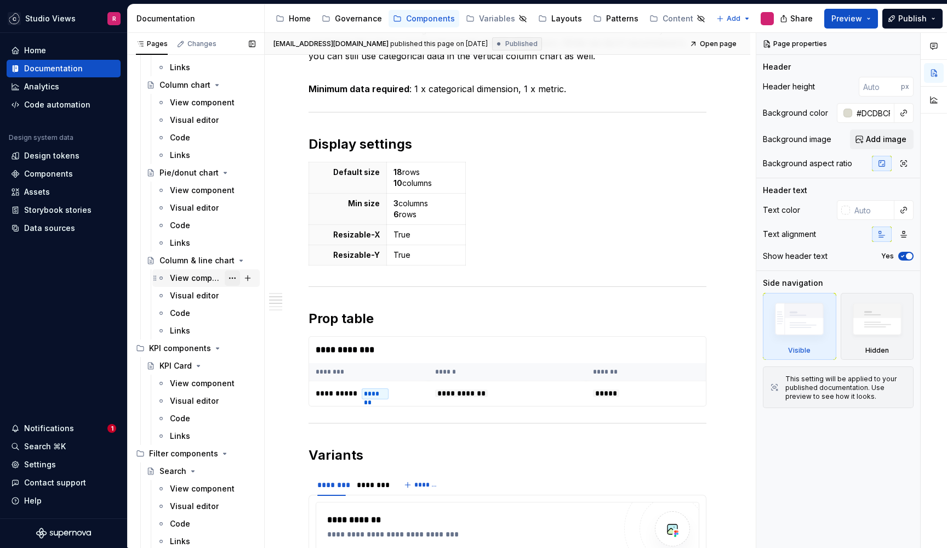
scroll to position [319, 0]
click at [203, 384] on div "View component" at bounding box center [196, 383] width 53 height 11
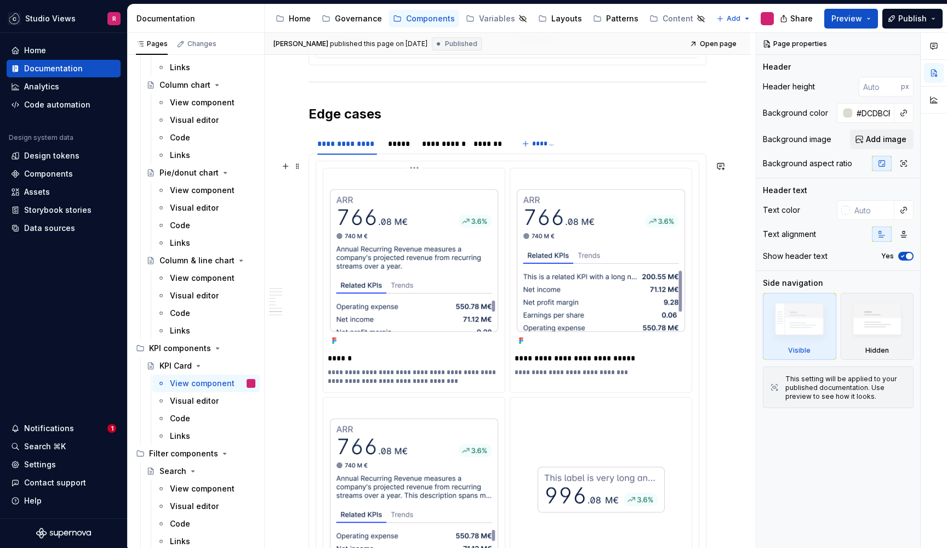
scroll to position [2013, 0]
click at [398, 160] on div "**********" at bounding box center [508, 394] width 384 height 468
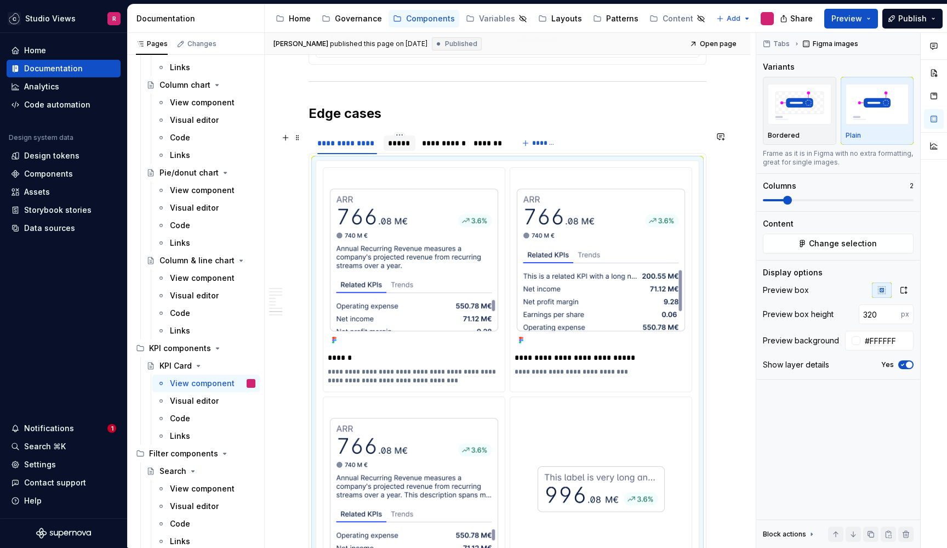
click at [399, 149] on div "*****" at bounding box center [400, 142] width 32 height 15
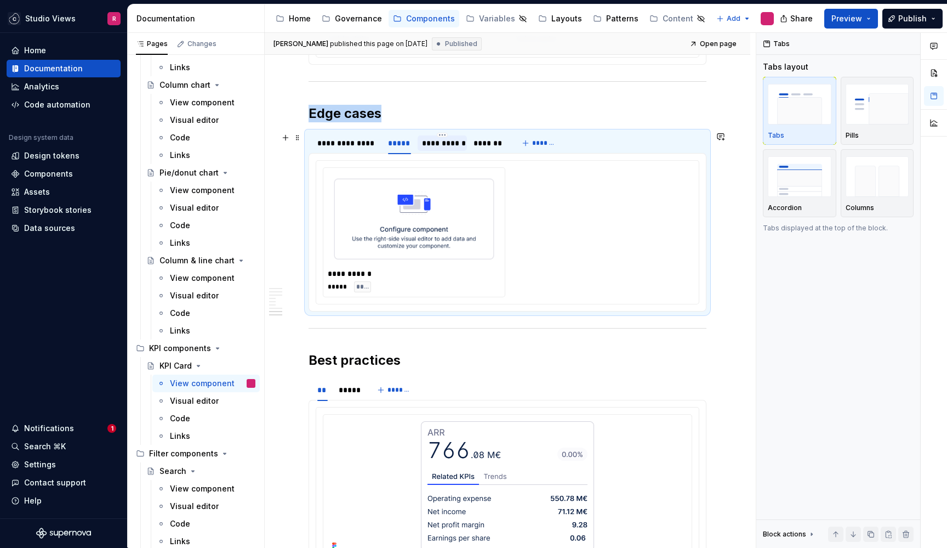
click at [429, 146] on div "**********" at bounding box center [442, 143] width 41 height 11
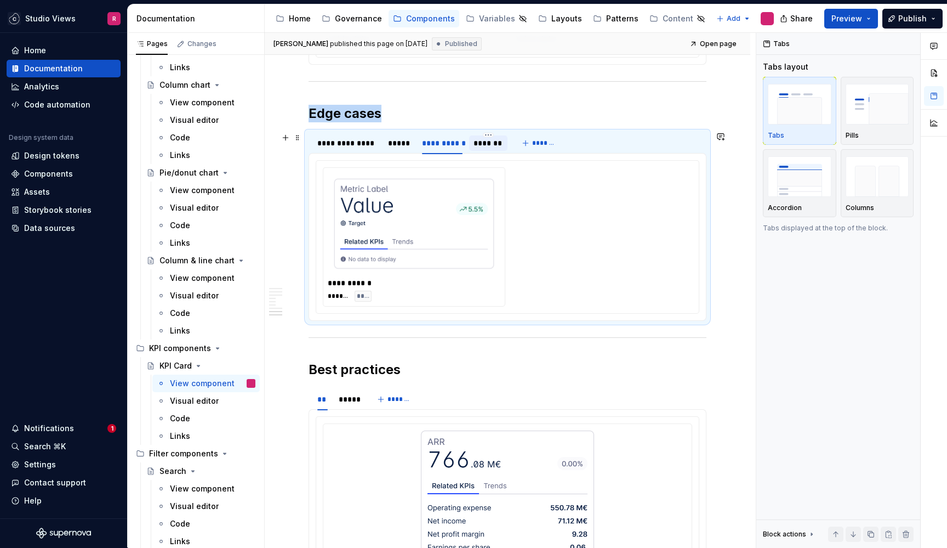
click at [482, 143] on div "*******" at bounding box center [489, 143] width 30 height 11
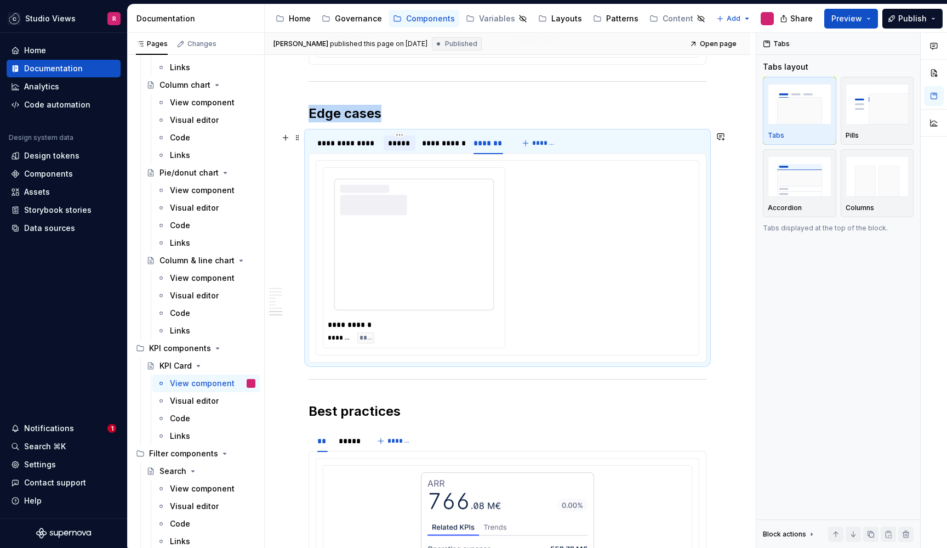
click at [405, 151] on div "*****" at bounding box center [400, 143] width 32 height 18
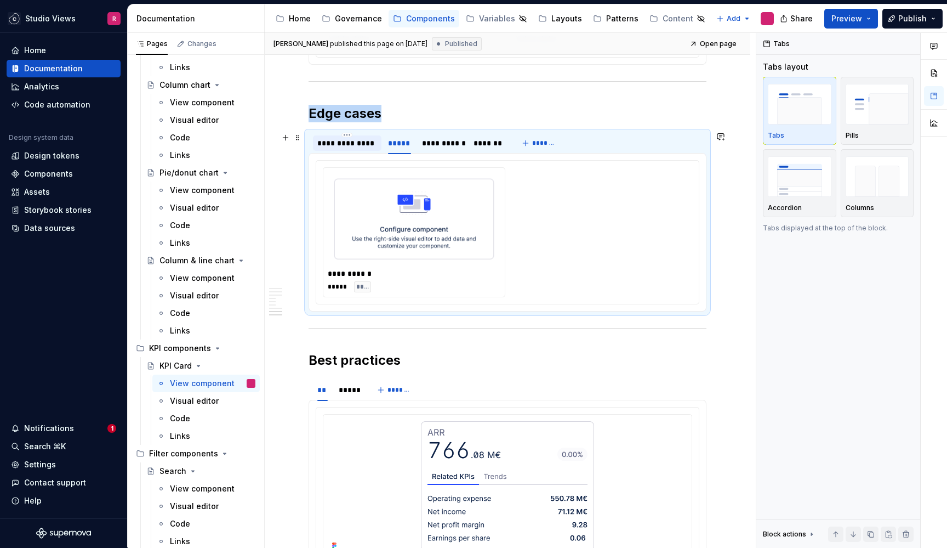
click at [345, 149] on div "**********" at bounding box center [347, 142] width 69 height 15
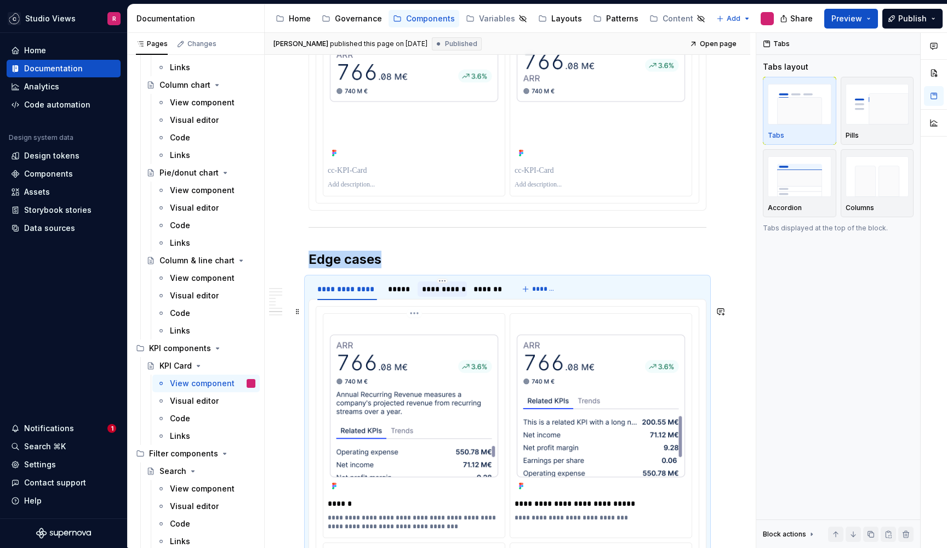
scroll to position [1828, 0]
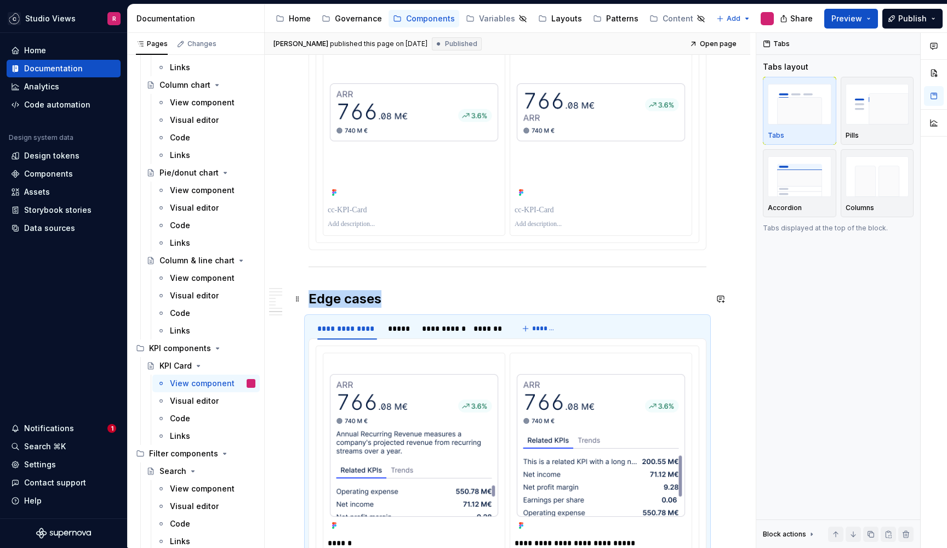
click at [448, 294] on h2 "Edge cases" at bounding box center [508, 299] width 398 height 18
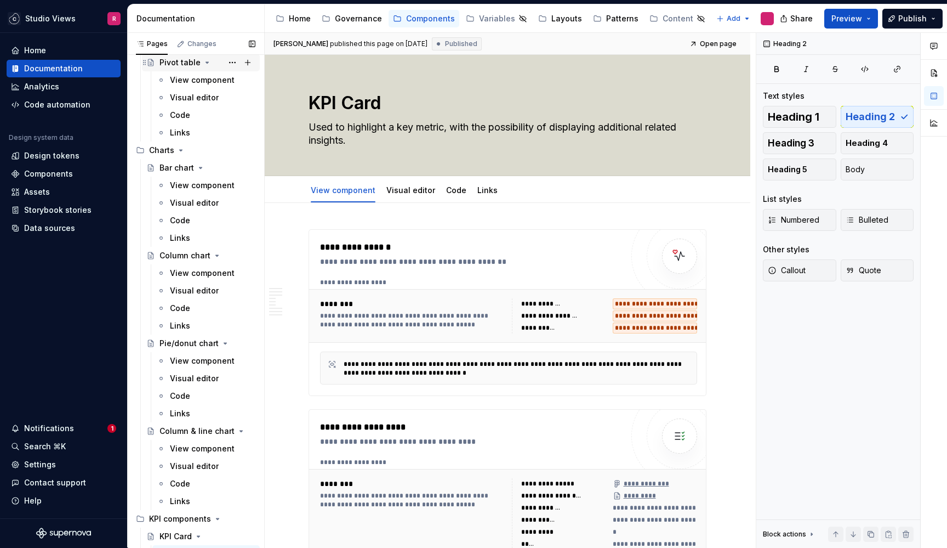
scroll to position [152, 0]
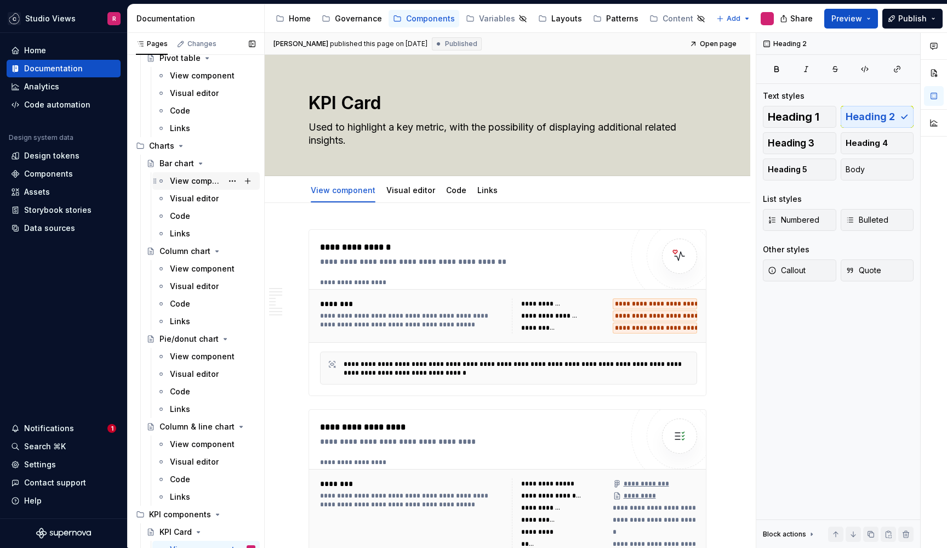
click at [191, 185] on div "View component" at bounding box center [196, 180] width 53 height 11
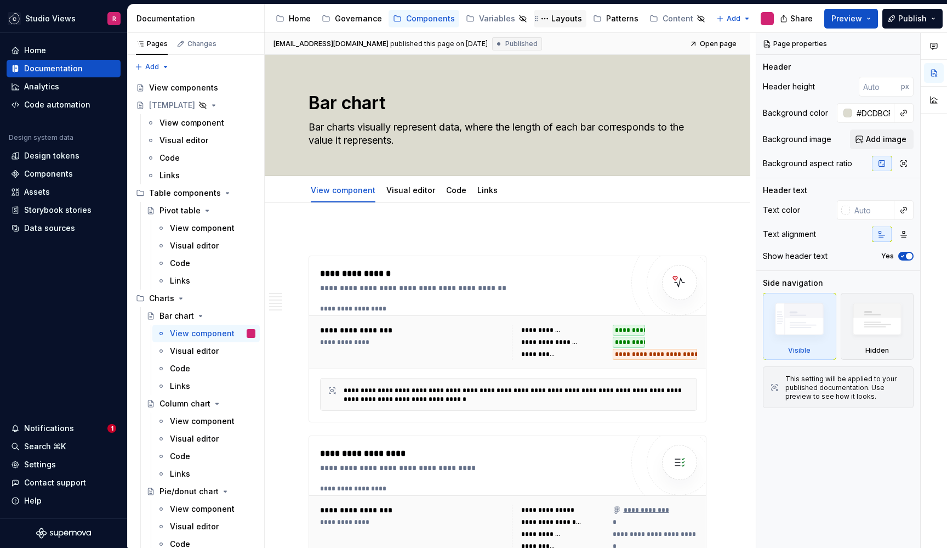
click at [550, 25] on div "Layouts" at bounding box center [560, 19] width 53 height 18
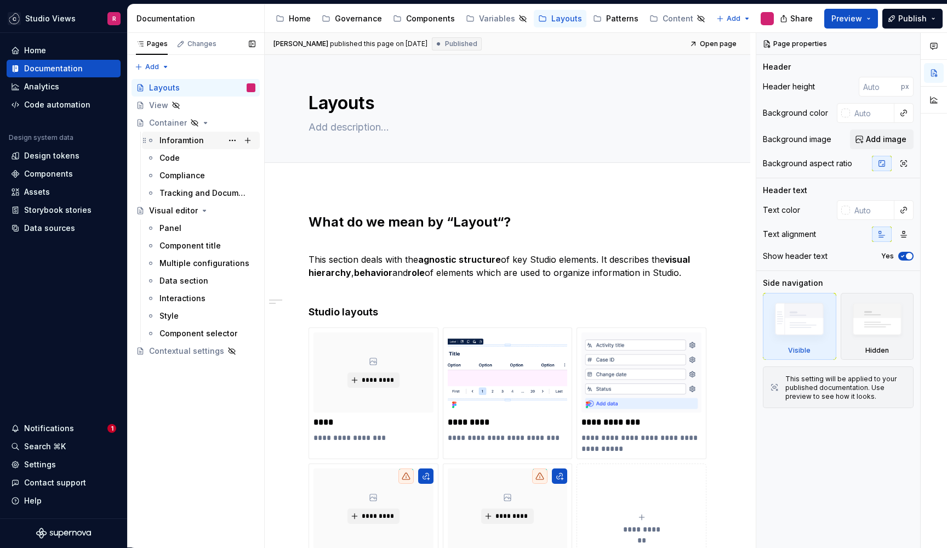
click at [189, 141] on div "Inforamtion" at bounding box center [182, 140] width 44 height 11
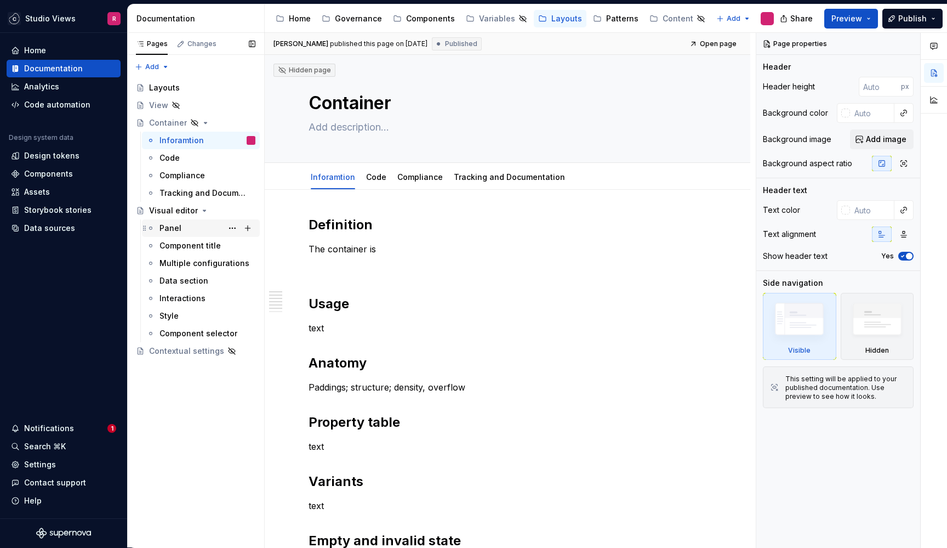
click at [192, 230] on div "Panel" at bounding box center [208, 227] width 96 height 15
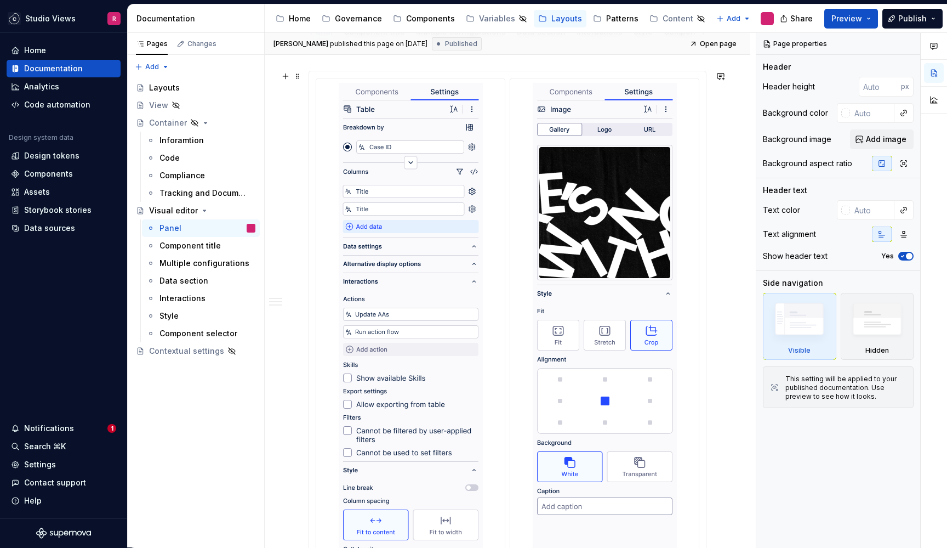
scroll to position [96, 0]
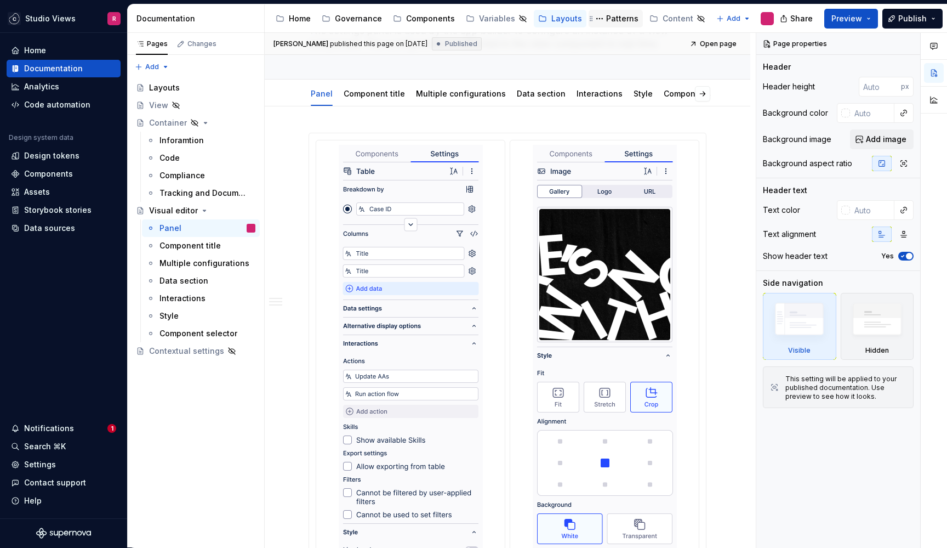
click at [616, 16] on div "Patterns" at bounding box center [622, 18] width 32 height 11
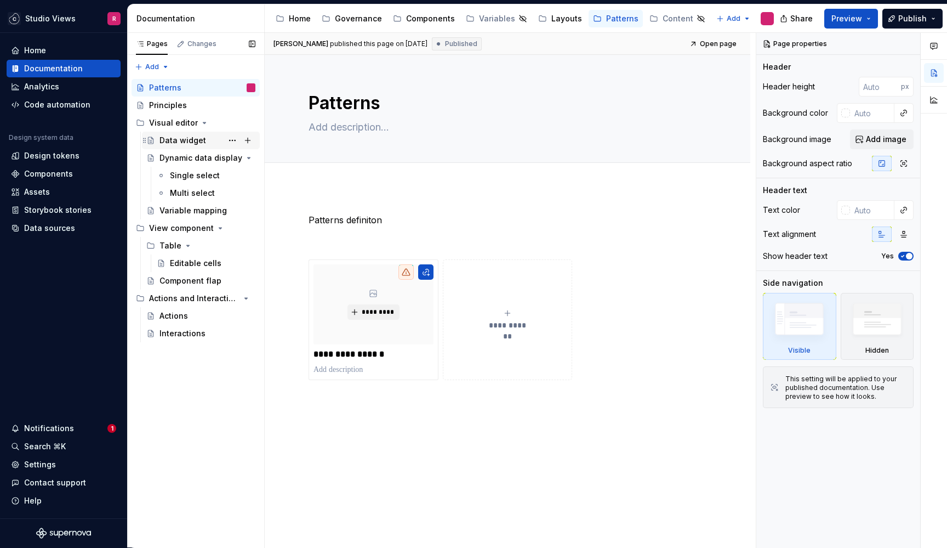
click at [198, 137] on div "Data widget" at bounding box center [183, 140] width 47 height 11
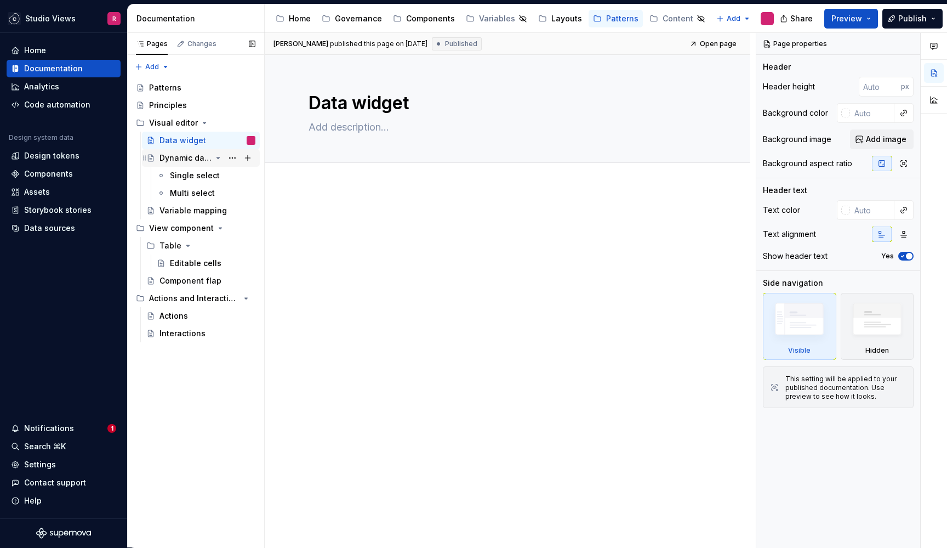
click at [196, 156] on div "Dynamic data display" at bounding box center [186, 157] width 52 height 11
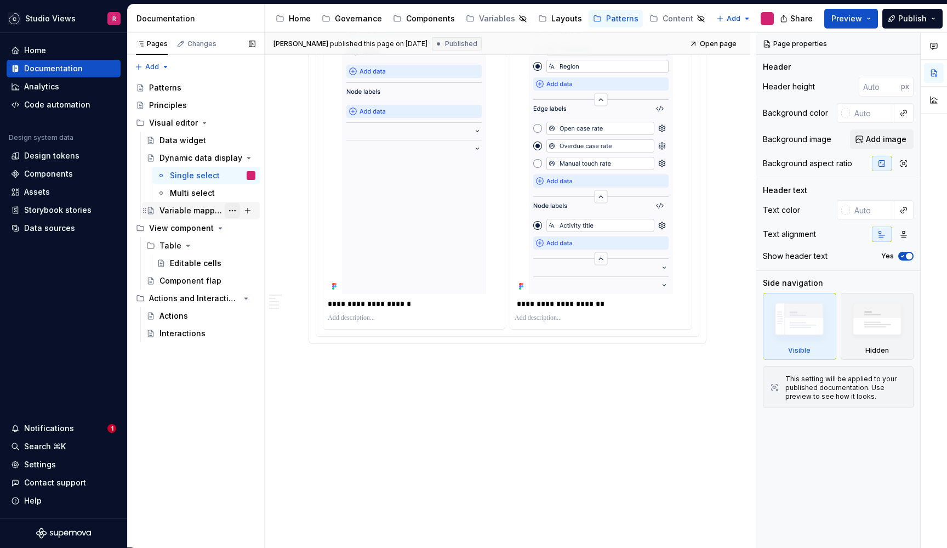
scroll to position [1979, 0]
click at [551, 14] on div "Layouts" at bounding box center [566, 18] width 31 height 11
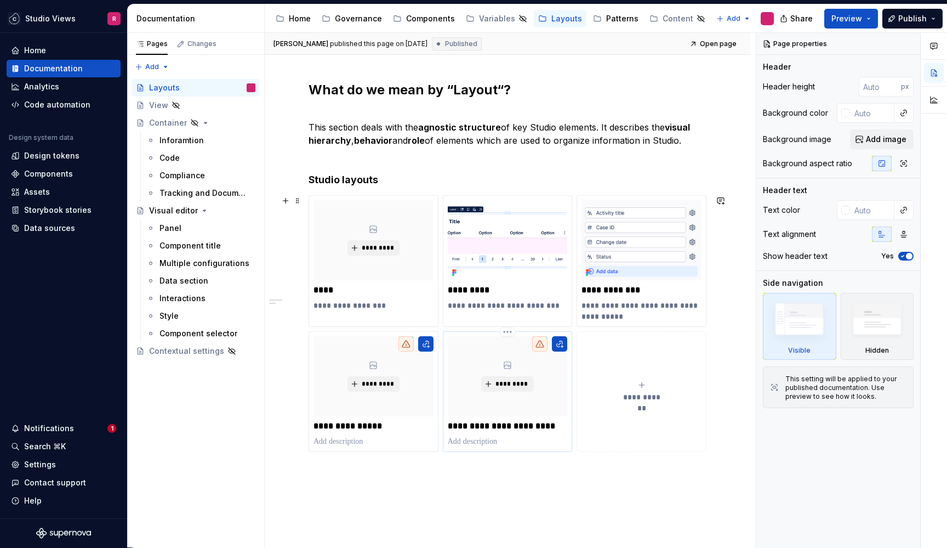
scroll to position [26, 0]
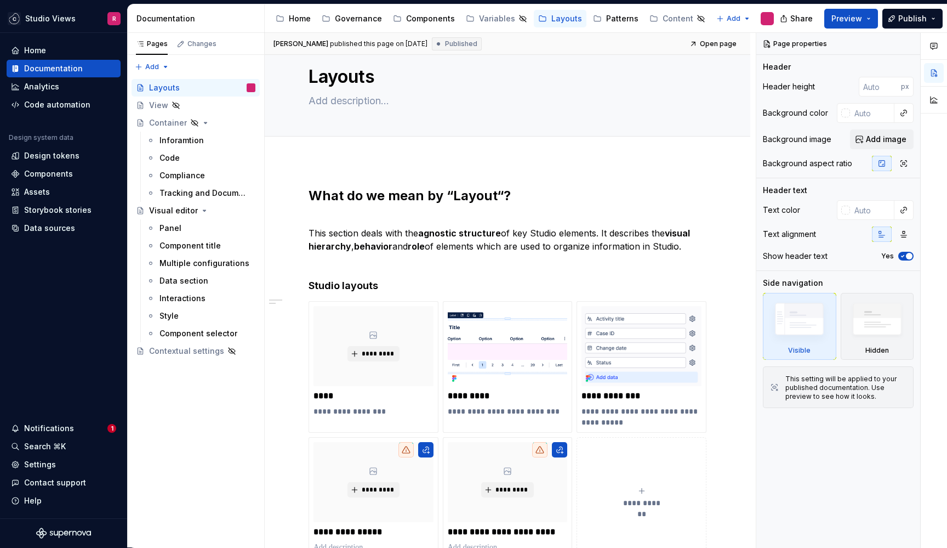
type textarea "*"
